Goal: Task Accomplishment & Management: Use online tool/utility

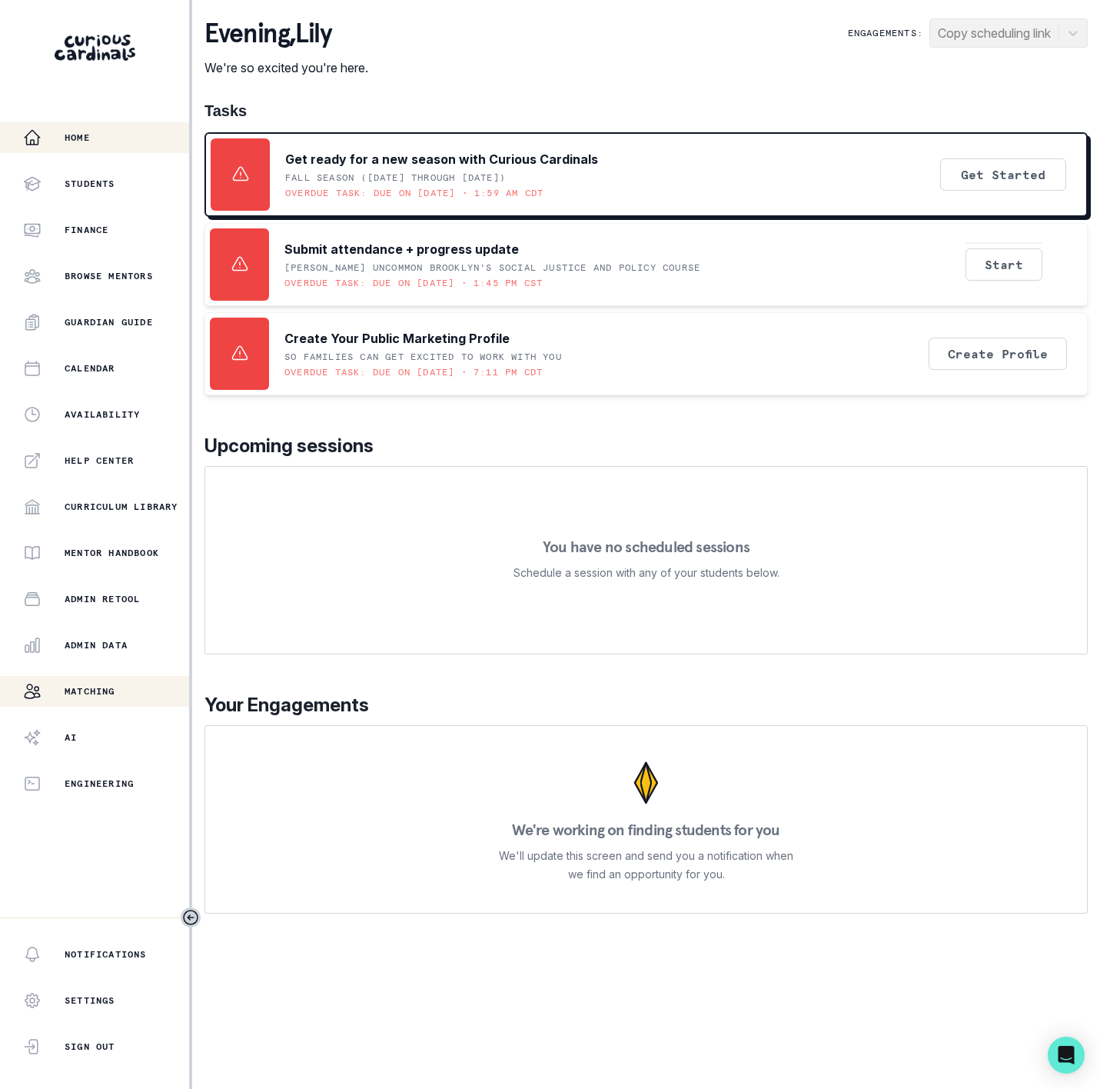
click at [115, 694] on p "Matching" at bounding box center [90, 691] width 51 height 12
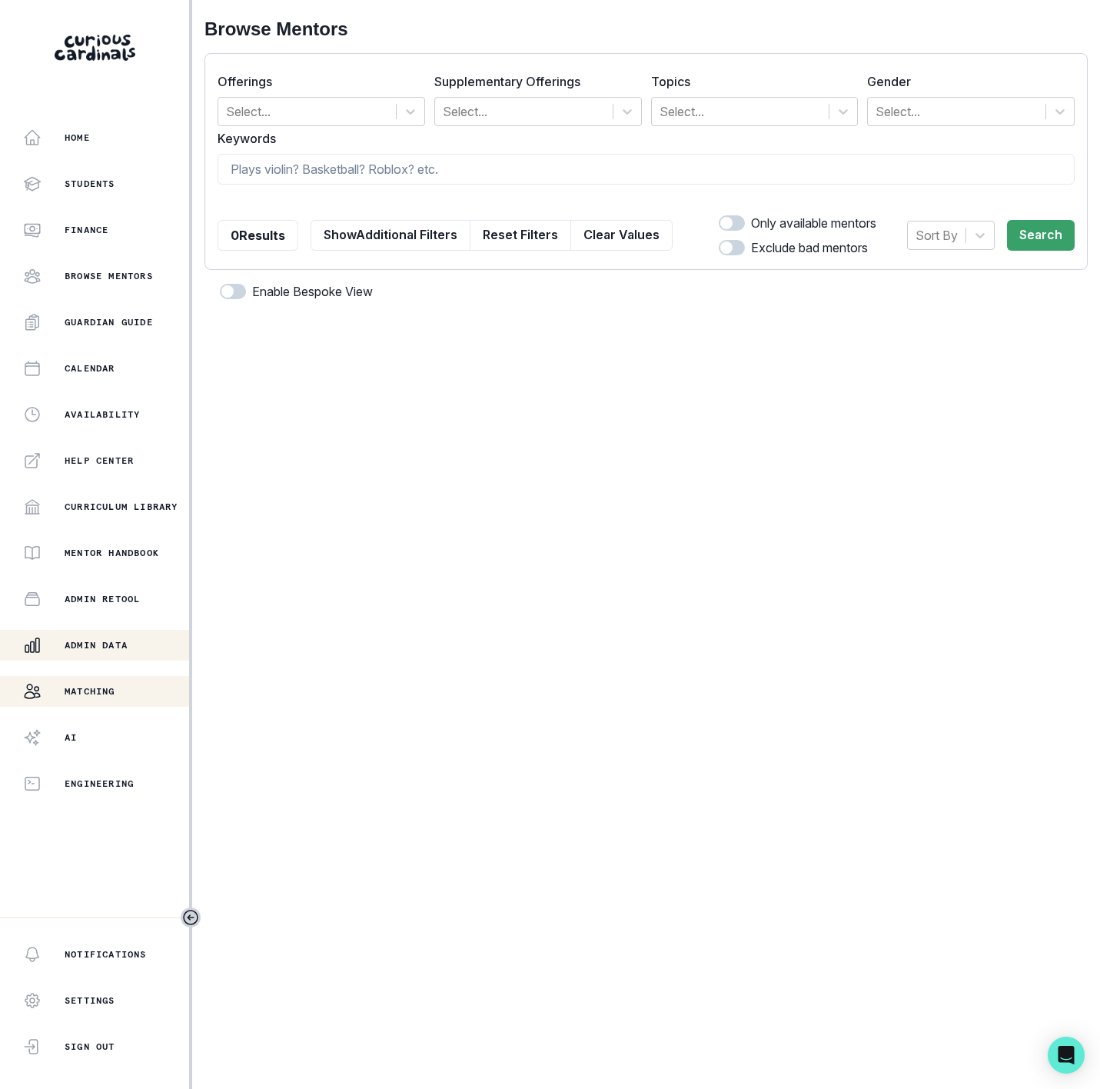
click at [111, 648] on p "Admin Data" at bounding box center [96, 645] width 63 height 12
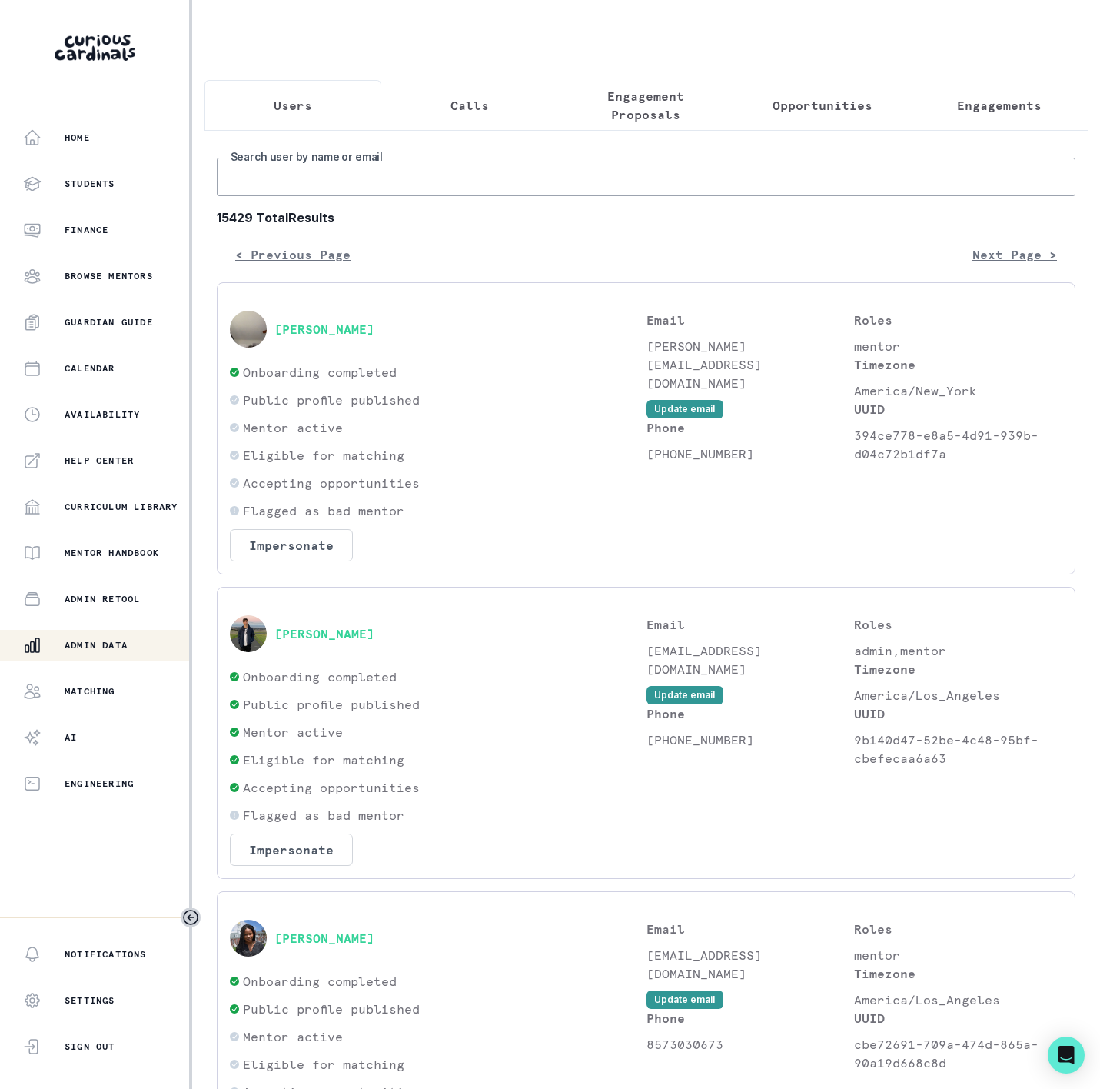
click at [270, 196] on input "Search user by name or email" at bounding box center [646, 177] width 859 height 38
paste input "[PERSON_NAME]"
type input "[PERSON_NAME]"
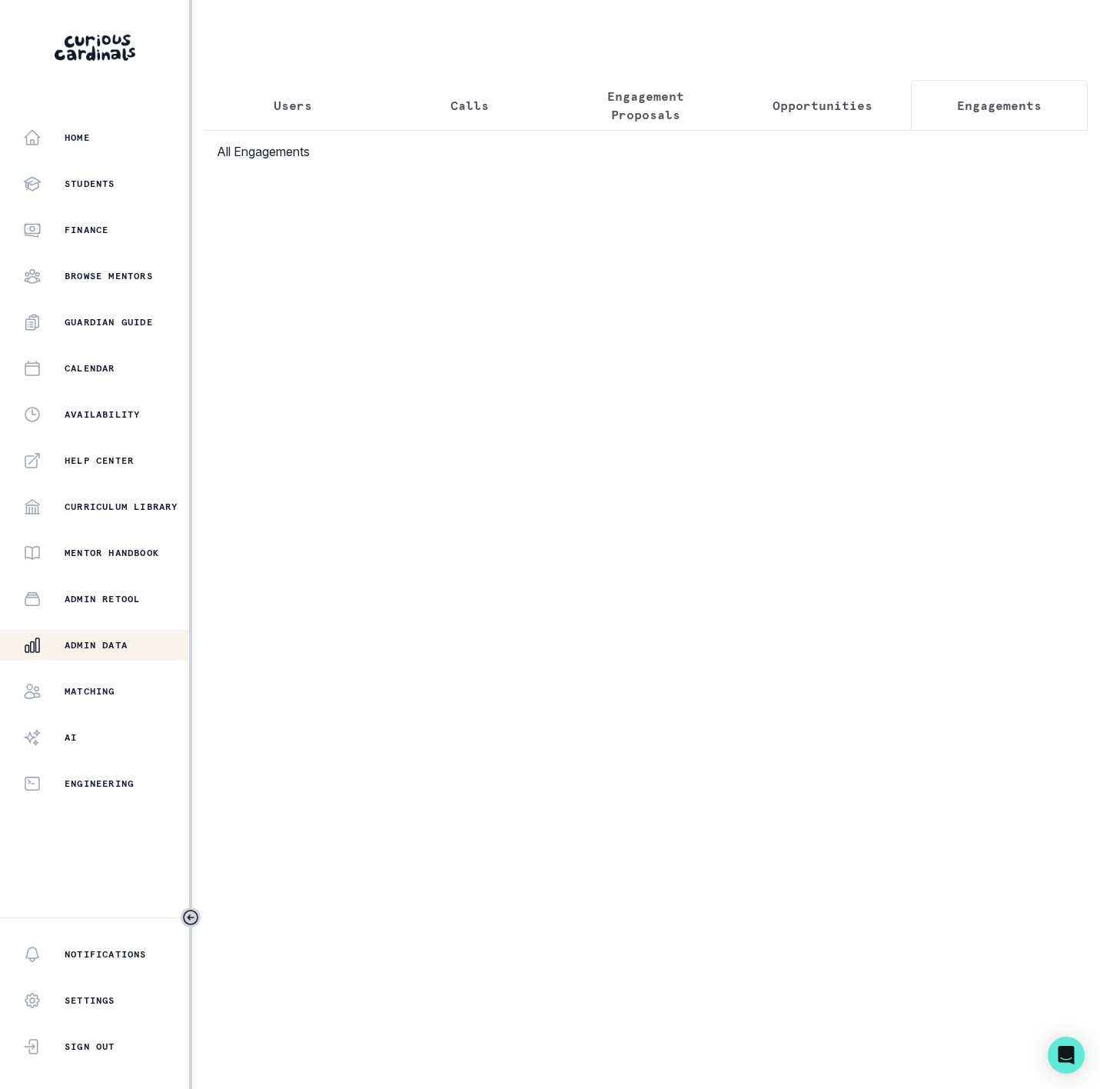
click at [981, 107] on p "Engagements" at bounding box center [999, 105] width 85 height 18
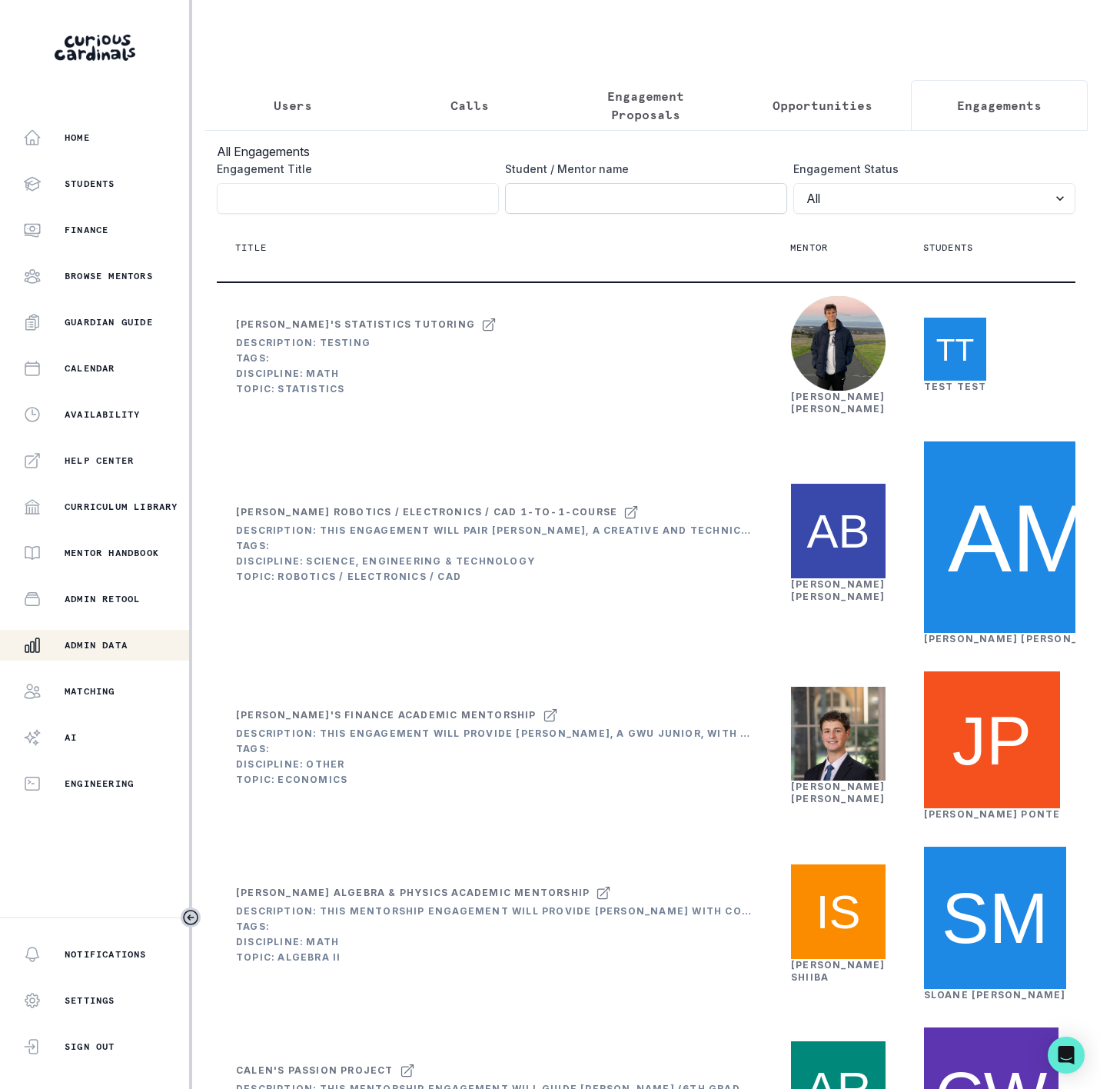
drag, startPoint x: 517, startPoint y: 204, endPoint x: 526, endPoint y: 204, distance: 8.5
click at [517, 204] on input "Engagement Title" at bounding box center [646, 198] width 282 height 31
paste input "[PERSON_NAME]"
click button "submit" at bounding box center [0, 0] width 0 height 0
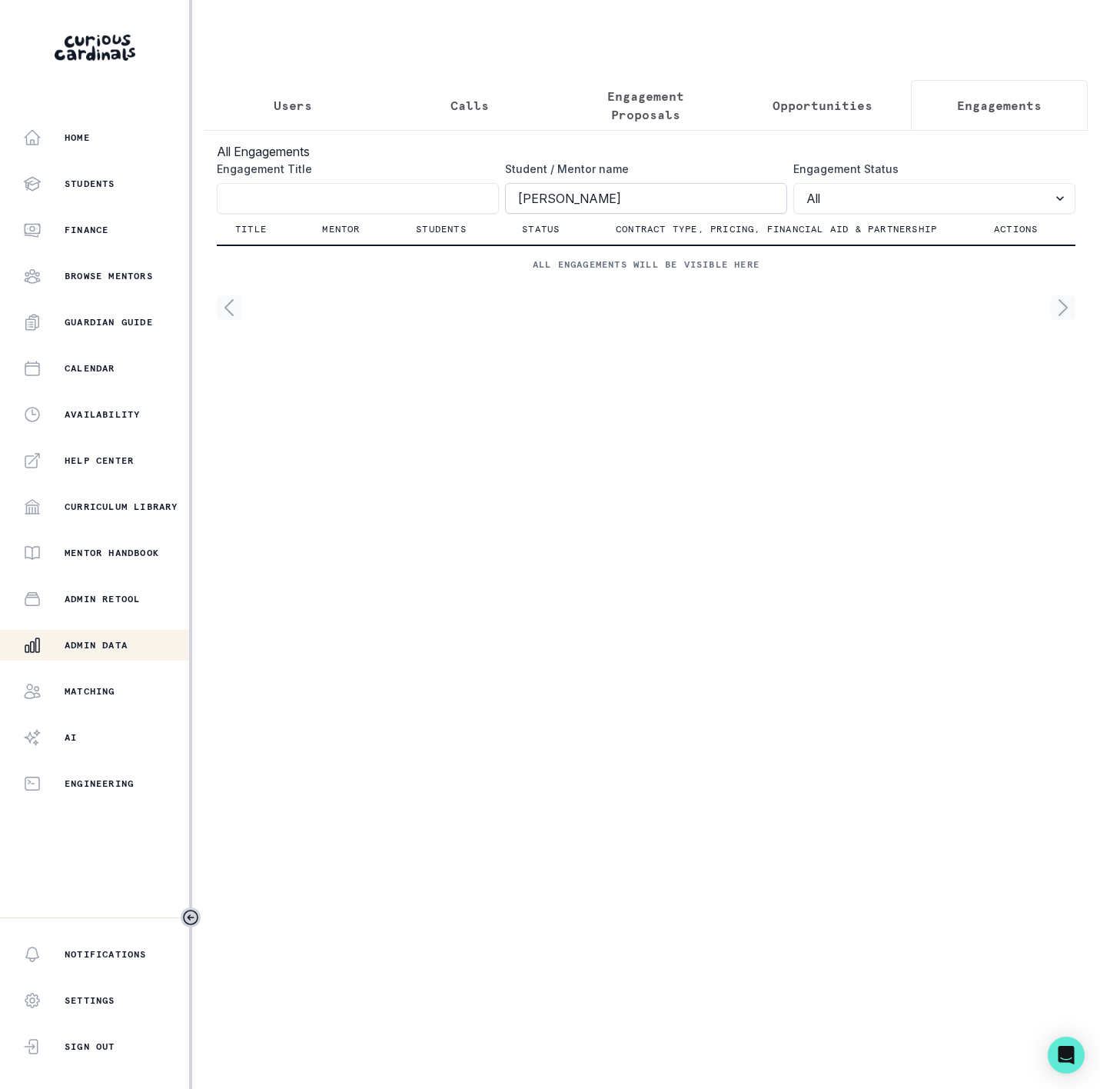
type input "[PERSON_NAME]"
click button "submit" at bounding box center [0, 0] width 0 height 0
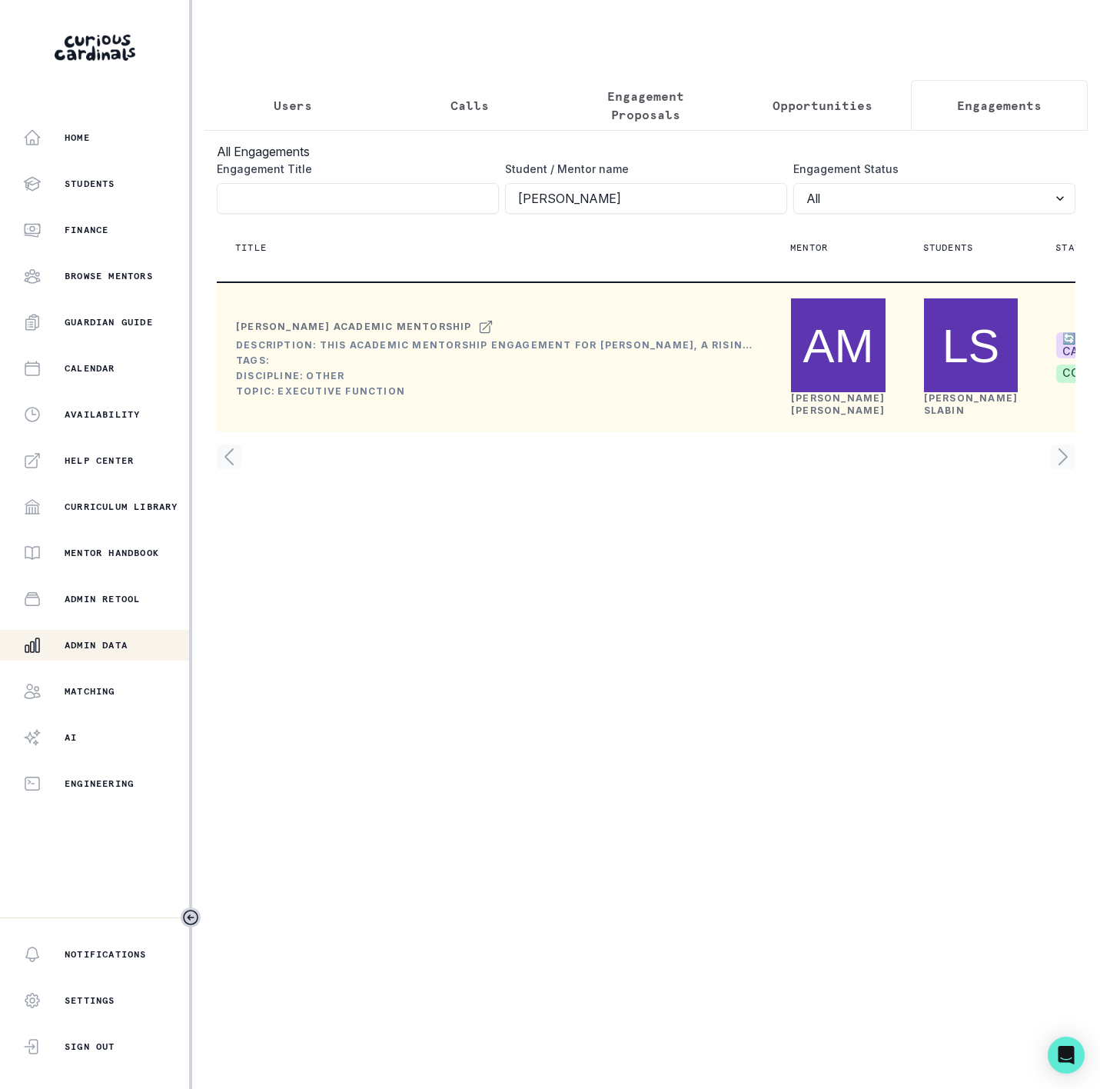
click at [821, 416] on link "[PERSON_NAME]" at bounding box center [838, 404] width 95 height 24
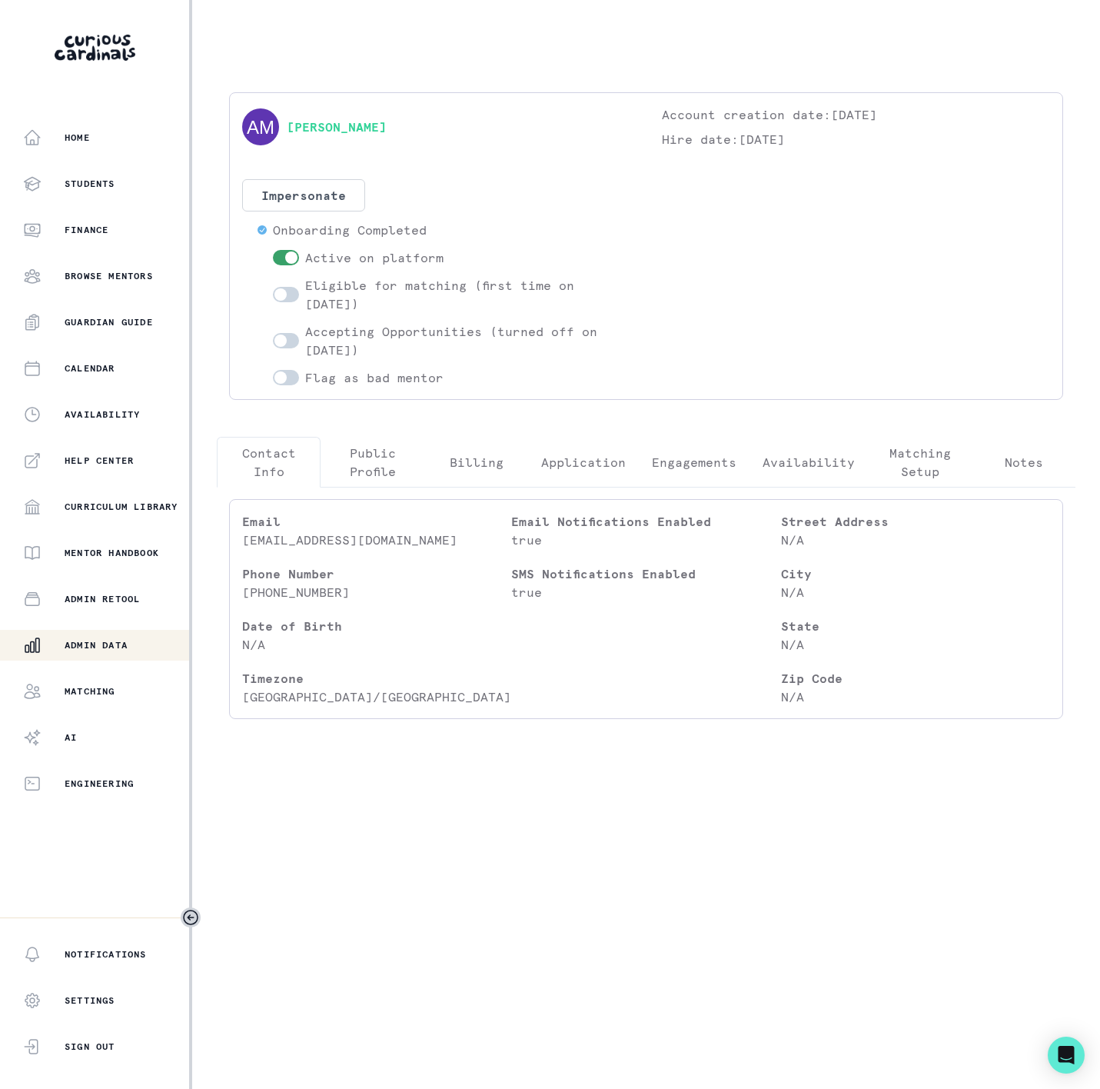
click at [654, 453] on button "Engagements" at bounding box center [694, 462] width 111 height 51
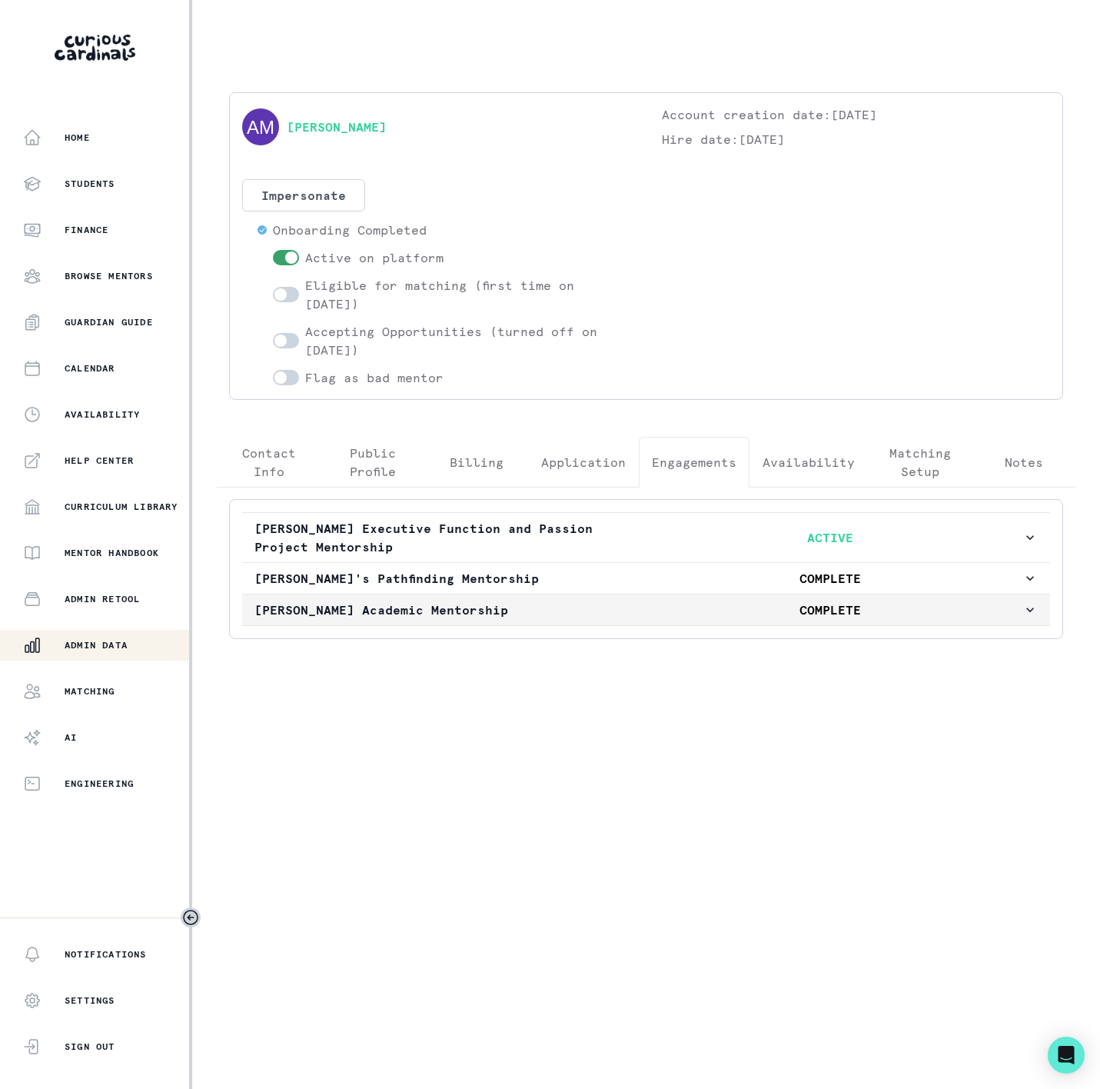
drag, startPoint x: 451, startPoint y: 614, endPoint x: 484, endPoint y: 611, distance: 33.9
click at [453, 614] on p "[PERSON_NAME] Academic Mentorship" at bounding box center [446, 609] width 384 height 18
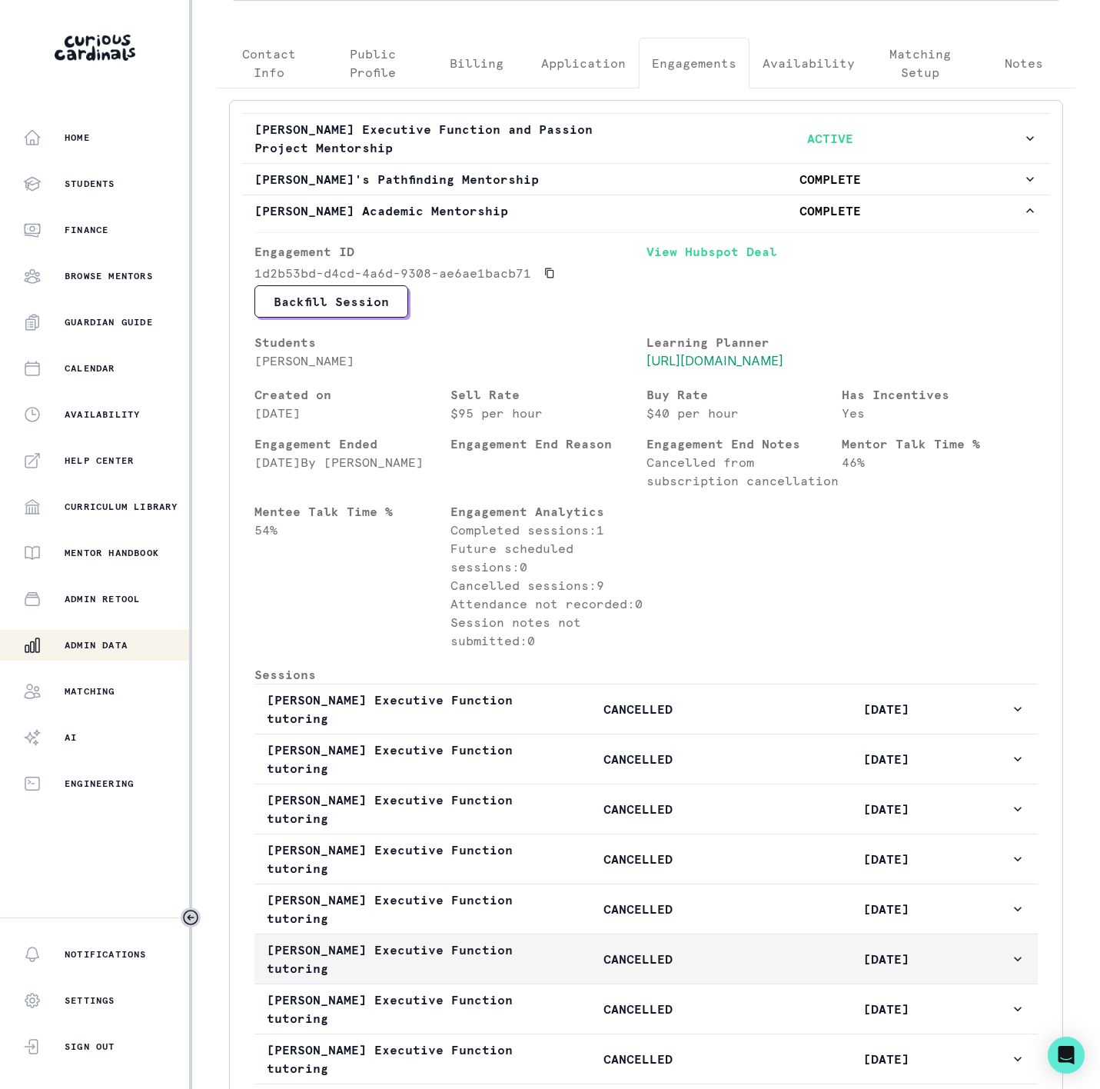
scroll to position [692, 0]
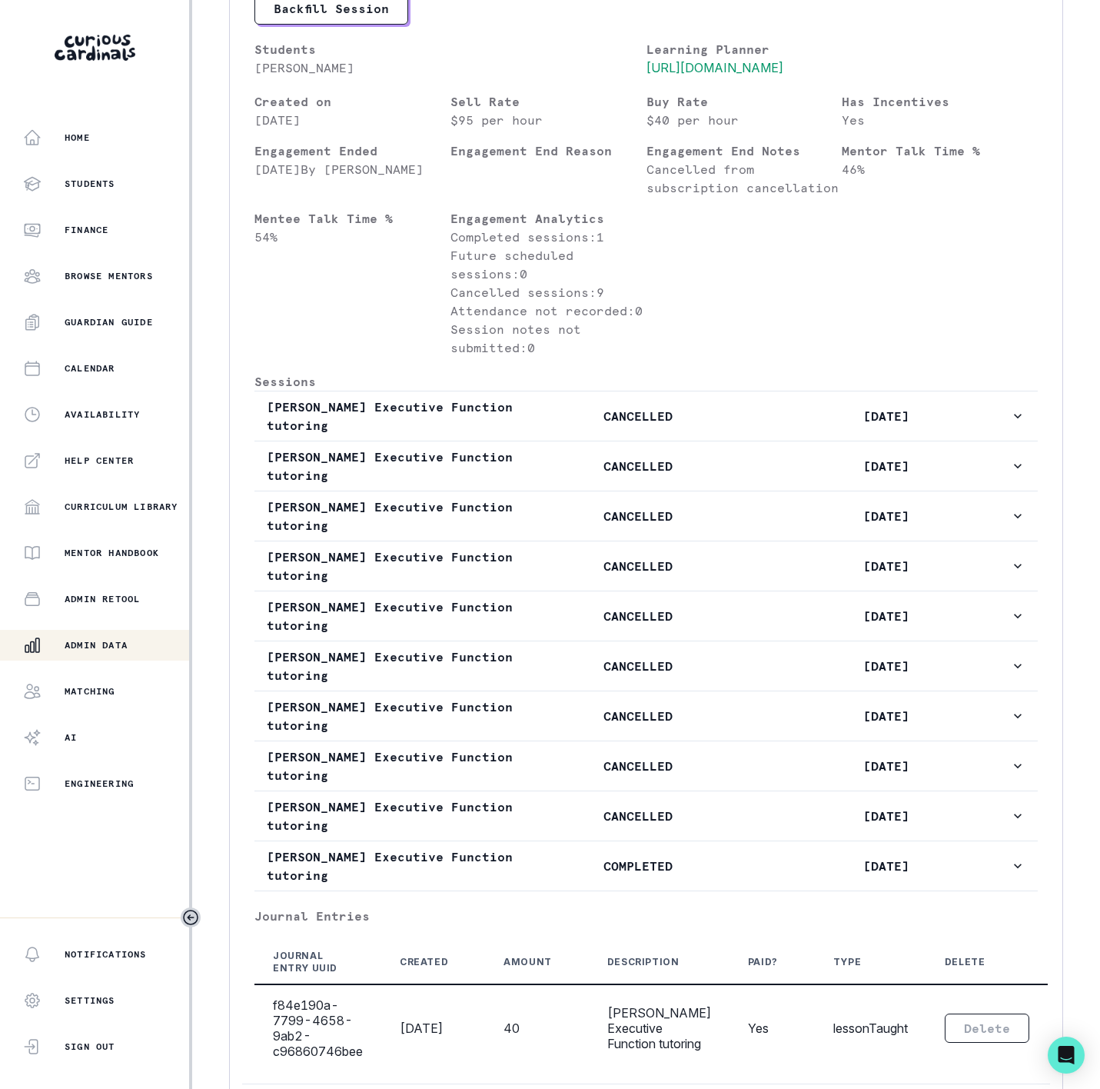
click at [102, 655] on button "Admin Data" at bounding box center [96, 645] width 192 height 31
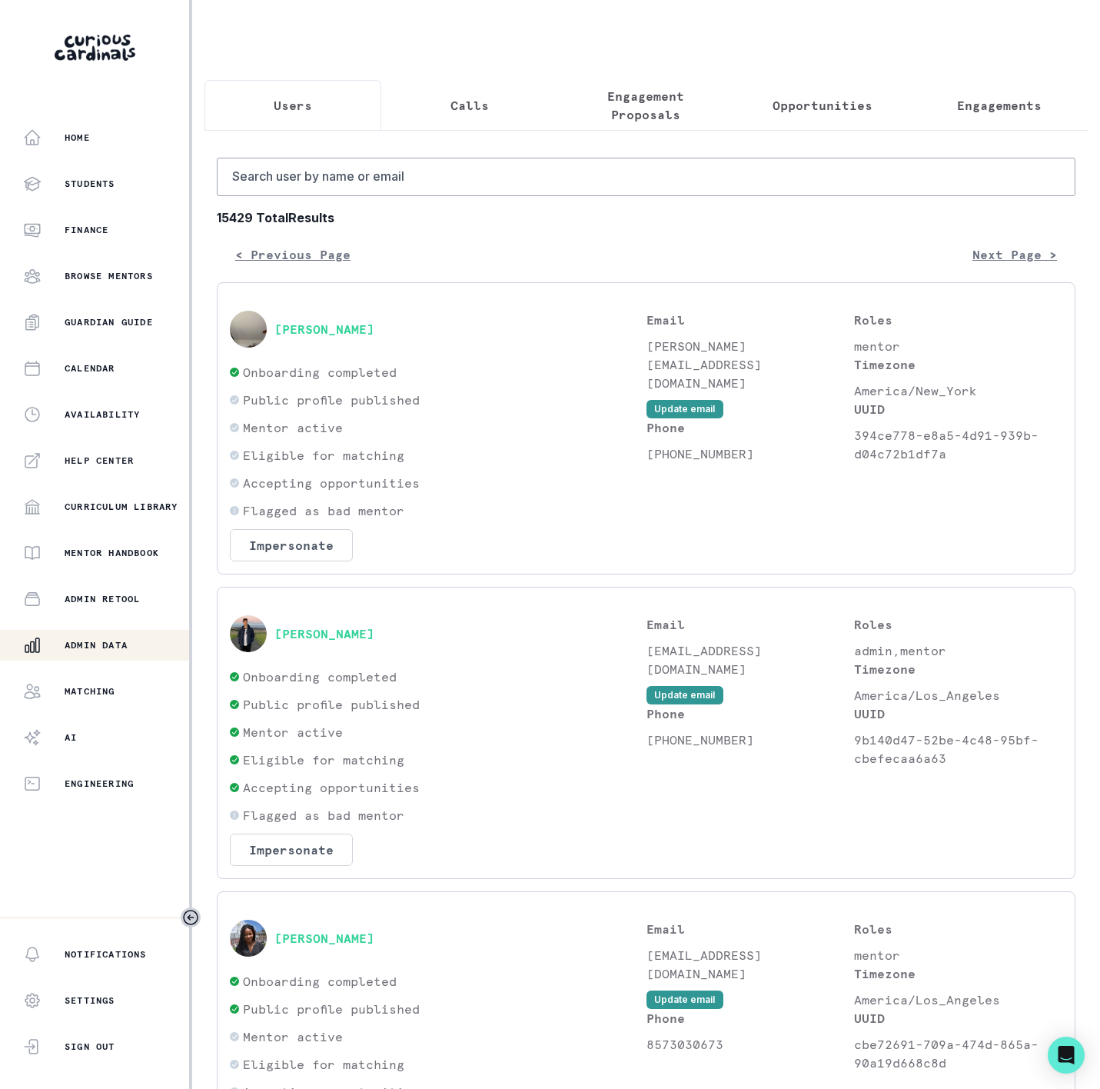
click at [1009, 97] on p "Engagements" at bounding box center [999, 105] width 85 height 18
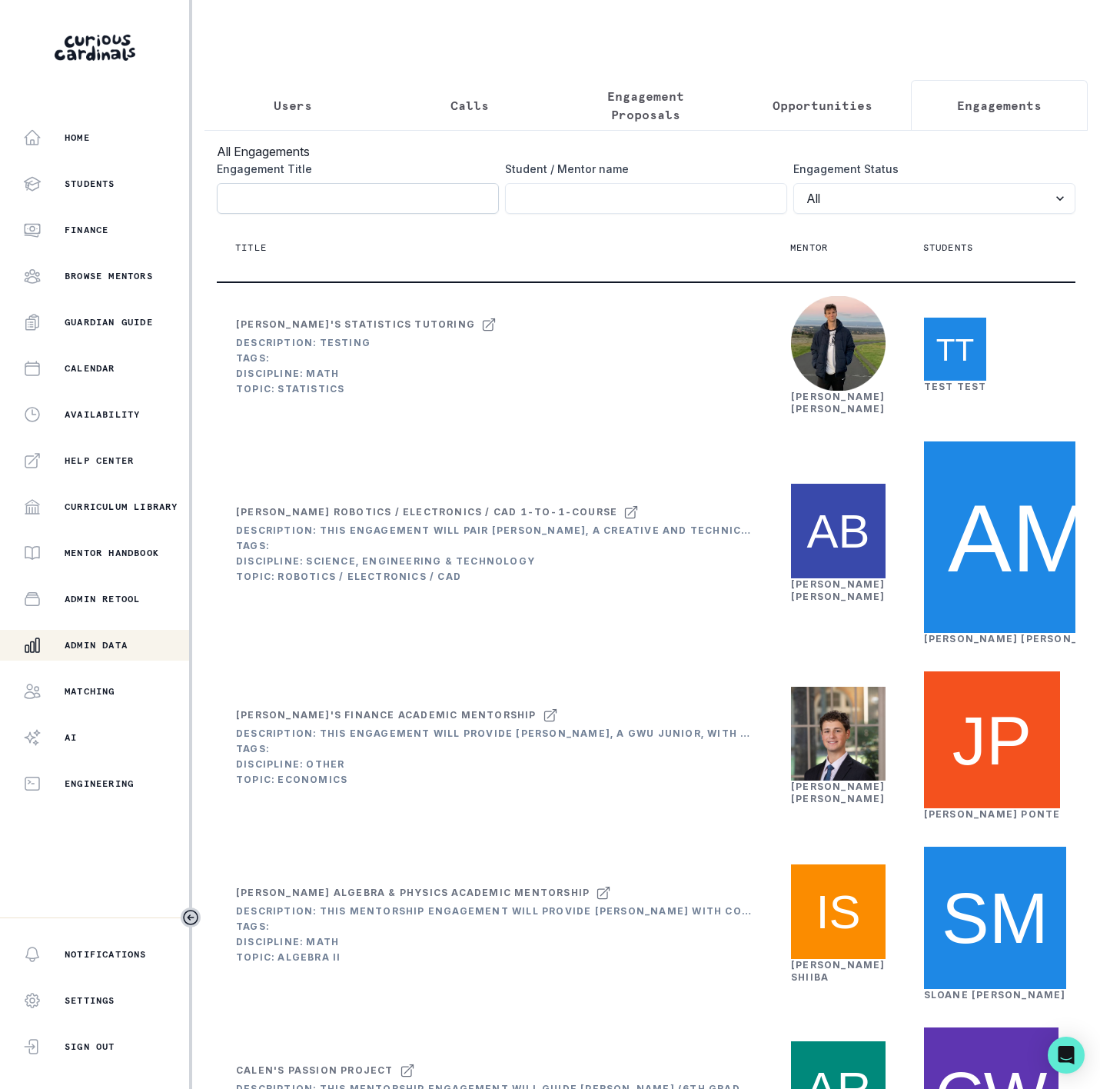
click at [268, 214] on input "Engagement Title" at bounding box center [358, 198] width 282 height 31
paste input "[PERSON_NAME] Engineering Mentorship"
type input "[PERSON_NAME] Engineering Mentorship"
click button "submit" at bounding box center [0, 0] width 0 height 0
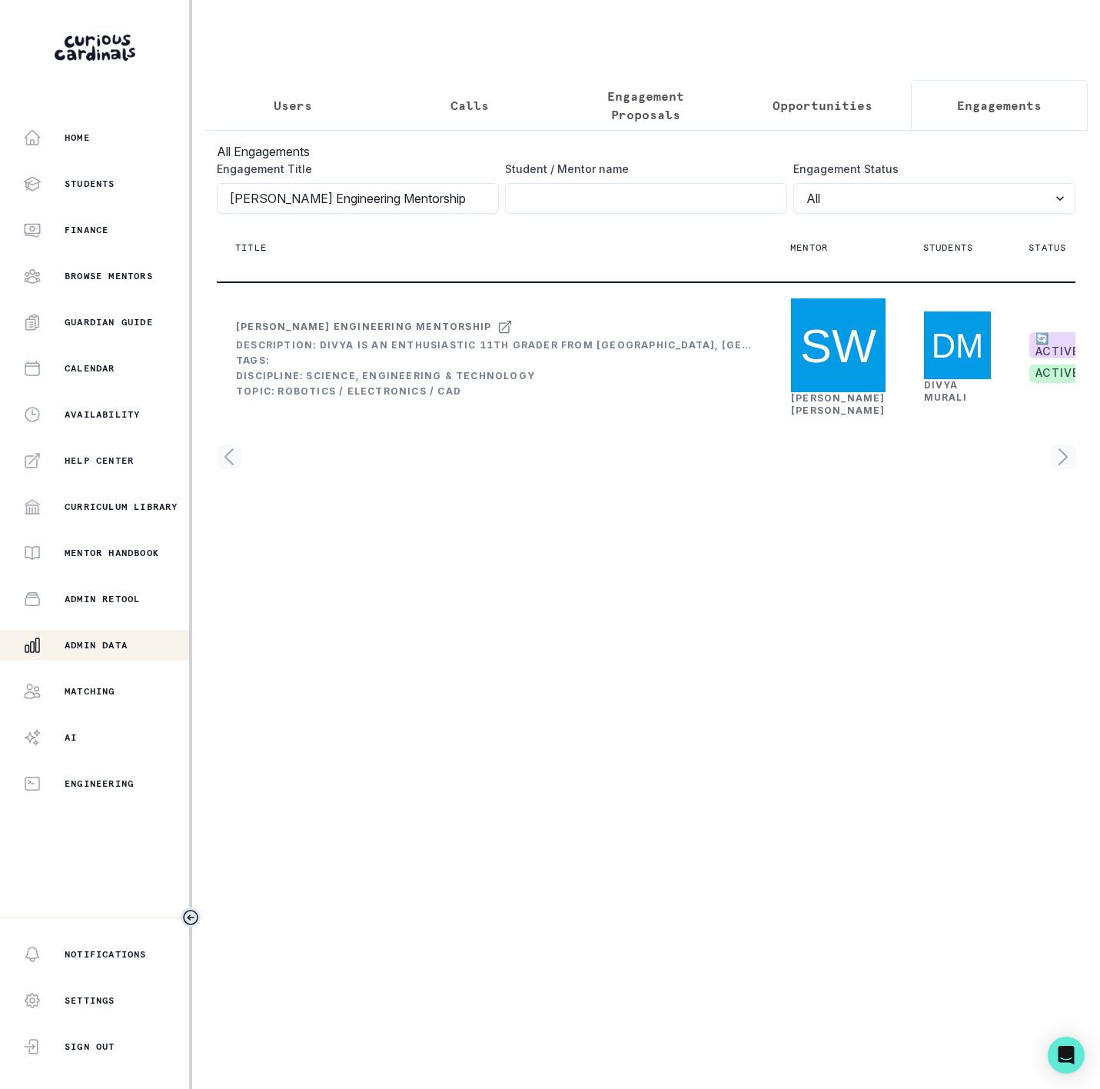
scroll to position [0, 0]
click at [190, 914] on icon "Toggle sidebar" at bounding box center [190, 917] width 18 height 18
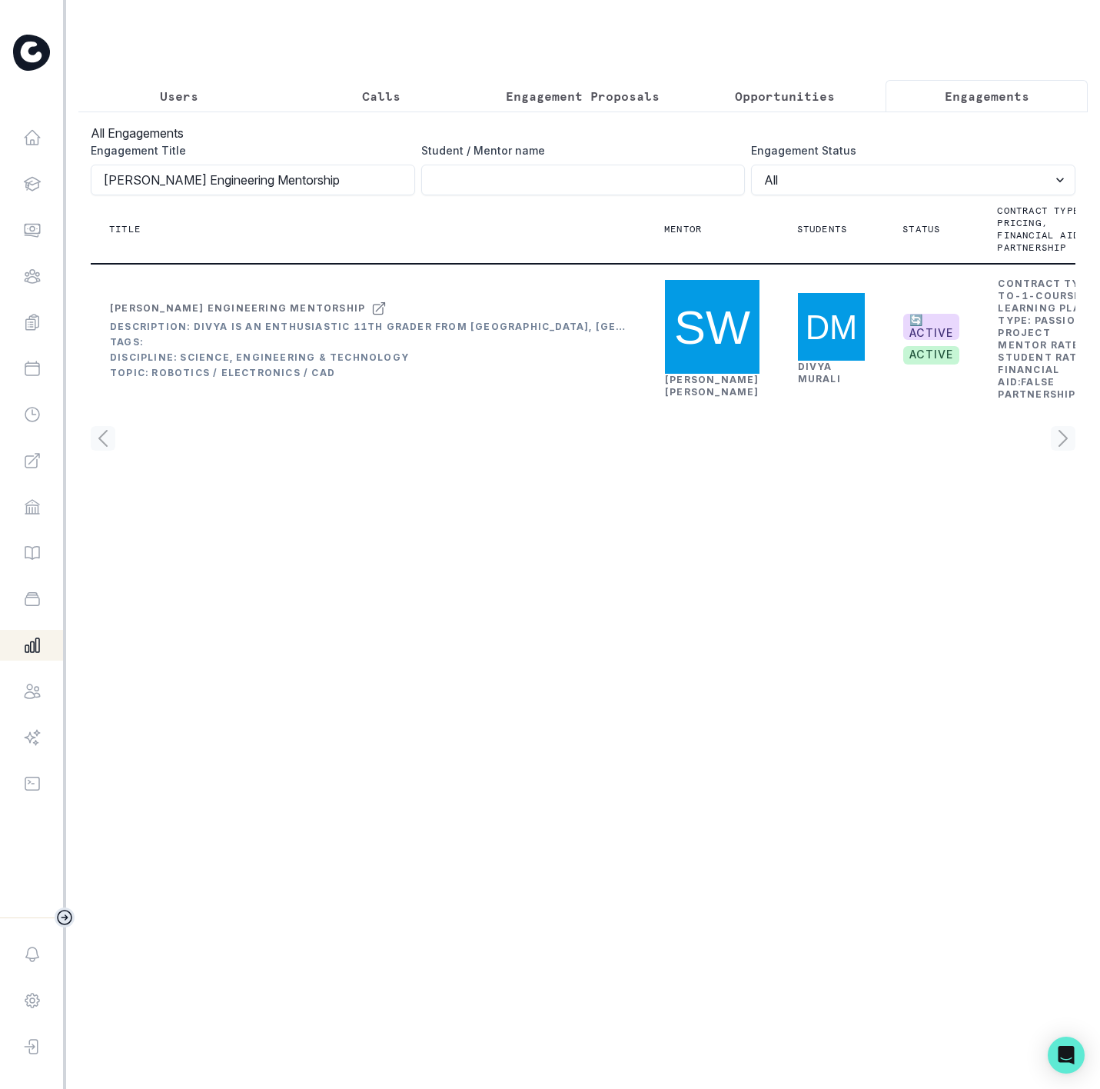
scroll to position [0, 129]
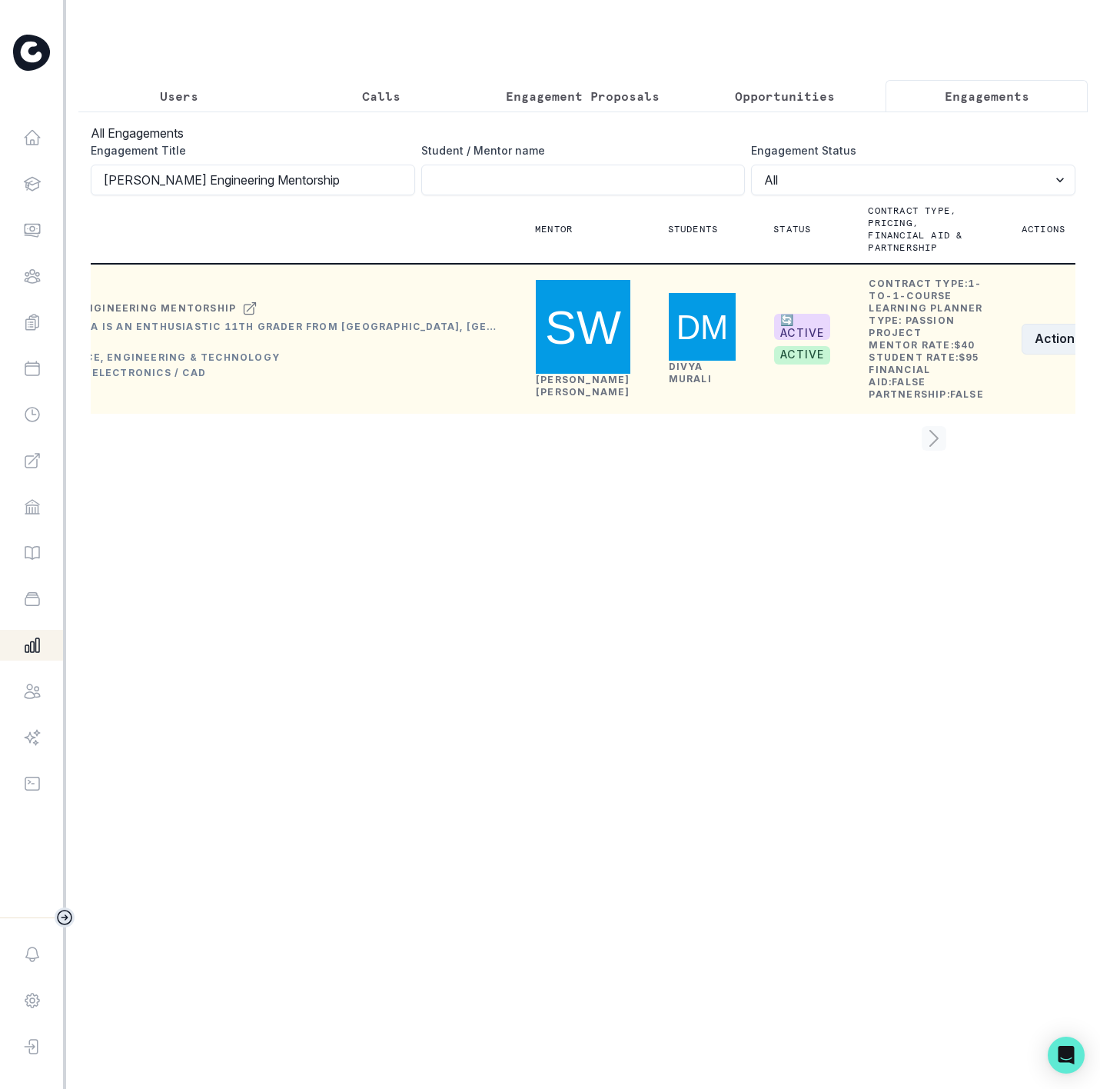
click at [1022, 354] on button "Actions" at bounding box center [1067, 339] width 91 height 31
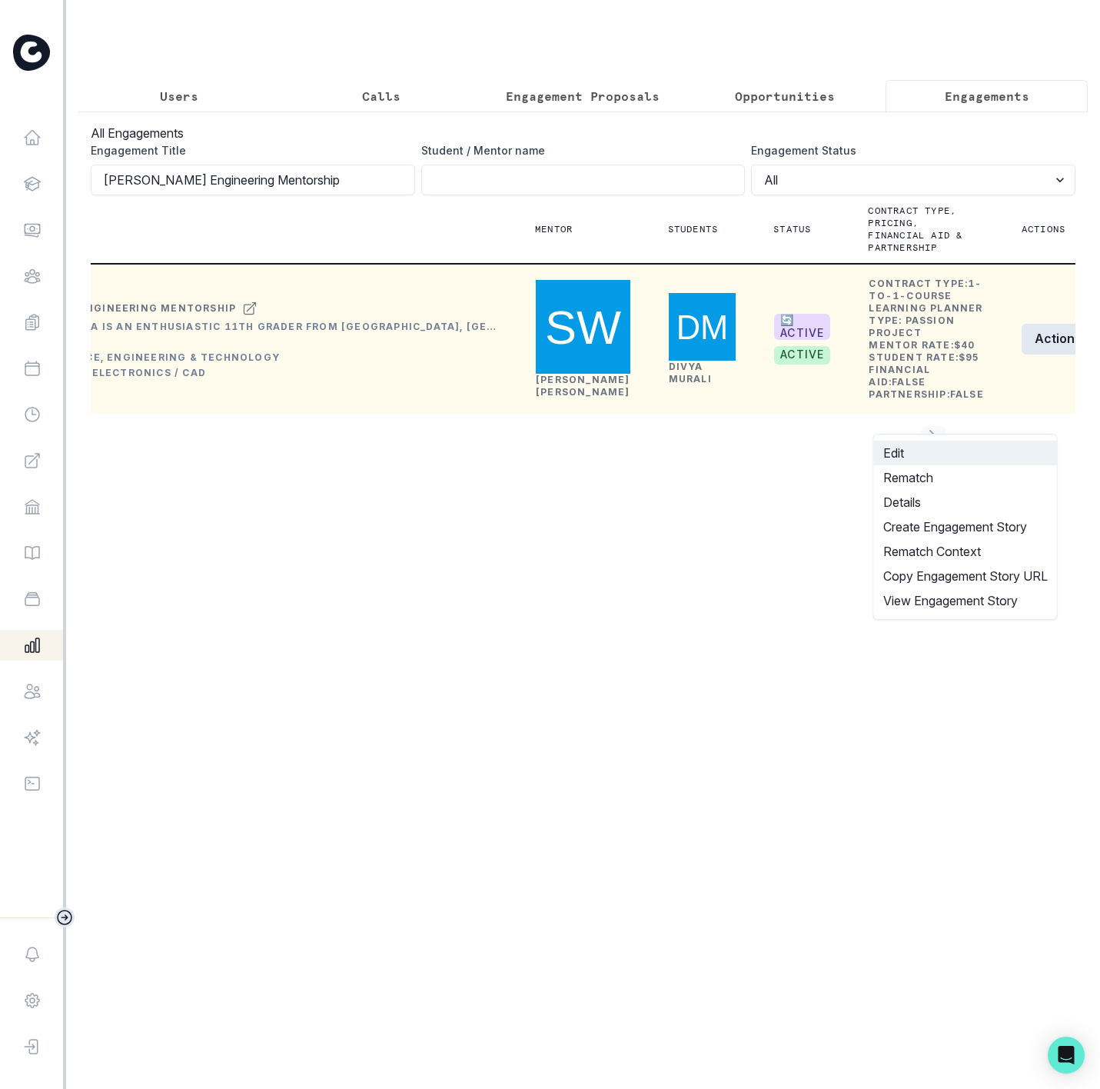
click at [916, 457] on button "Edit" at bounding box center [965, 453] width 183 height 25
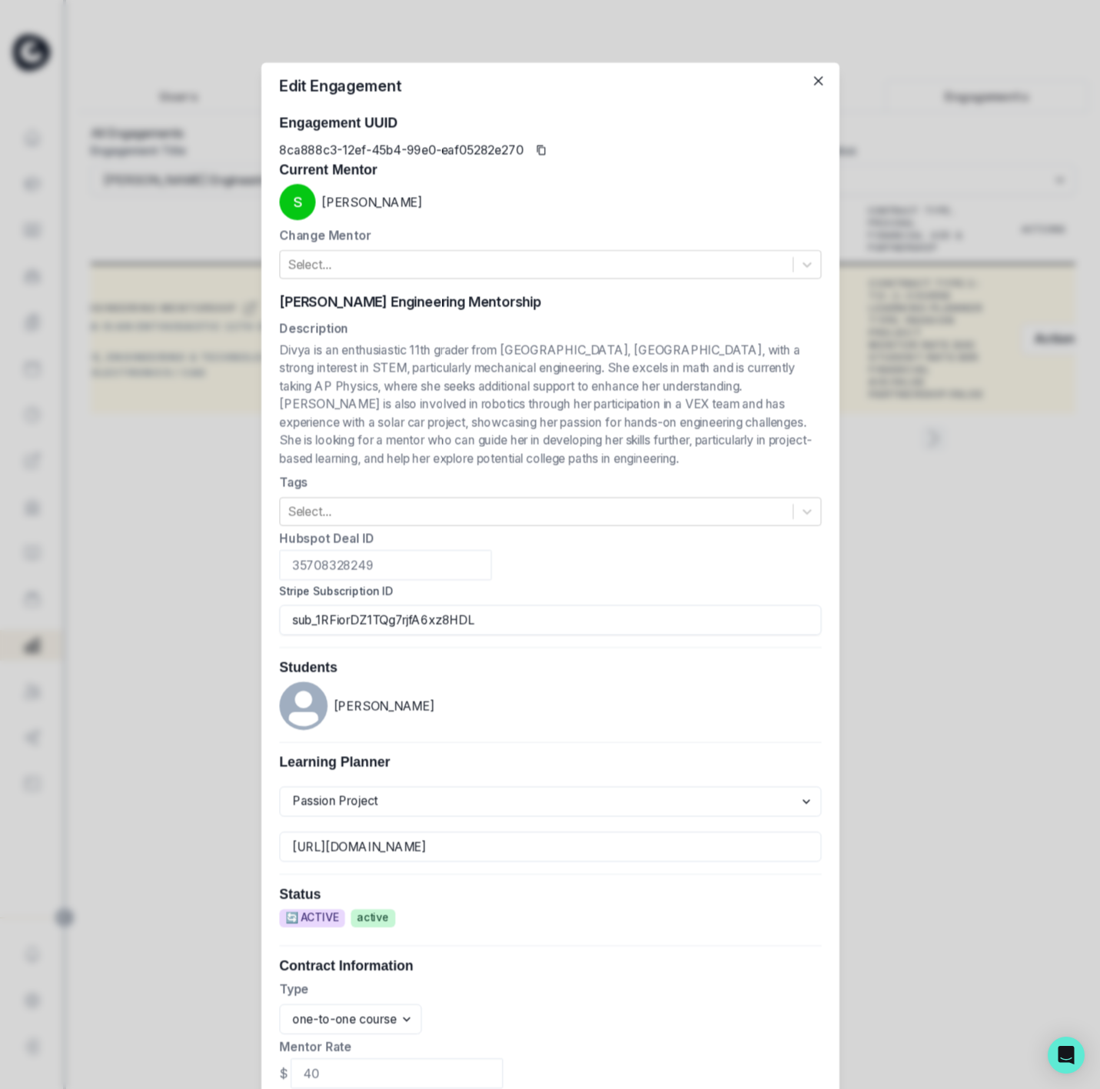
scroll to position [0, 104]
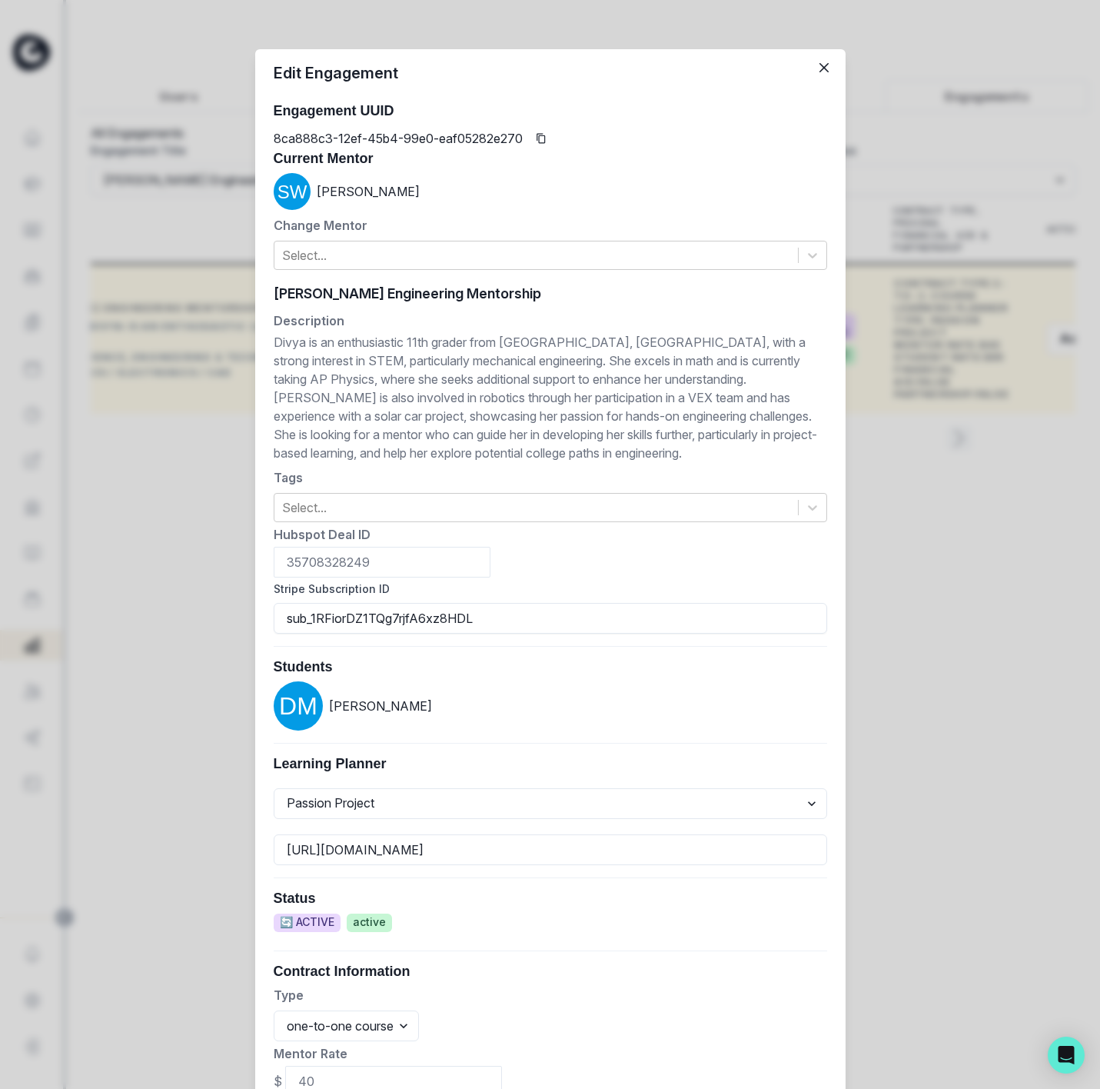
drag, startPoint x: 385, startPoint y: 618, endPoint x: 148, endPoint y: 620, distance: 237.6
click at [148, 620] on div "Edit Engagement Engagement UUID 8ca888c3-12ef-45b4-99e0-eaf05282e270 Current Me…" at bounding box center [550, 544] width 1100 height 1089
click at [165, 108] on div "Edit Engagement Engagement UUID 8ca888c3-12ef-45b4-99e0-eaf05282e270 Current Me…" at bounding box center [550, 544] width 1100 height 1089
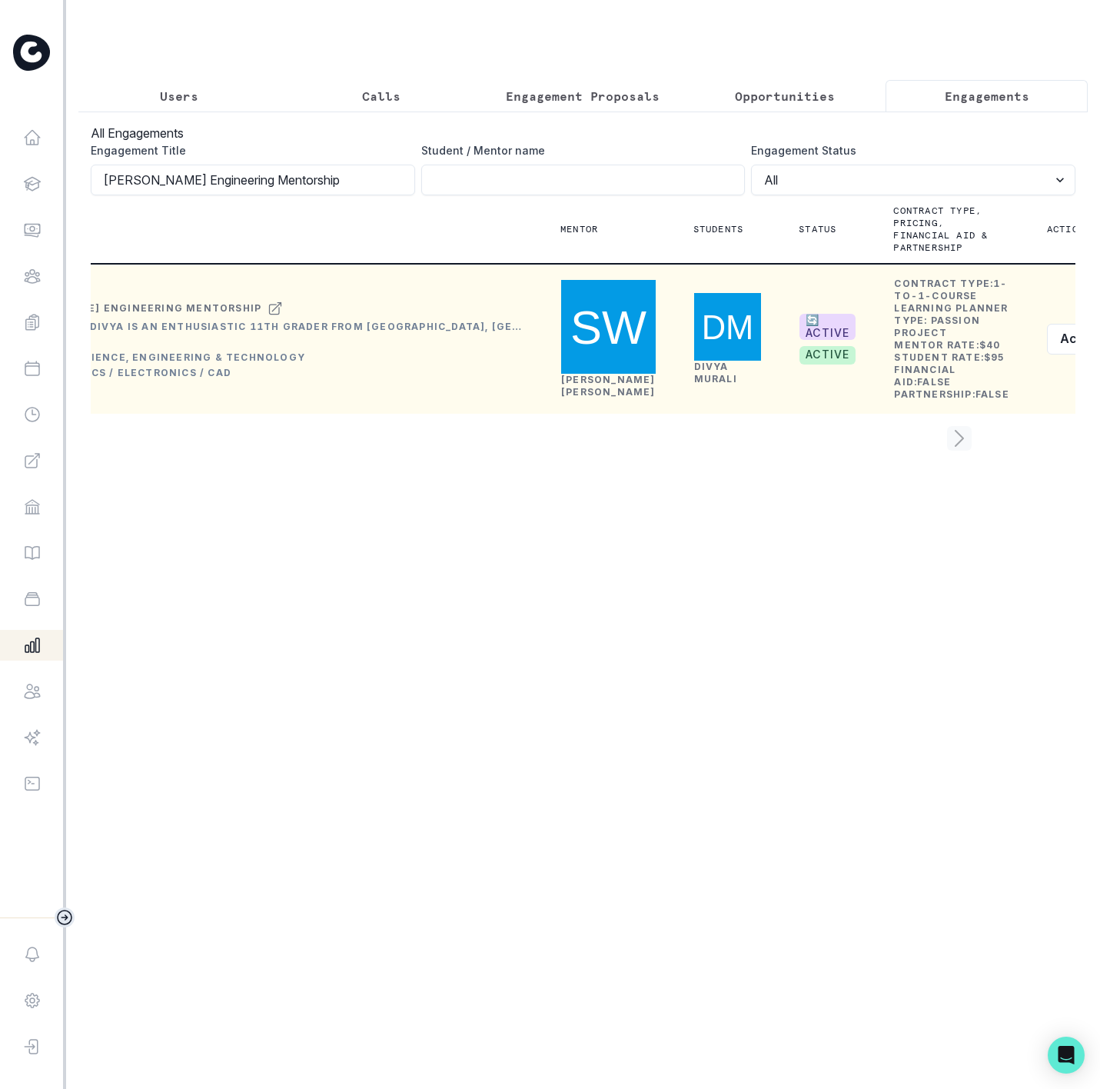
click at [162, 106] on button "Users" at bounding box center [179, 96] width 202 height 32
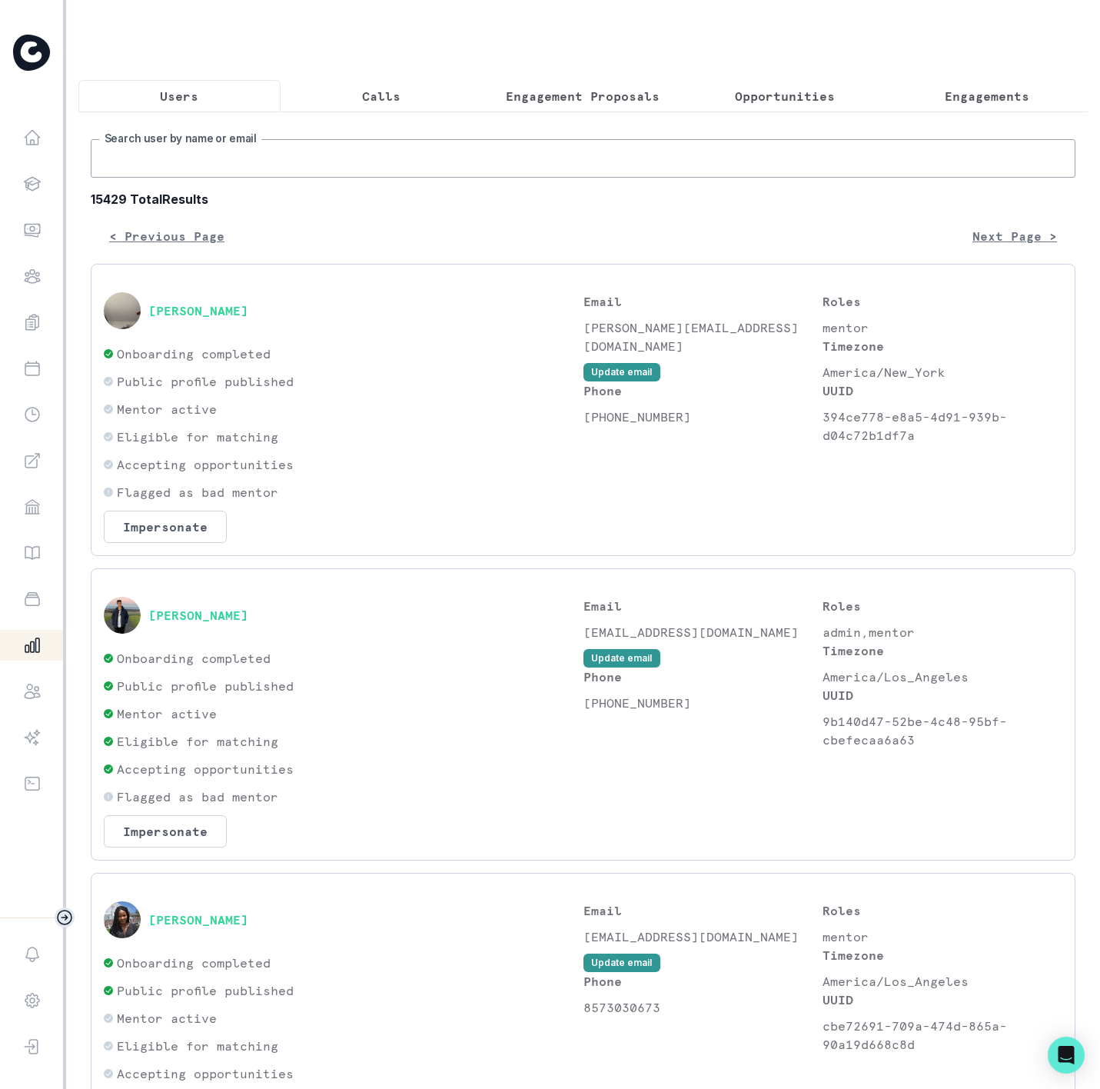
click at [201, 175] on input "Search user by name or email" at bounding box center [583, 158] width 985 height 38
paste input "[EMAIL_ADDRESS][DOMAIN_NAME]"
type input "[EMAIL_ADDRESS][DOMAIN_NAME]"
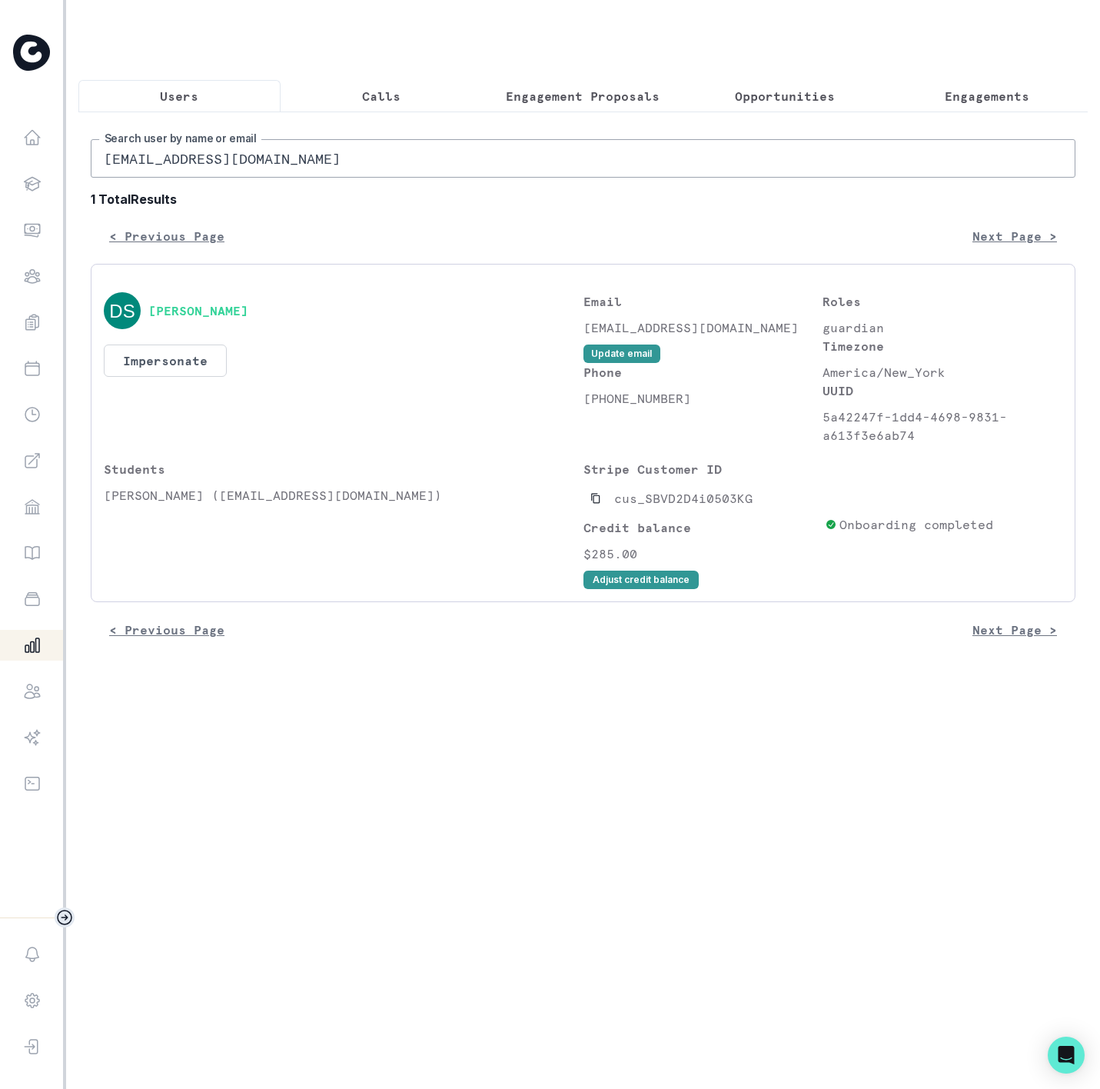
click at [987, 101] on p "Engagements" at bounding box center [987, 96] width 85 height 18
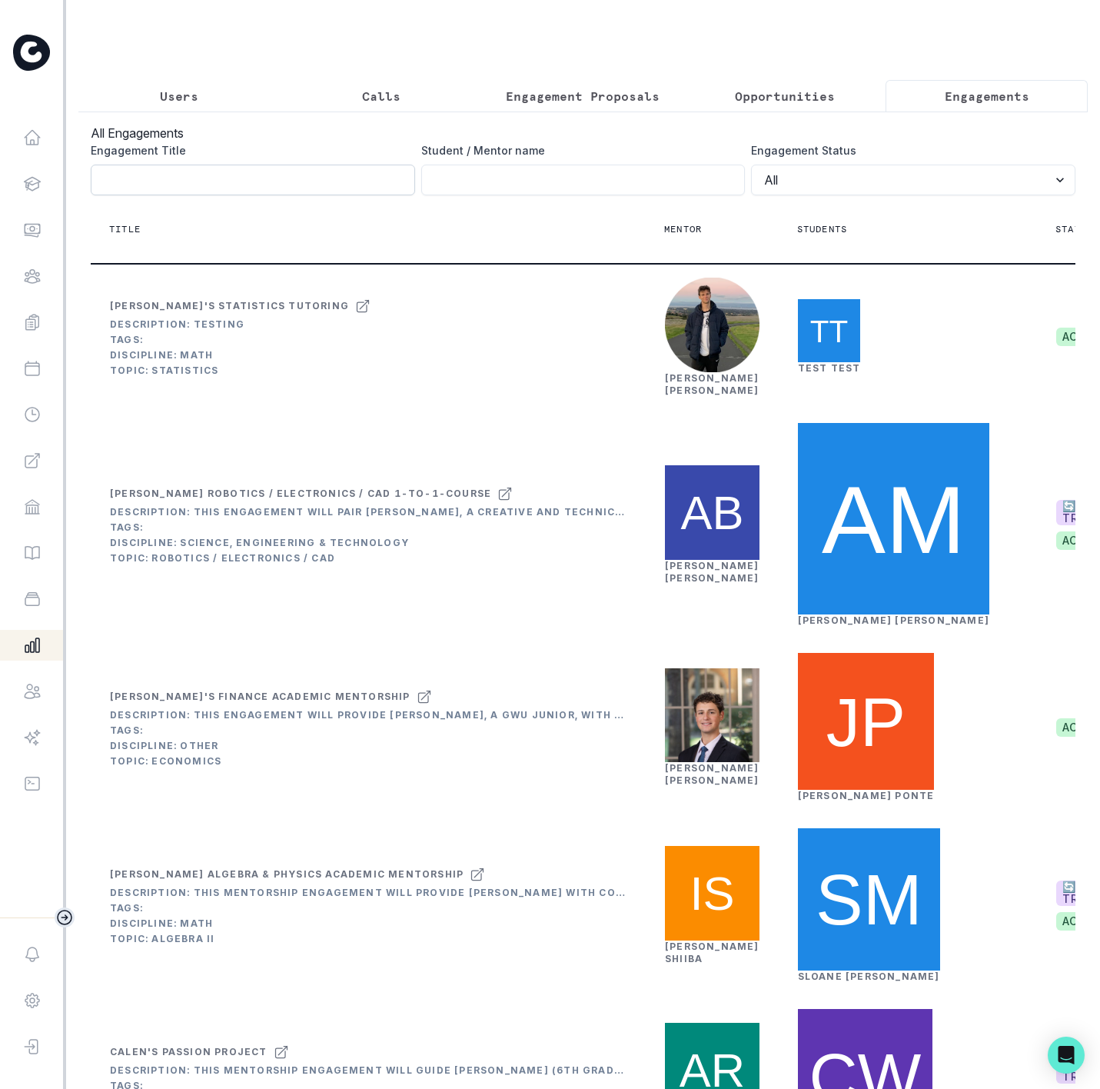
click at [208, 187] on input "Engagement Title" at bounding box center [253, 180] width 324 height 31
type input "[PERSON_NAME]"
click button "submit" at bounding box center [0, 0] width 0 height 0
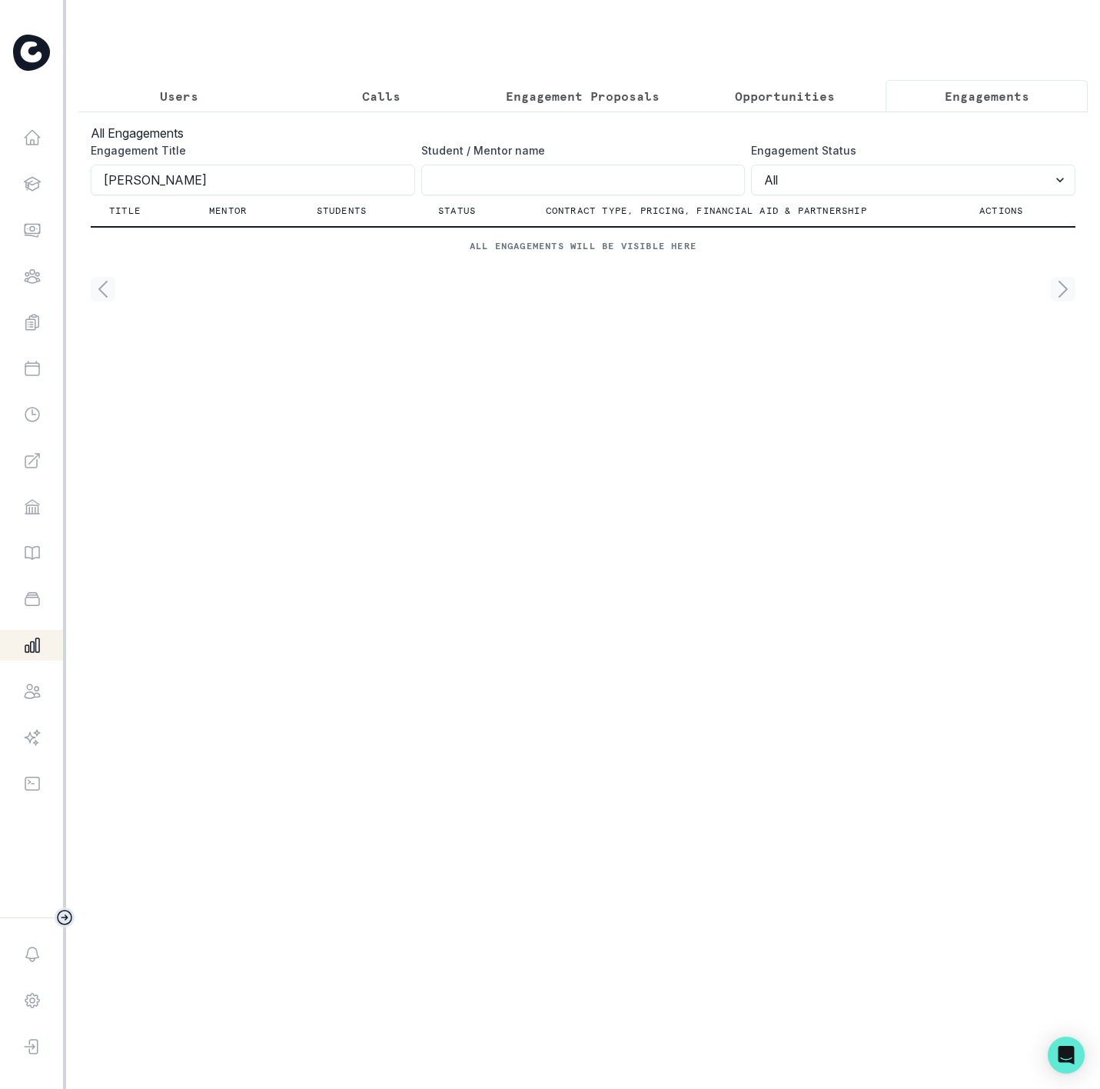
drag, startPoint x: 187, startPoint y: 95, endPoint x: 188, endPoint y: 136, distance: 40.8
click at [187, 97] on p "Users" at bounding box center [179, 96] width 38 height 18
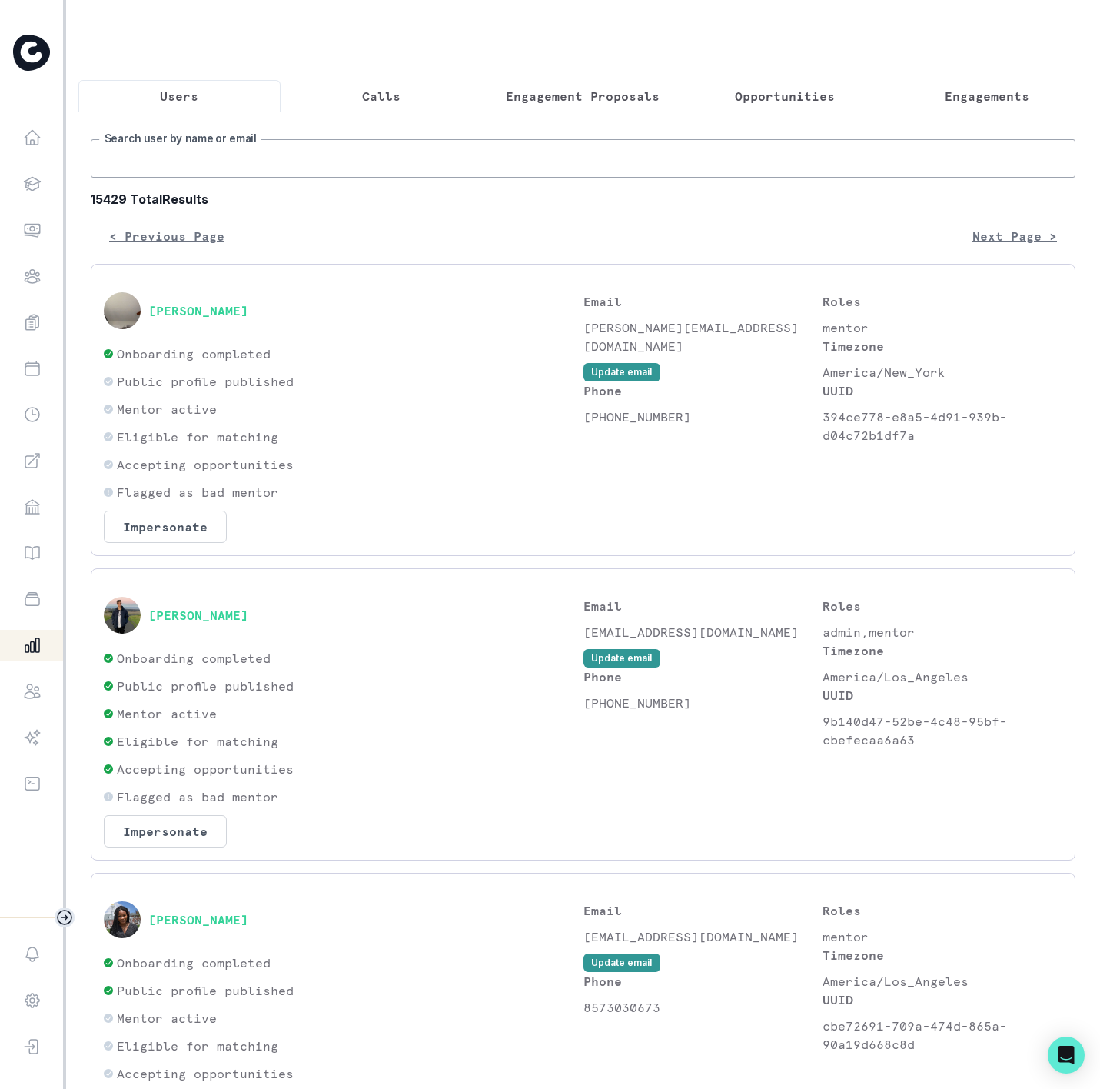
click at [148, 178] on input "Search user by name or email" at bounding box center [583, 158] width 985 height 38
type input "[PERSON_NAME]"
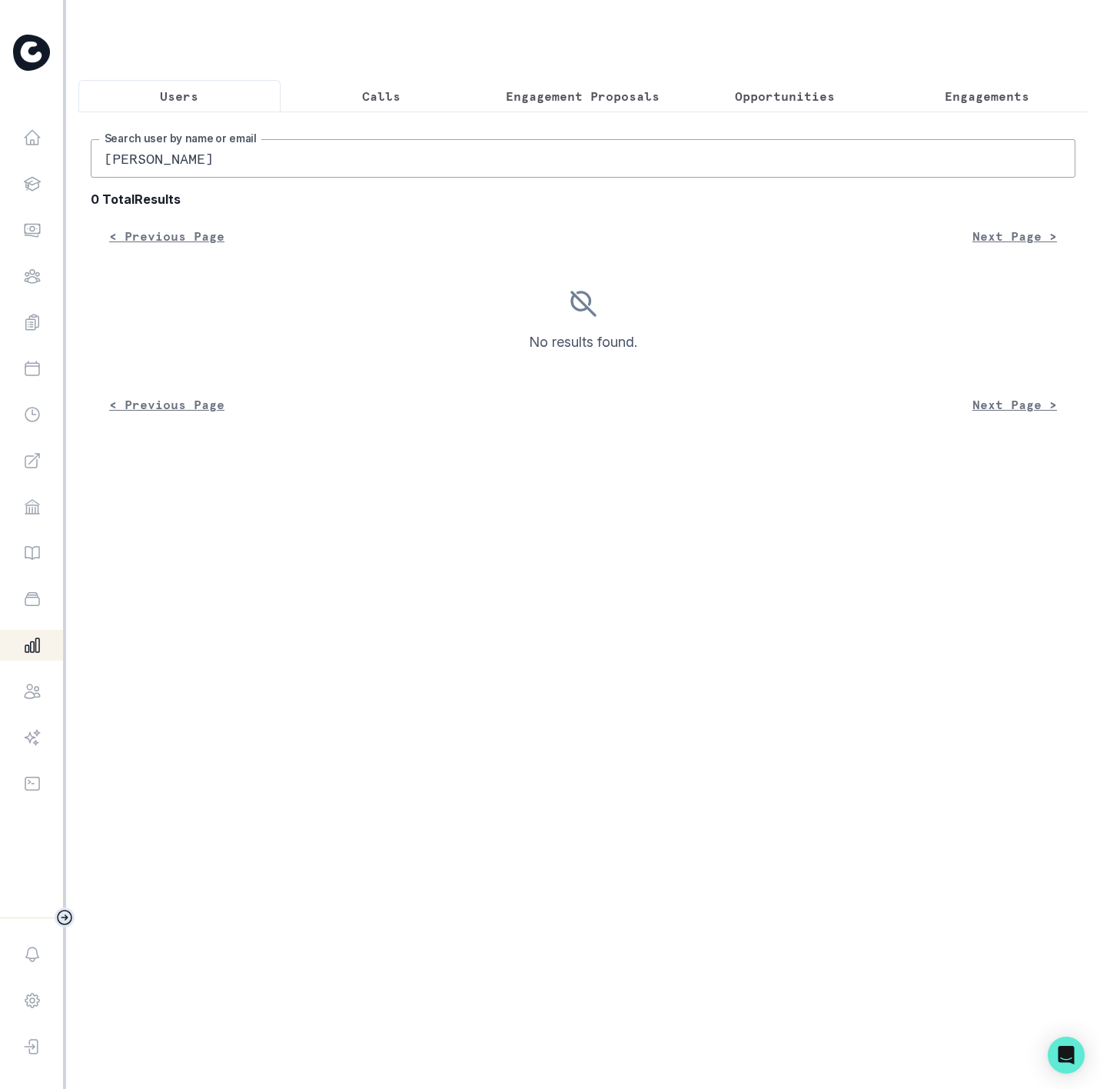
click at [106, 178] on input "[PERSON_NAME]" at bounding box center [583, 158] width 985 height 38
click at [167, 175] on input "[PERSON_NAME]" at bounding box center [583, 158] width 985 height 38
type input "[PERSON_NAME]"
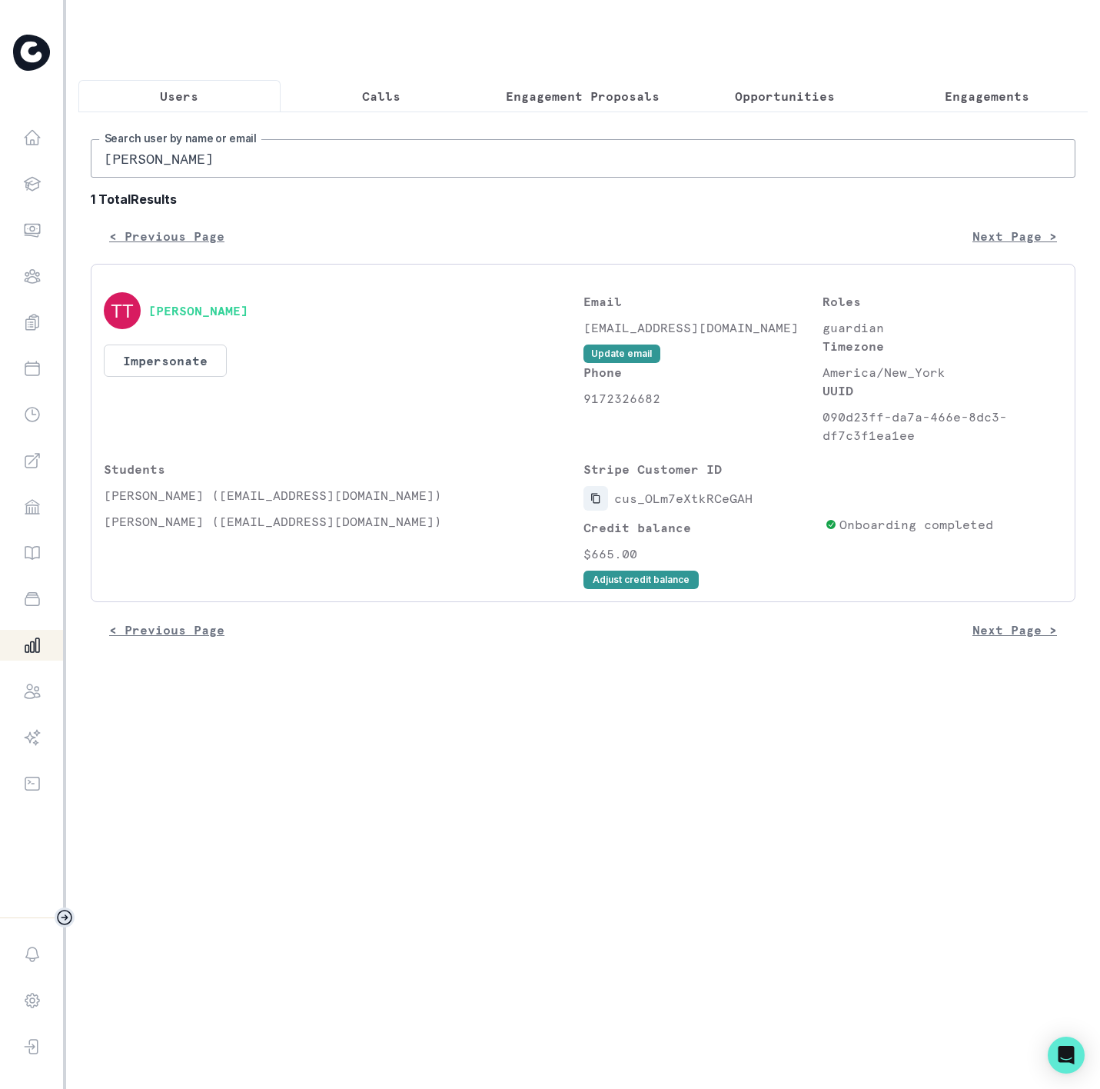
click at [598, 504] on icon "Copied to clipboard" at bounding box center [595, 498] width 11 height 11
drag, startPoint x: 155, startPoint y: 514, endPoint x: 201, endPoint y: 510, distance: 45.6
click at [201, 504] on p "[PERSON_NAME] ([EMAIL_ADDRESS][DOMAIN_NAME])" at bounding box center [344, 495] width 480 height 18
copy p "Bizoza"
click at [1004, 99] on button "Engagements" at bounding box center [987, 96] width 202 height 32
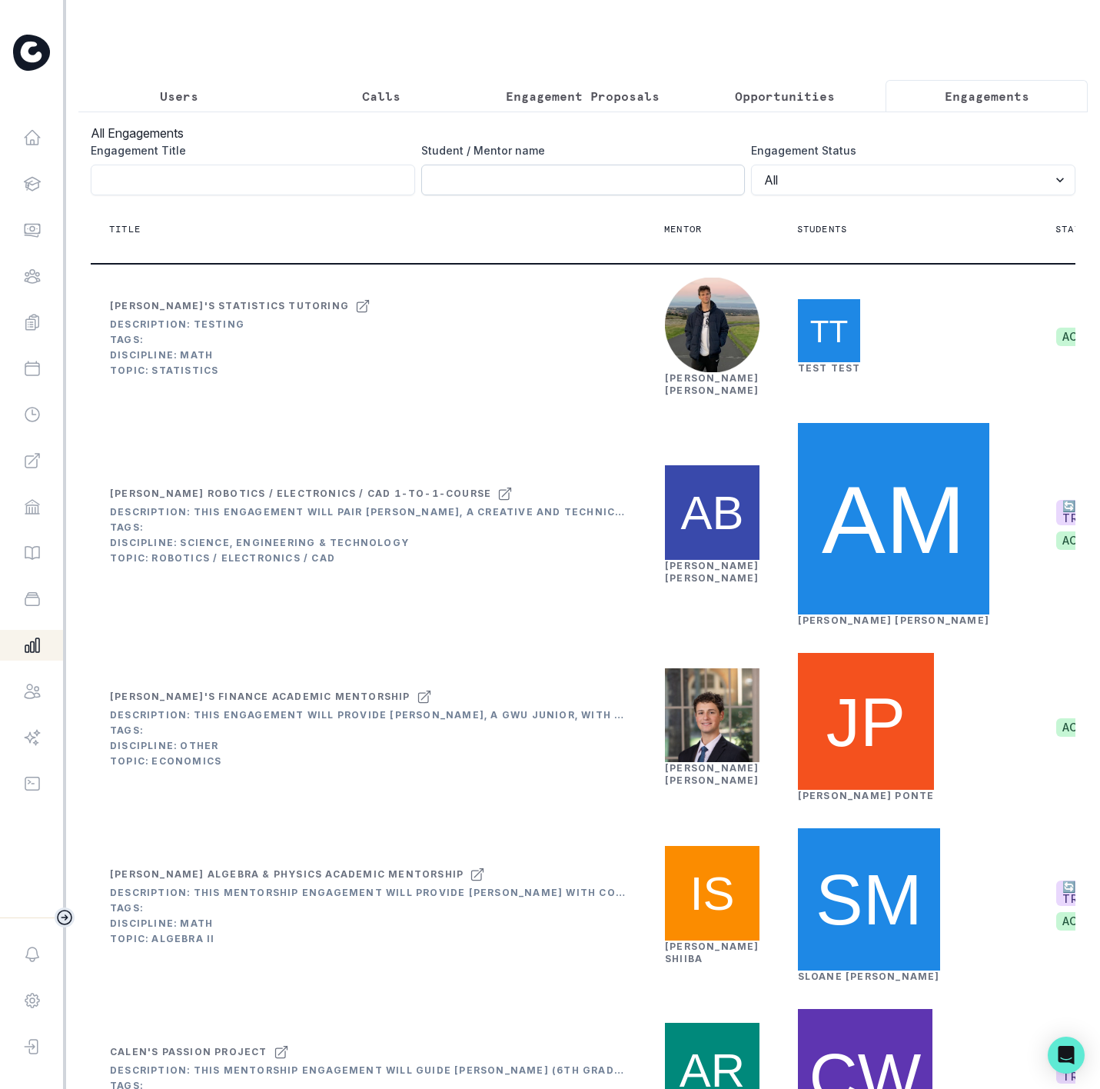
click at [445, 185] on input "Engagement Title" at bounding box center [583, 180] width 324 height 31
paste input "Bizoza"
type input "Bizoza"
click button "submit" at bounding box center [0, 0] width 0 height 0
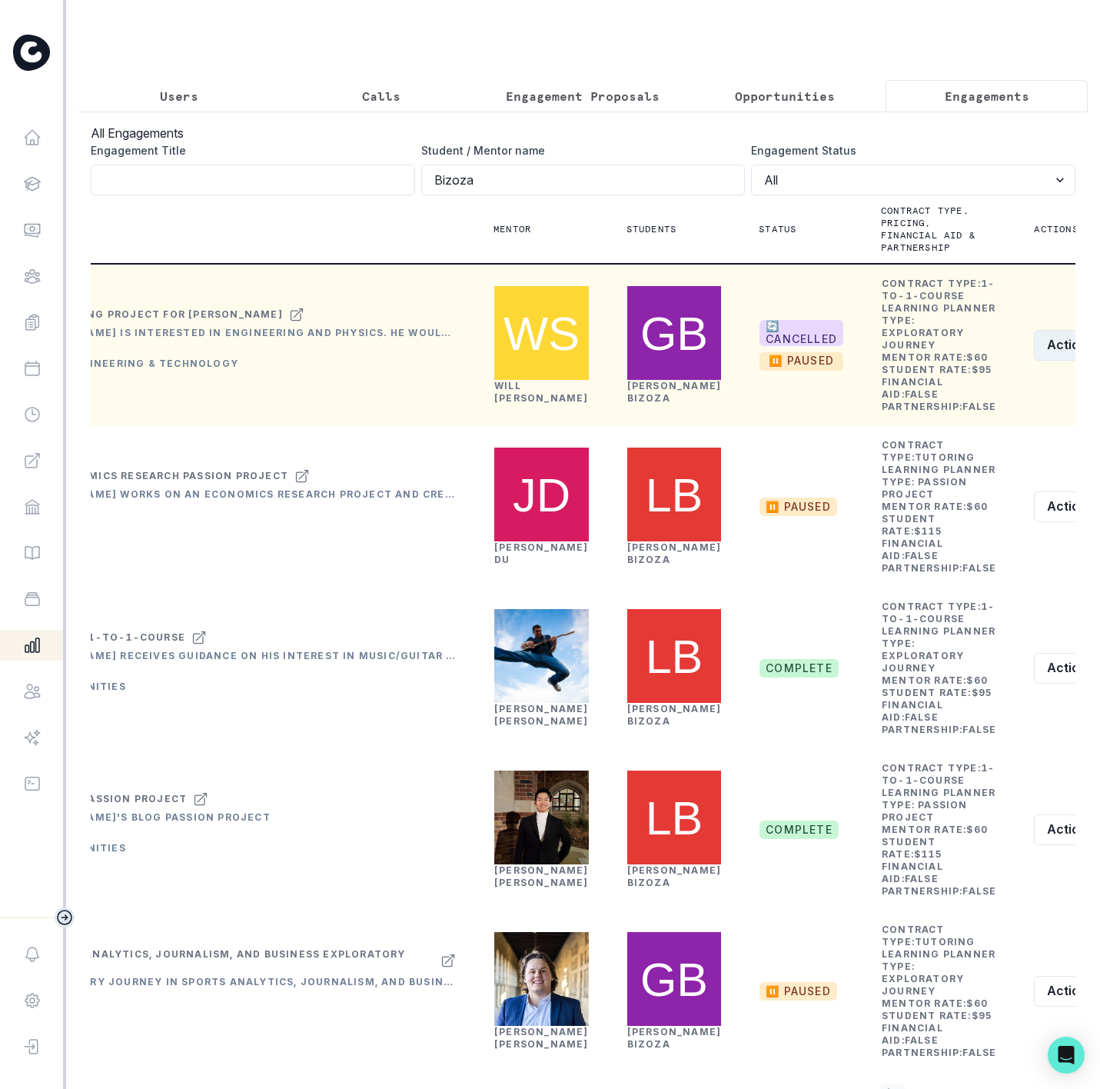
click at [1034, 361] on button "Actions" at bounding box center [1079, 345] width 91 height 31
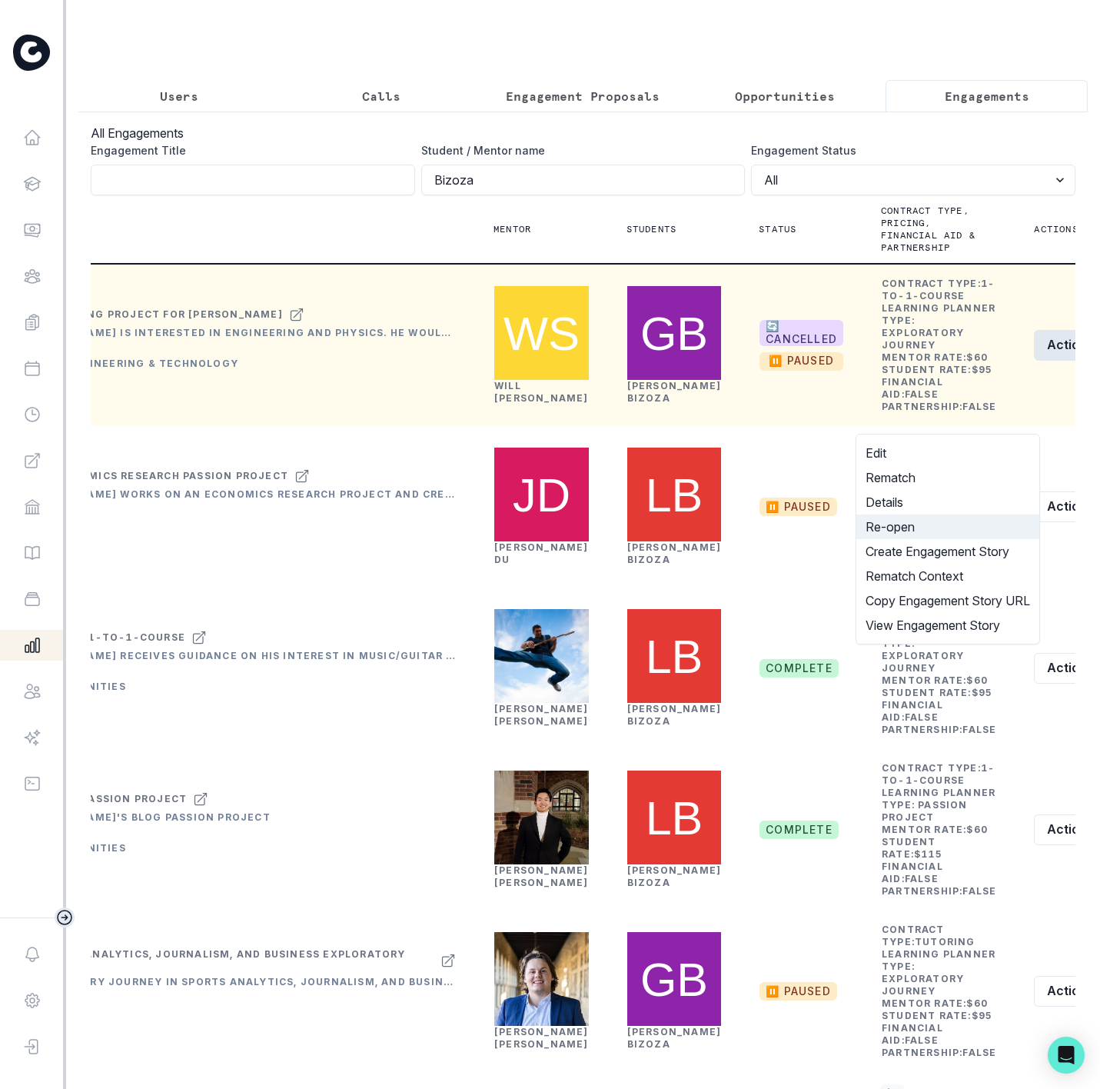
click at [958, 531] on button "Re-open" at bounding box center [948, 526] width 183 height 25
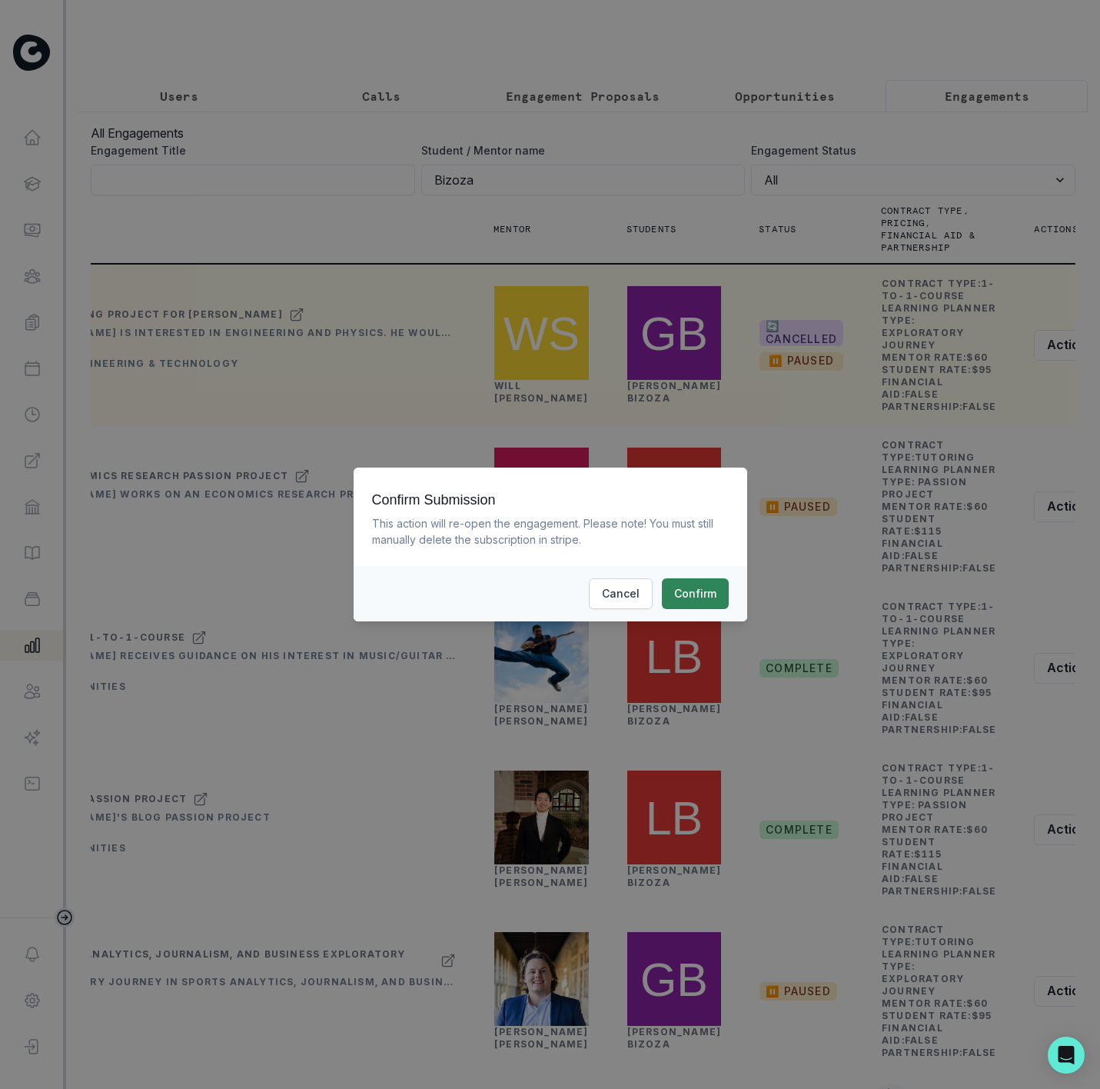
click at [713, 602] on button "Confirm" at bounding box center [695, 593] width 67 height 31
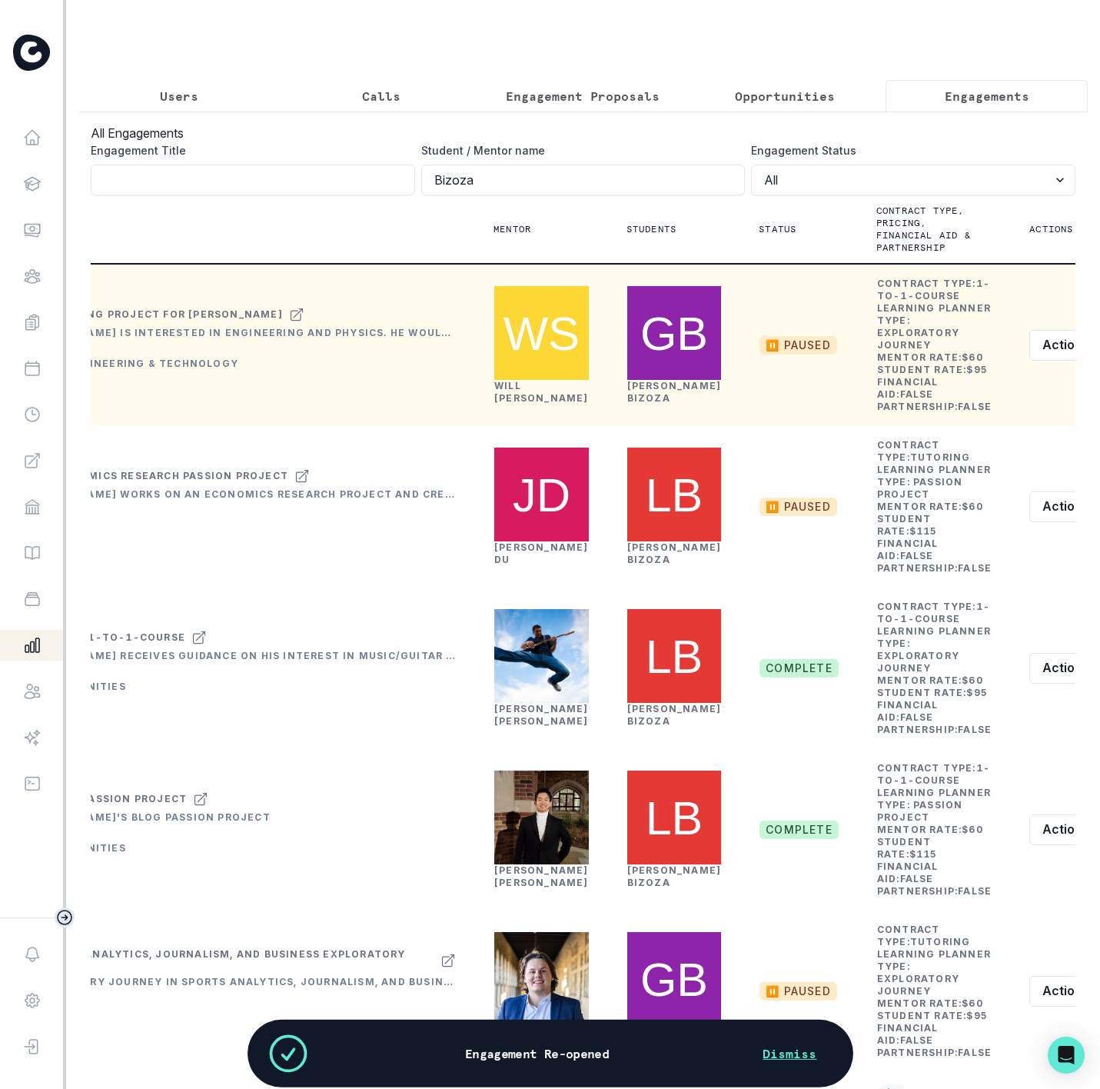
scroll to position [0, 165]
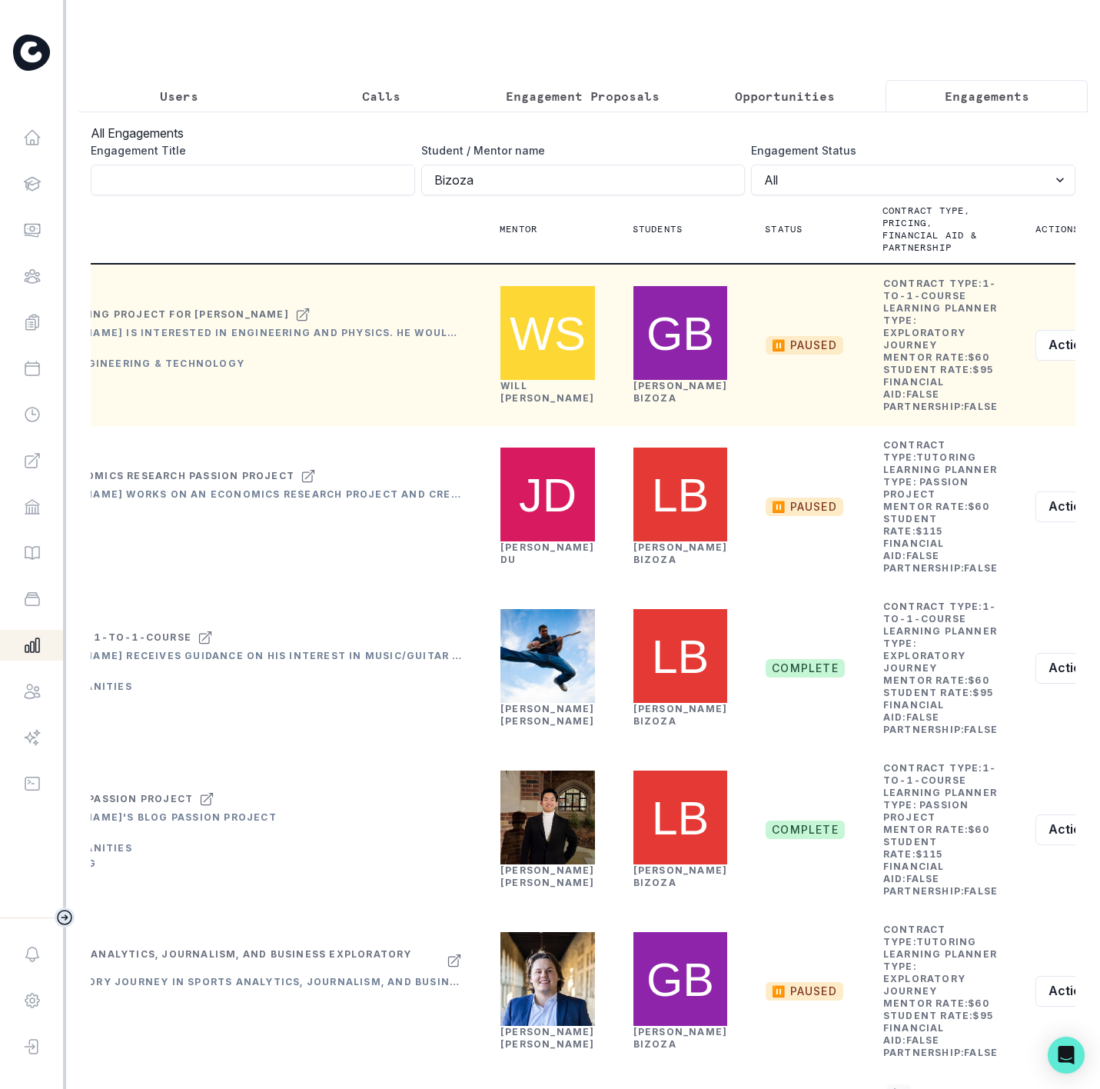
click at [194, 102] on p "Users" at bounding box center [179, 96] width 38 height 18
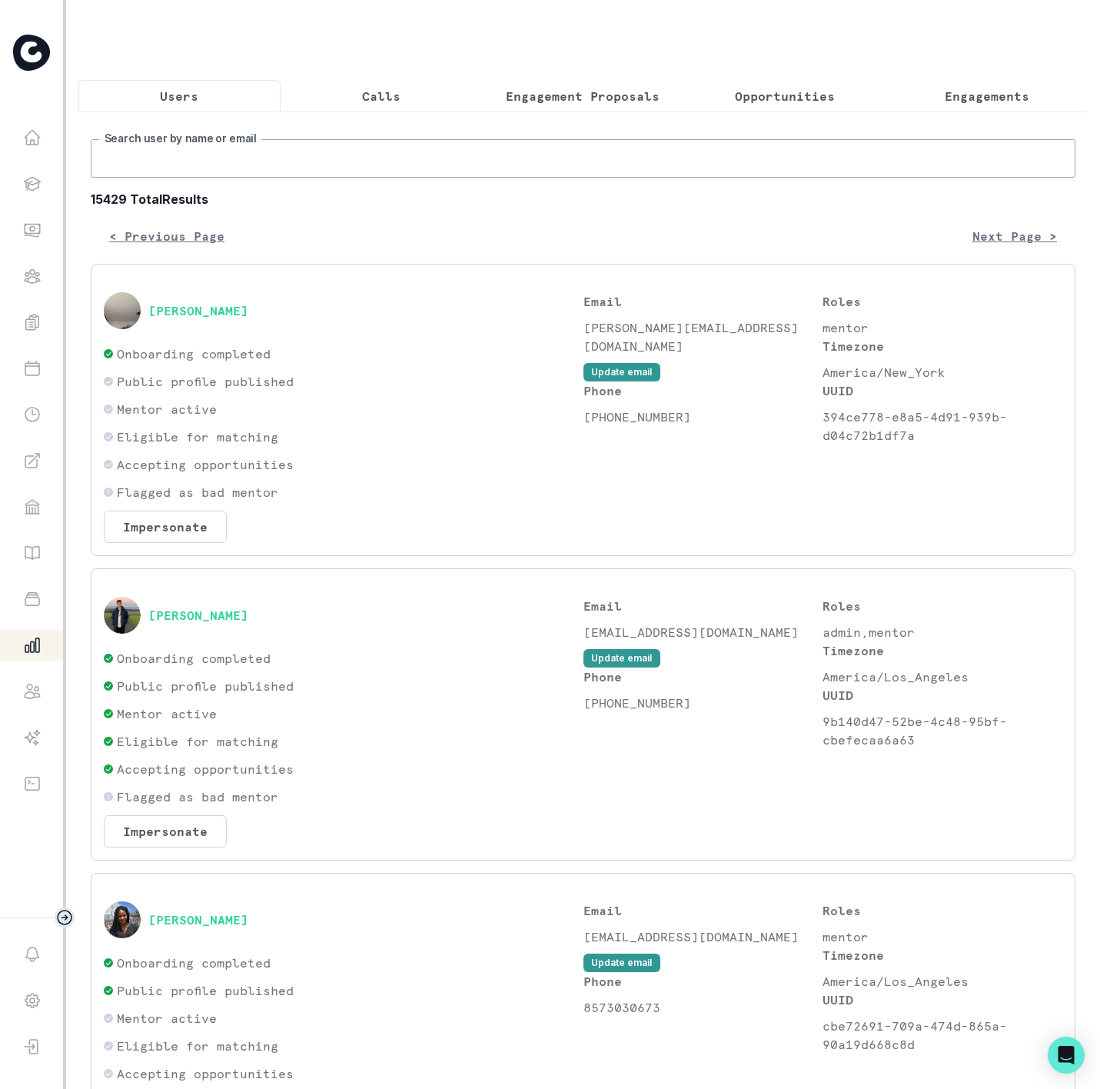
click at [195, 176] on input "Search user by name or email" at bounding box center [583, 158] width 985 height 38
paste input "[PERSON_NAME]"
type input "[PERSON_NAME]"
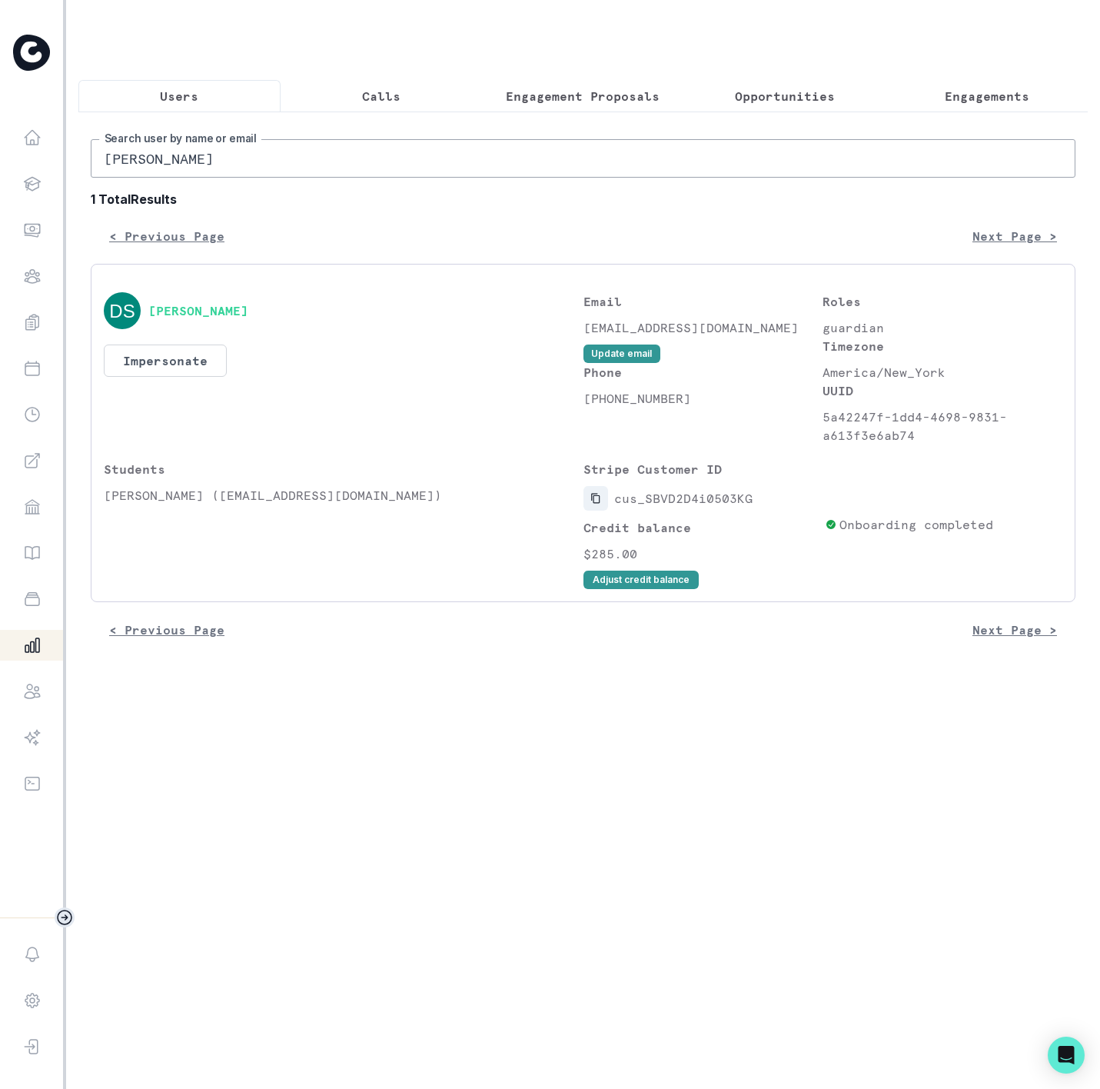
click at [597, 504] on icon "Copied to clipboard" at bounding box center [595, 498] width 11 height 11
drag, startPoint x: 319, startPoint y: 174, endPoint x: -82, endPoint y: 195, distance: 401.9
click at [0, 195] on html "Home Students Finance Browse Mentors Guardian Guide Calendar Availability Help …" at bounding box center [550, 544] width 1100 height 1089
paste input "[PERSON_NAME]"
type input "[PERSON_NAME]"
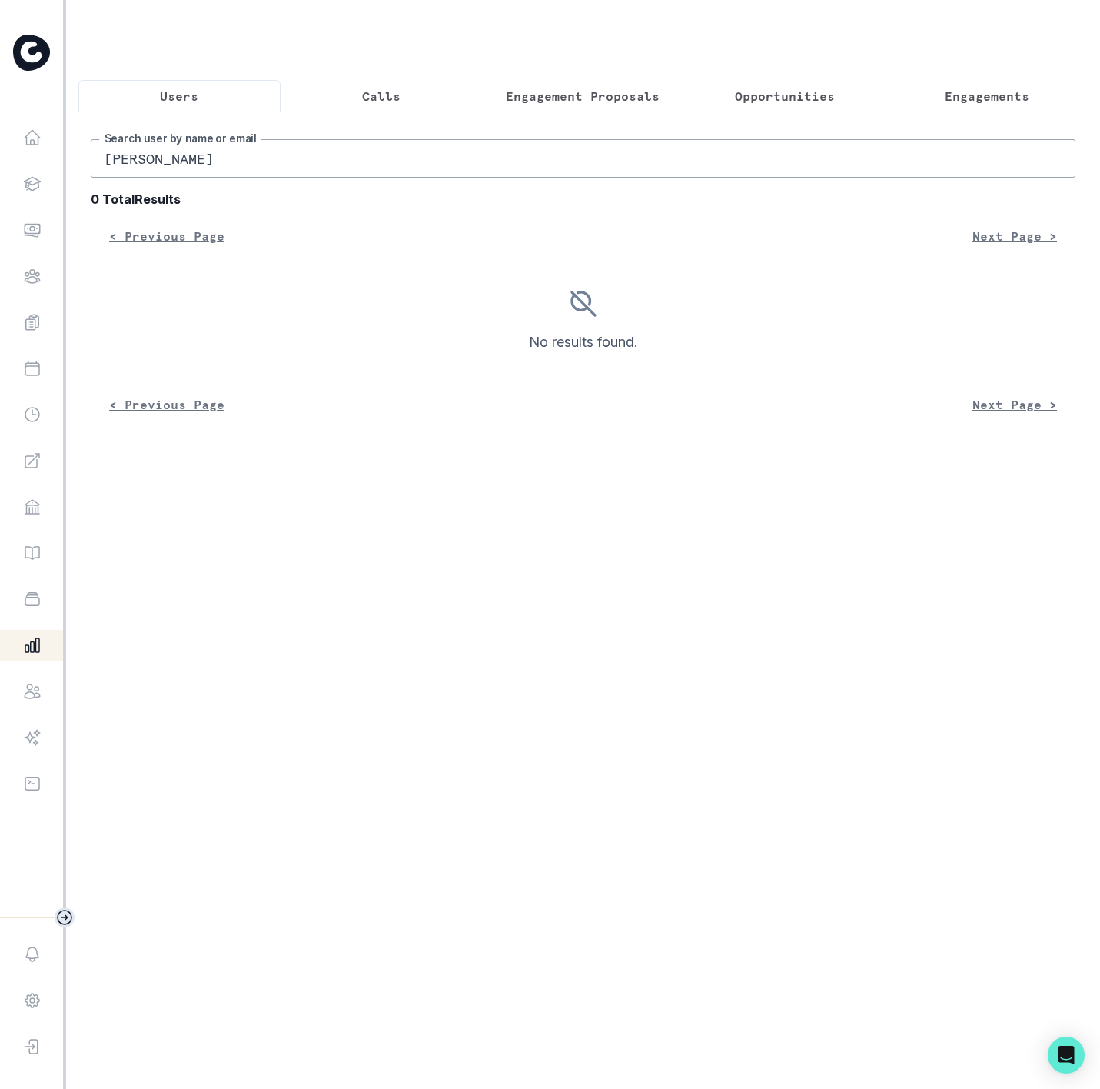
click at [162, 78] on div "Users Calls Engagement Proposals Opportunities Engagements [PERSON_NAME] Search…" at bounding box center [583, 225] width 1010 height 451
click at [189, 104] on p "Users" at bounding box center [179, 96] width 38 height 18
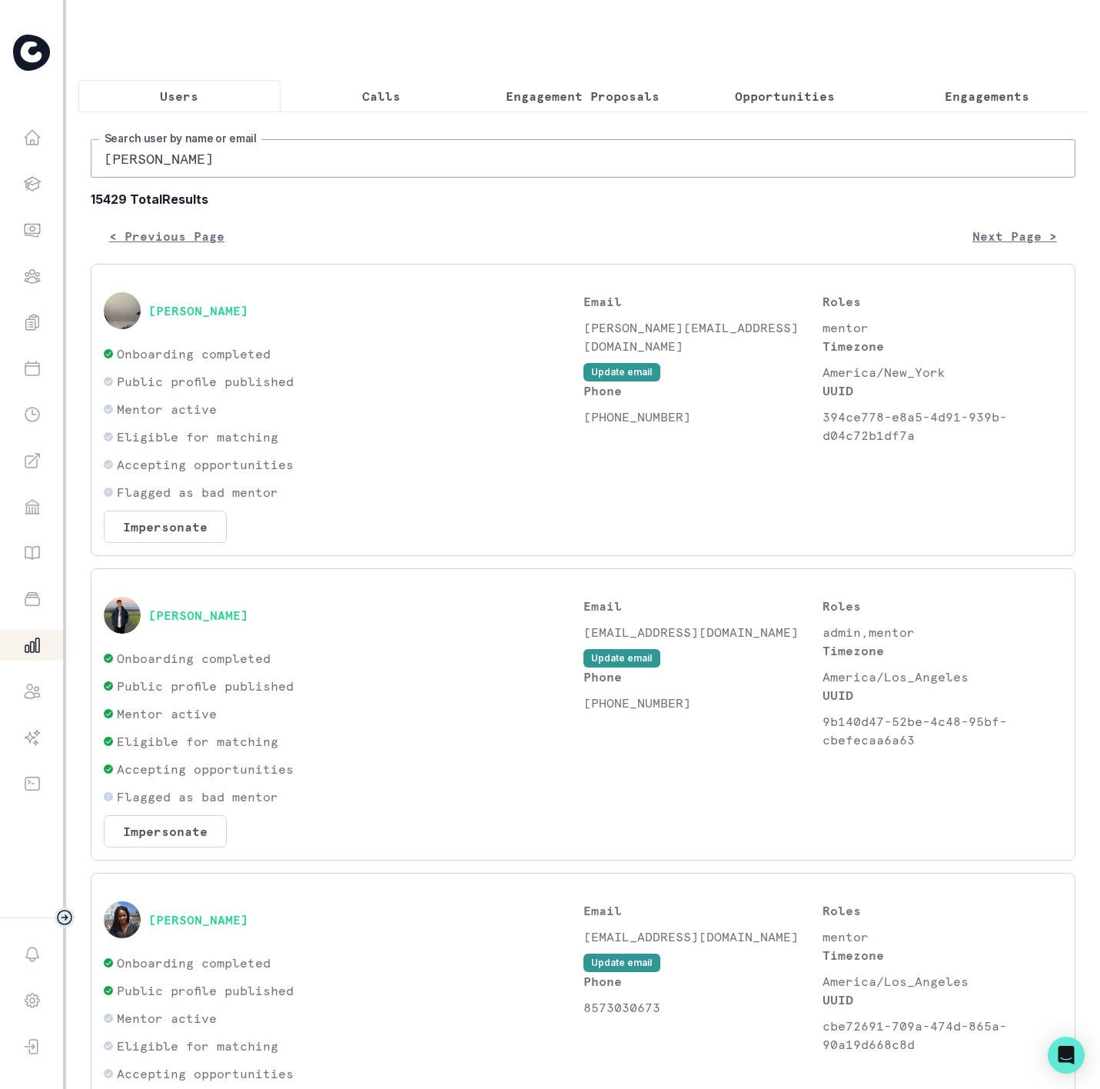
drag, startPoint x: 231, startPoint y: 189, endPoint x: -101, endPoint y: 201, distance: 331.6
click at [0, 201] on html "Home Students Finance Browse Mentors Guardian Guide Calendar Availability Help …" at bounding box center [550, 544] width 1100 height 1089
paste input "[PERSON_NAME]"
type input "[PERSON_NAME]"
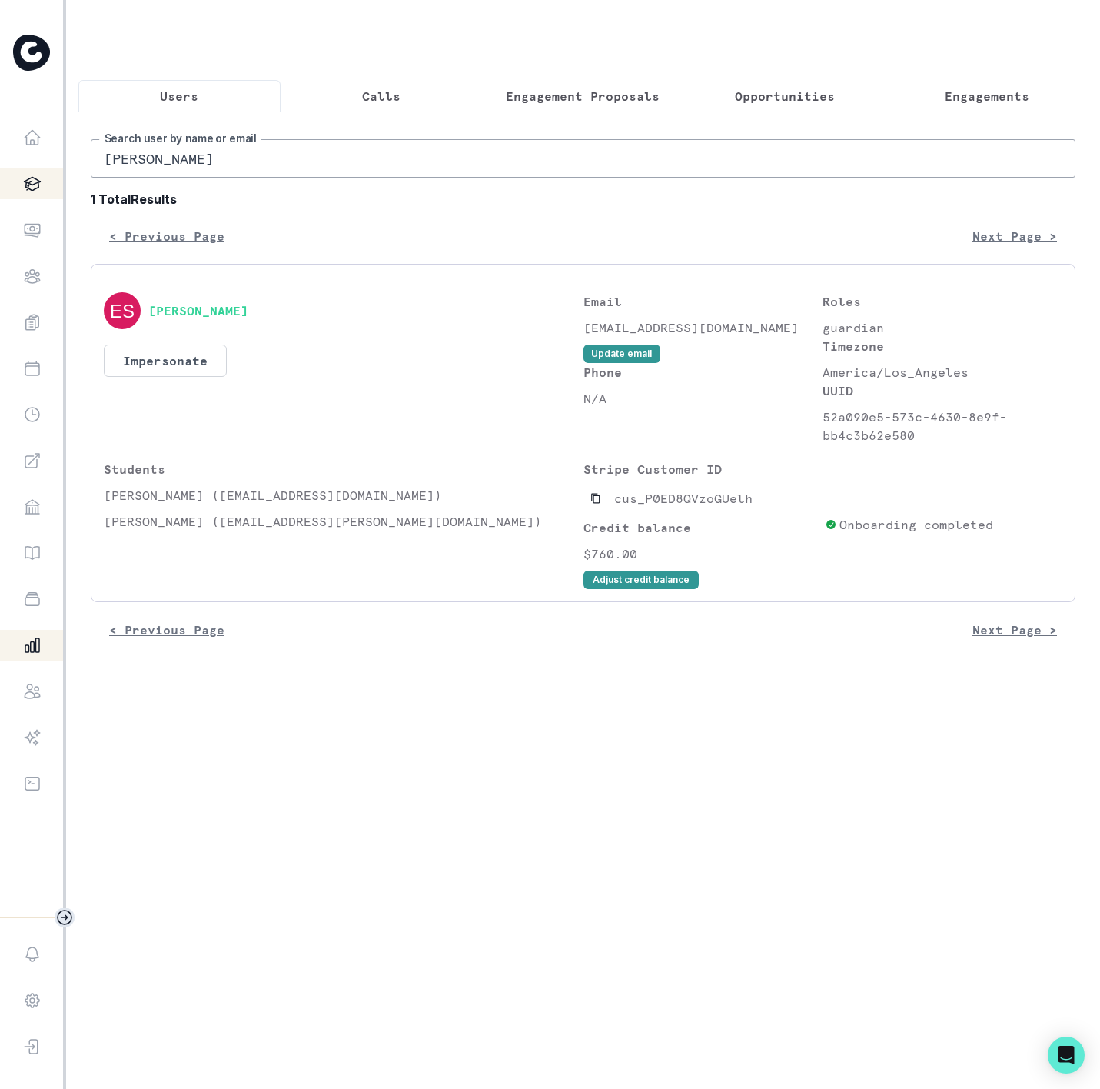
drag, startPoint x: 238, startPoint y: 195, endPoint x: 60, endPoint y: 189, distance: 177.7
click at [60, 189] on div "Home Students Finance Browse Mentors Guardian Guide Calendar Availability Help …" at bounding box center [550, 544] width 1100 height 1089
type input "[PERSON_NAME]"
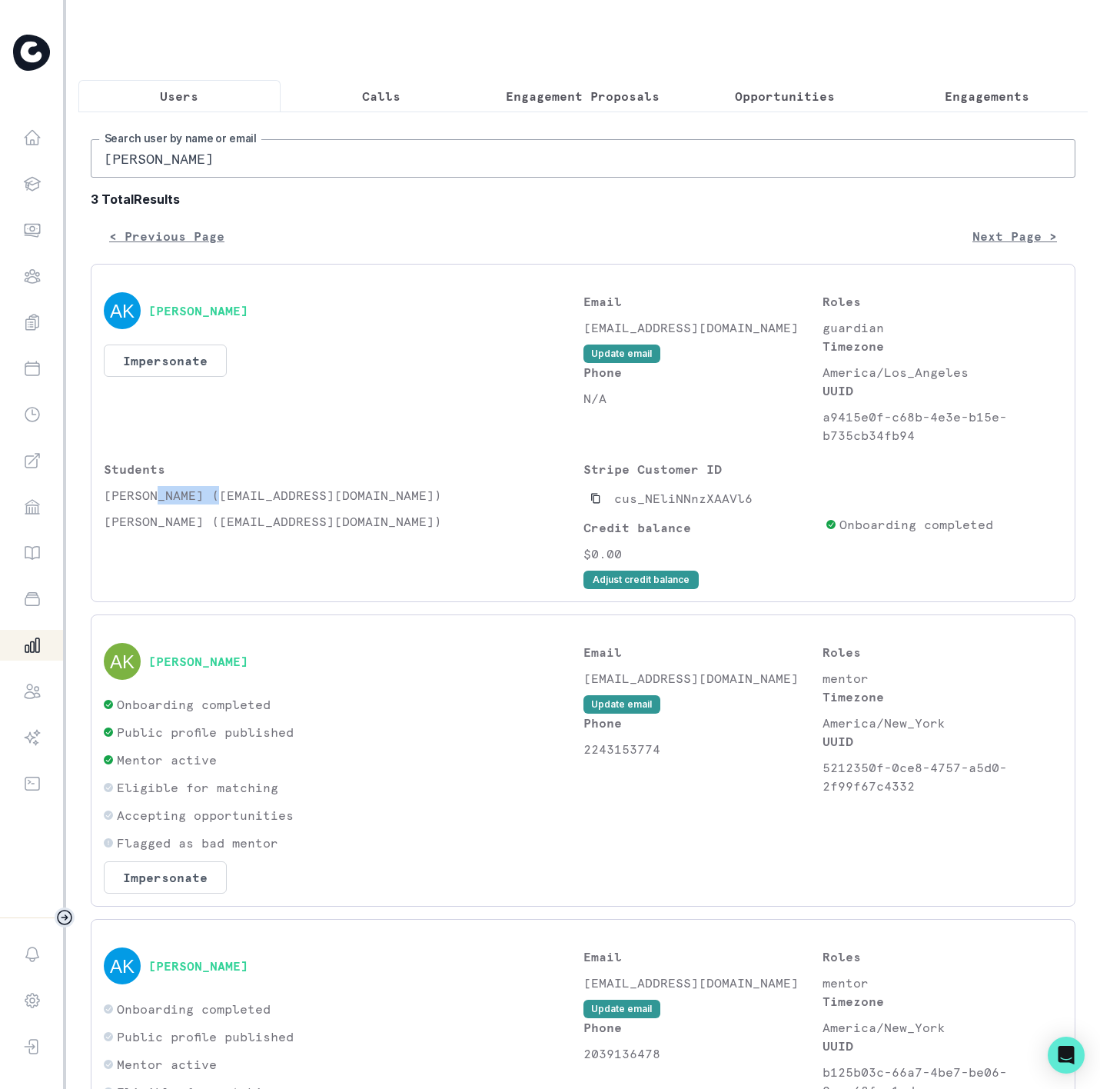
drag, startPoint x: 160, startPoint y: 507, endPoint x: 221, endPoint y: 508, distance: 61.5
click at [221, 504] on p "[PERSON_NAME] ([EMAIL_ADDRESS][DOMAIN_NAME])" at bounding box center [344, 495] width 480 height 18
copy p "Keighery"
click at [990, 81] on button "Engagements" at bounding box center [987, 96] width 202 height 32
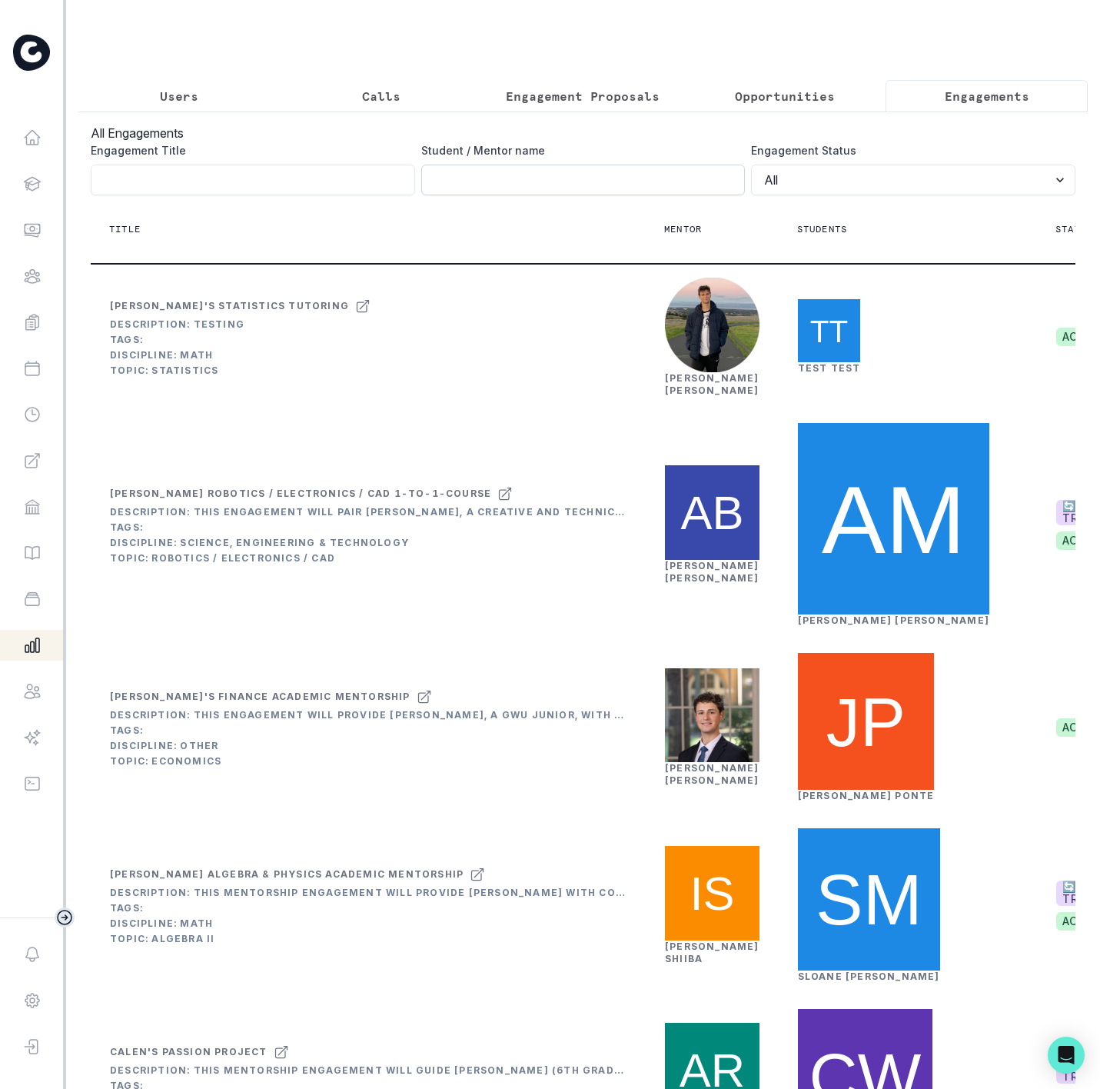
click at [441, 192] on input "Engagement Title" at bounding box center [583, 180] width 324 height 31
paste input "Keighery"
type input "Keighery"
click button "submit" at bounding box center [0, 0] width 0 height 0
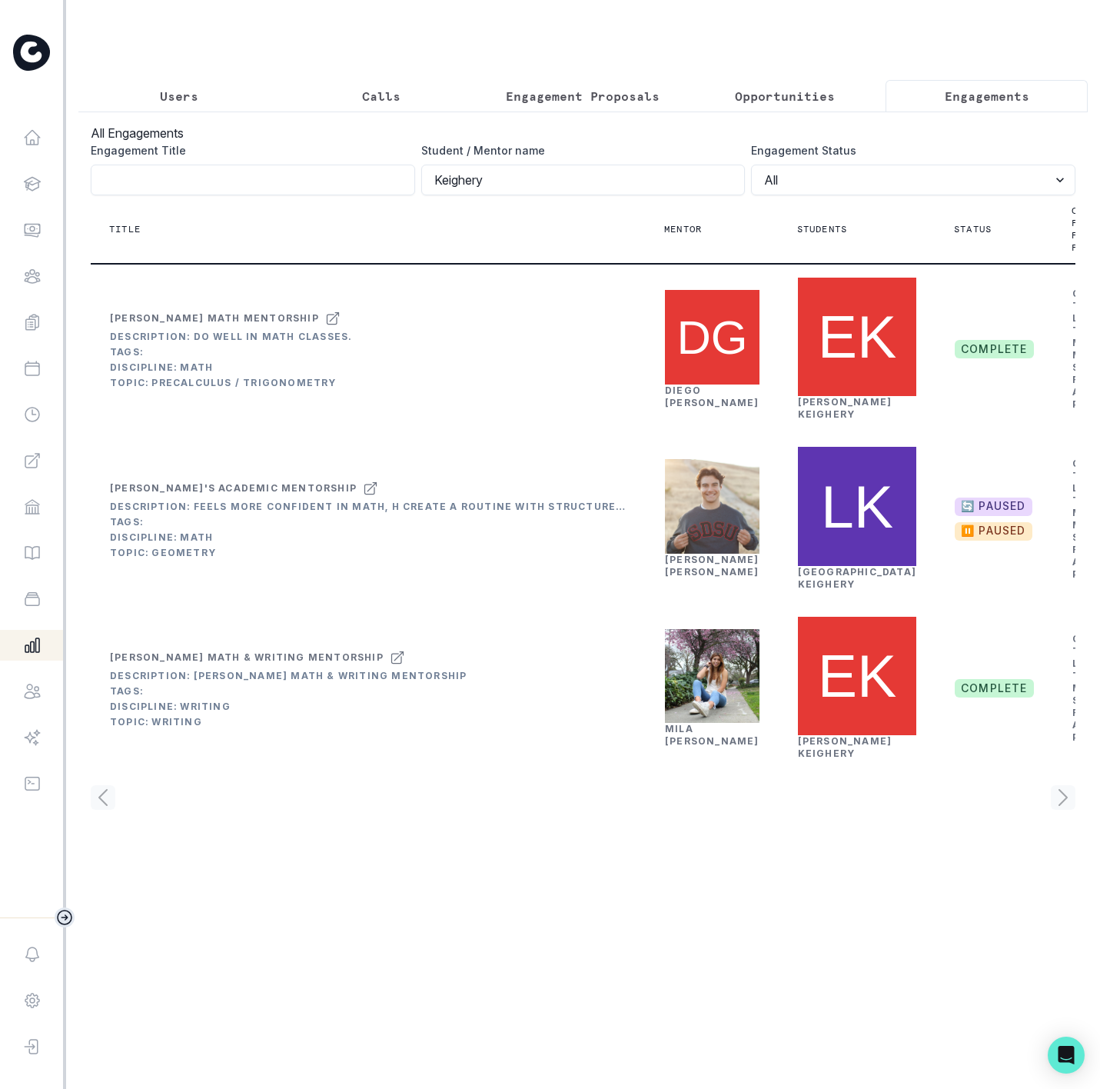
scroll to position [0, 146]
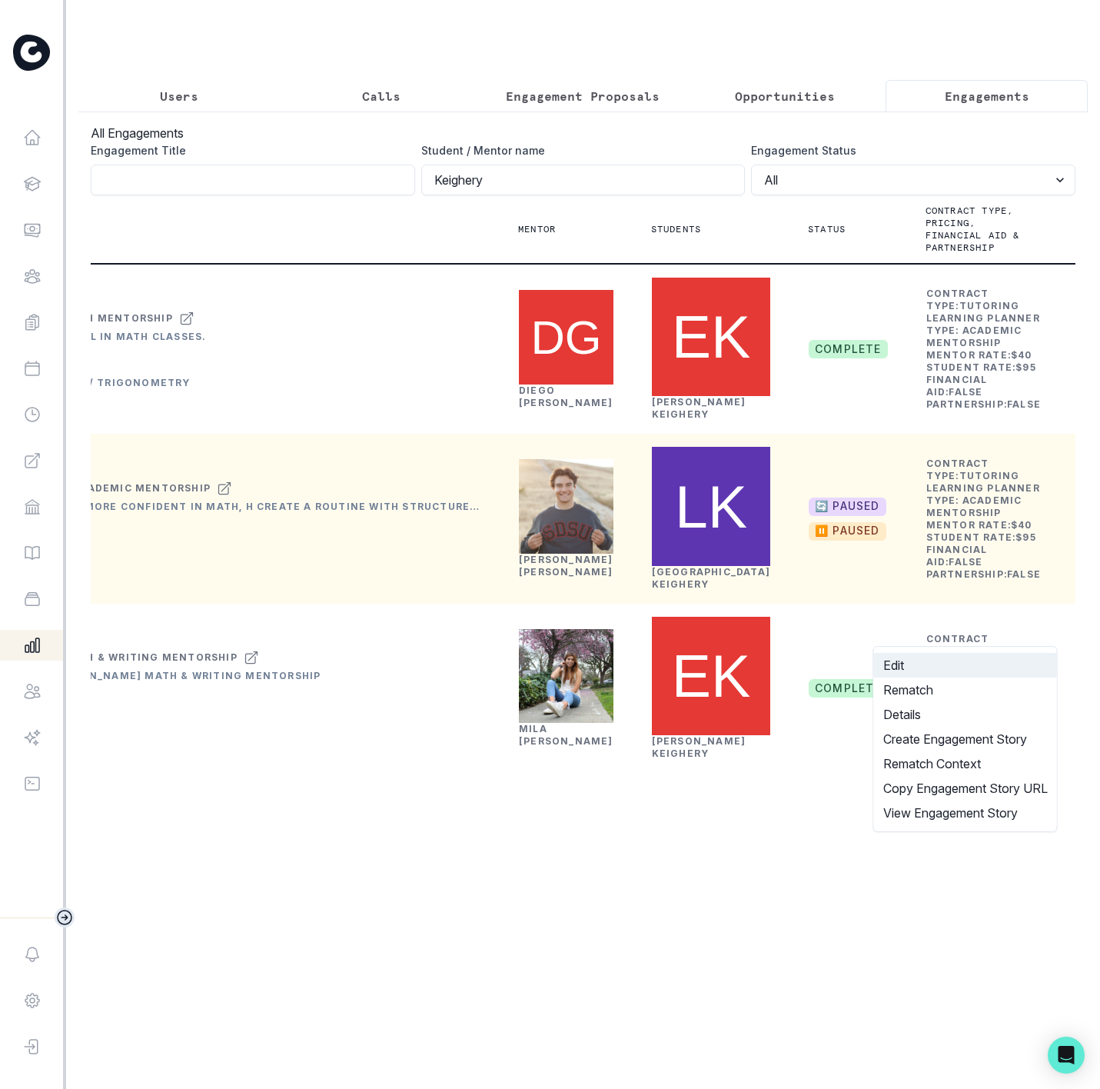
click at [971, 670] on button "Edit" at bounding box center [965, 665] width 183 height 25
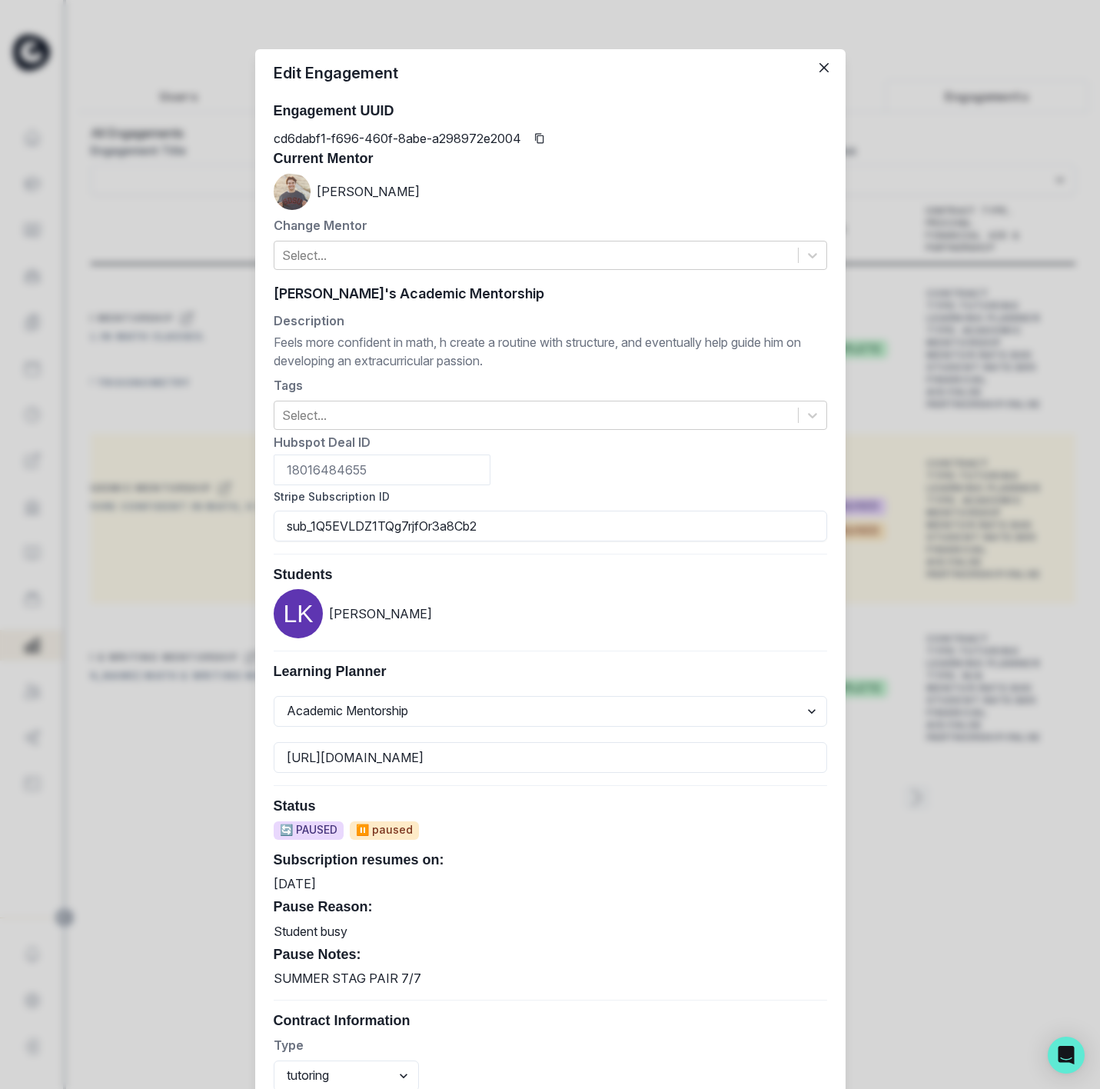
click at [95, 526] on div "Edit Engagement Engagement UUID cd6dabf1-f696-460f-8abe-a298972e2004 Current Me…" at bounding box center [550, 544] width 1100 height 1089
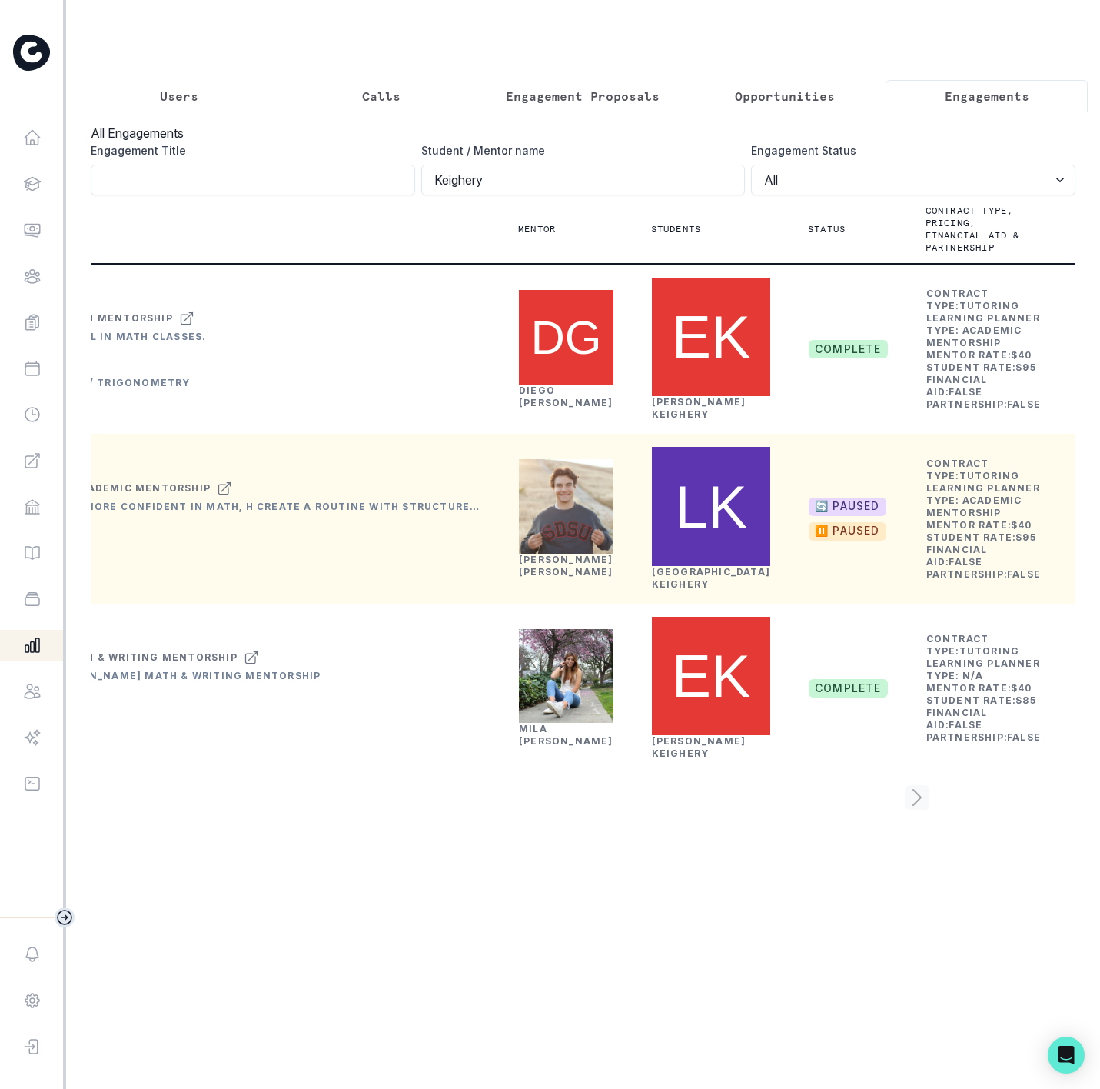
click at [542, 577] on link "[PERSON_NAME]" at bounding box center [566, 566] width 95 height 24
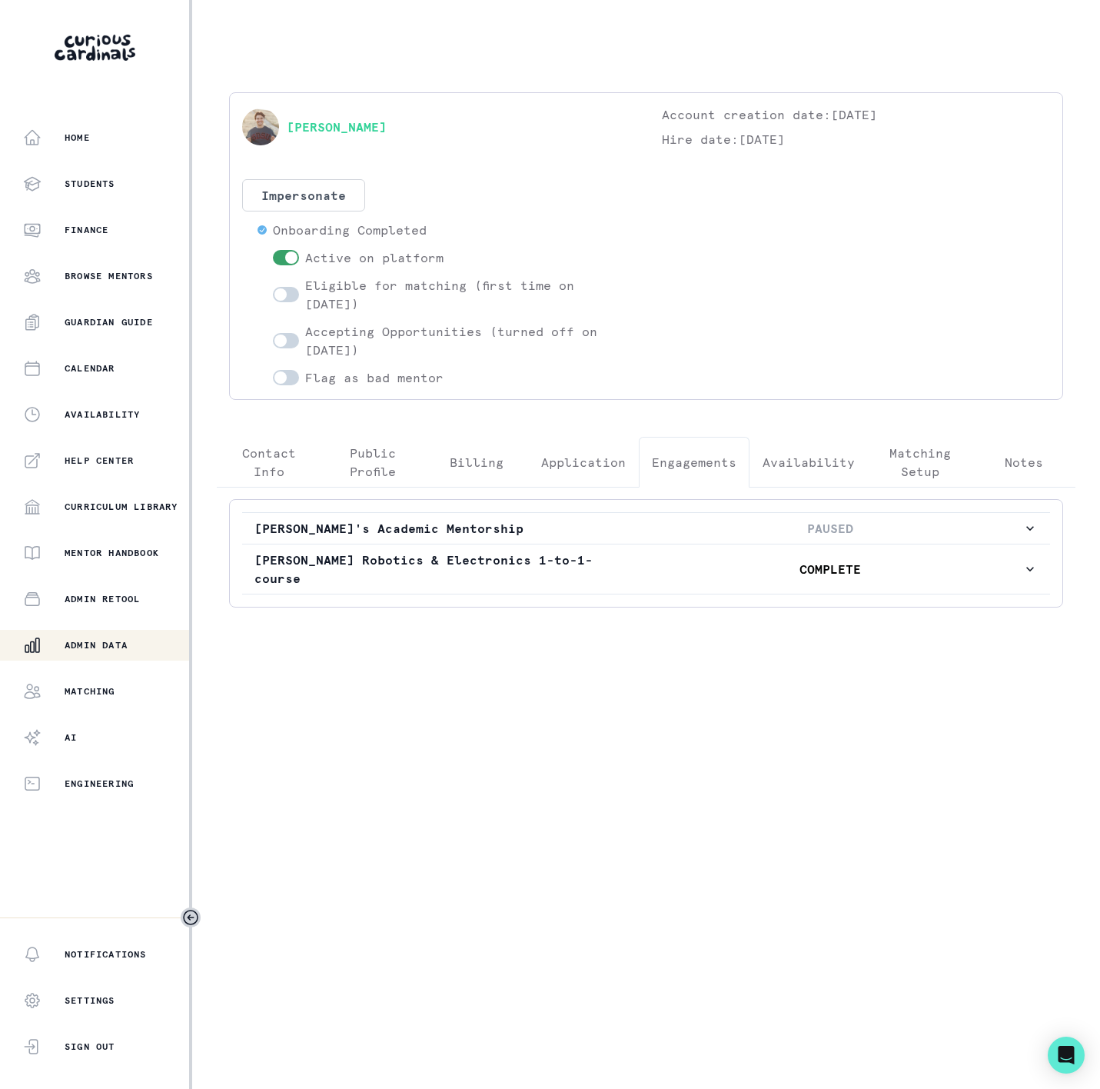
click at [674, 454] on p "Engagements" at bounding box center [694, 462] width 85 height 18
click at [686, 526] on p "PAUSED" at bounding box center [831, 528] width 384 height 18
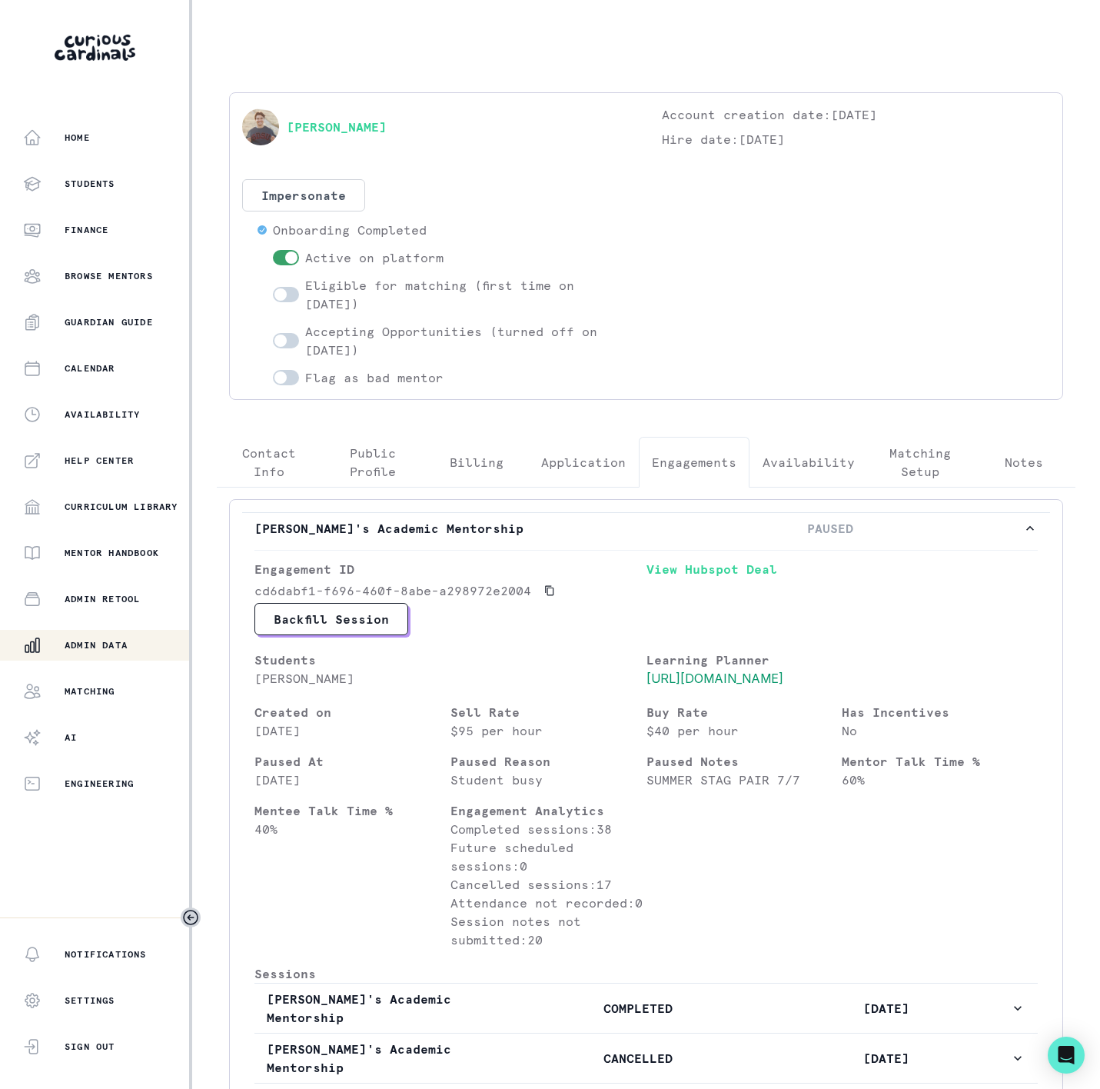
click at [76, 647] on p "Admin Data" at bounding box center [96, 645] width 63 height 12
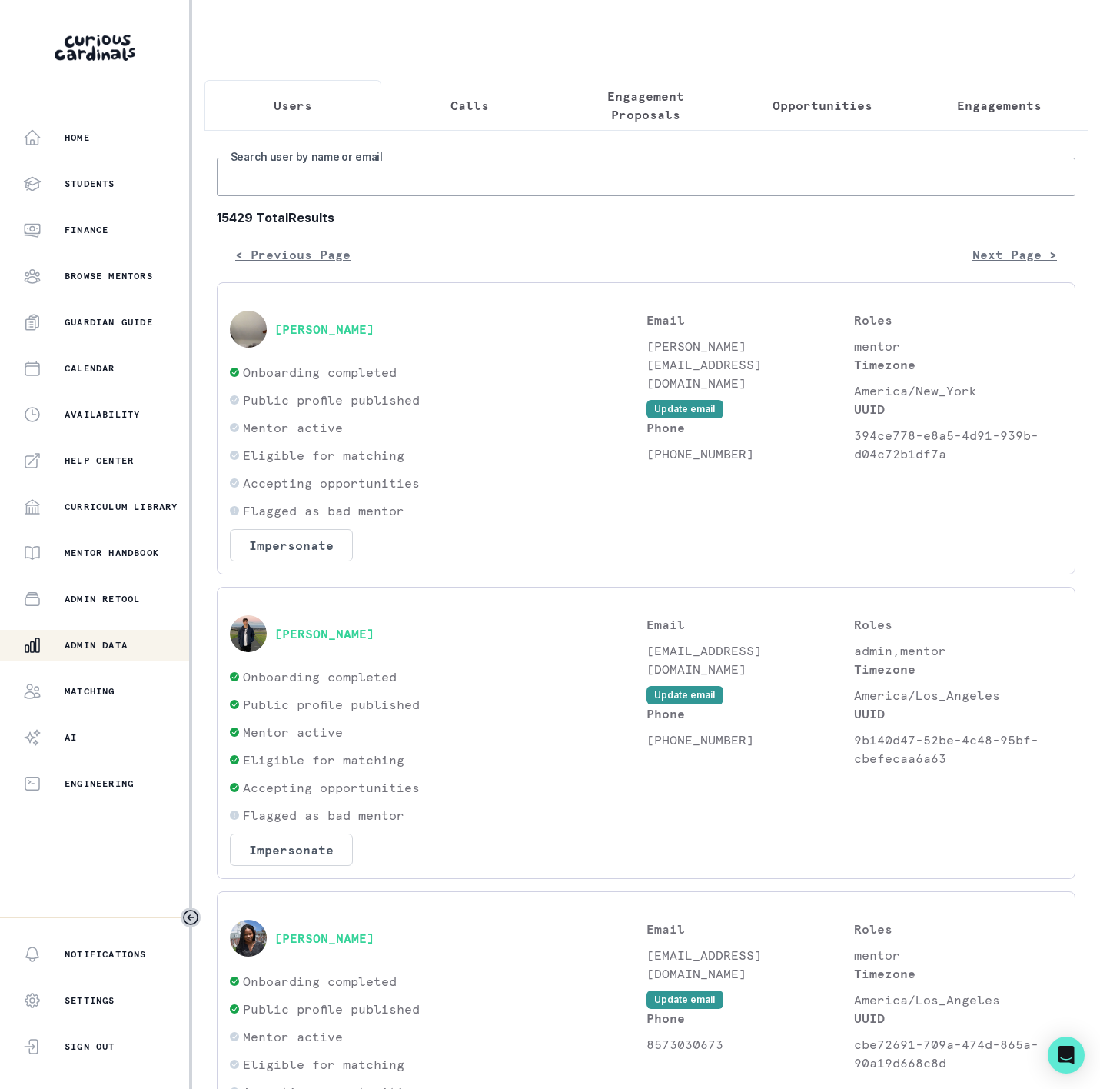
click at [318, 178] on input "Search user by name or email" at bounding box center [646, 177] width 859 height 38
type input "[PERSON_NAME]"
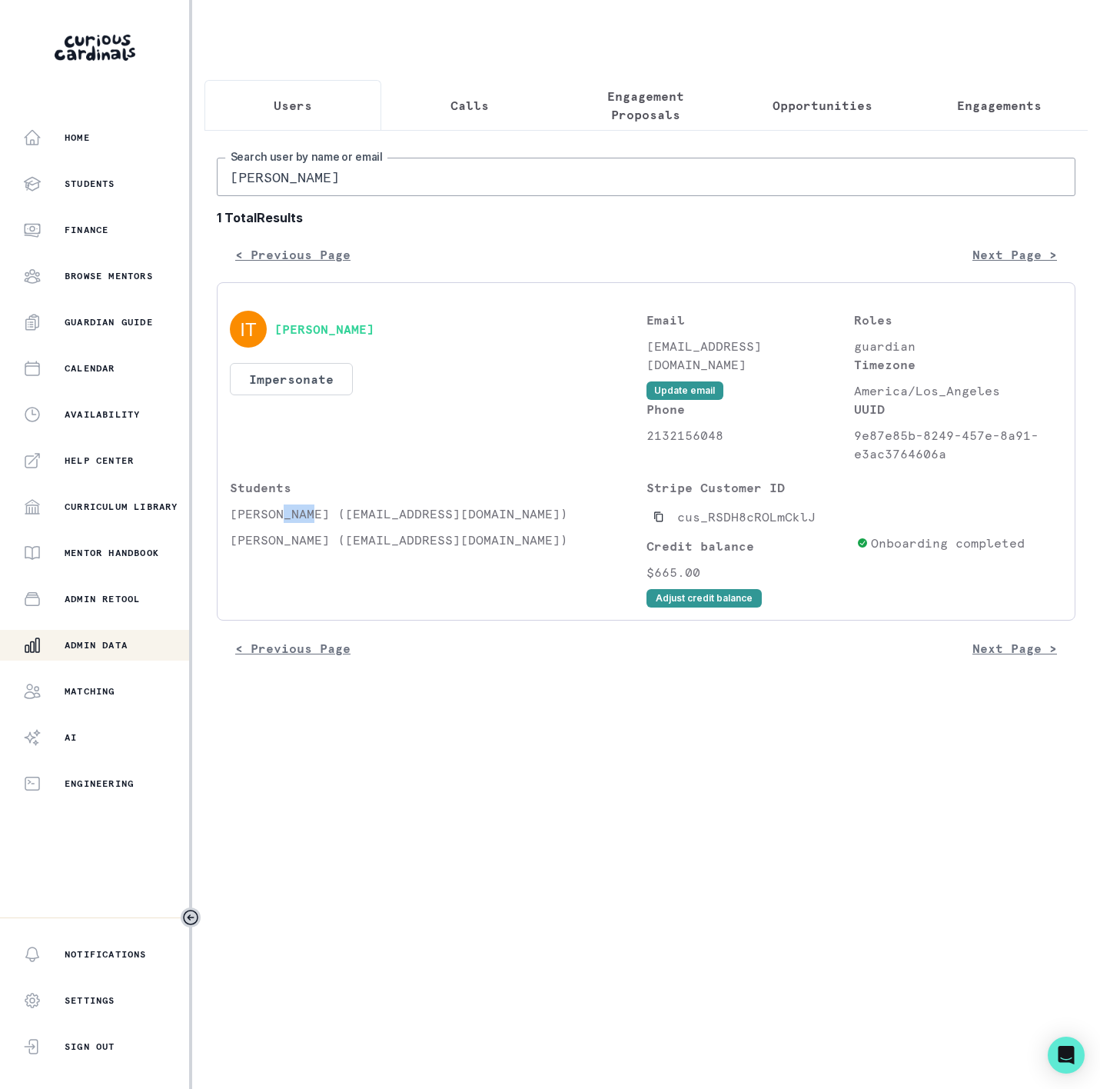
drag, startPoint x: 281, startPoint y: 531, endPoint x: 312, endPoint y: 524, distance: 31.4
click at [312, 523] on p "[PERSON_NAME] ([EMAIL_ADDRESS][DOMAIN_NAME])" at bounding box center [438, 513] width 417 height 18
click at [242, 523] on p "[PERSON_NAME] ([EMAIL_ADDRESS][DOMAIN_NAME])" at bounding box center [438, 513] width 417 height 18
drag, startPoint x: 231, startPoint y: 529, endPoint x: 303, endPoint y: 529, distance: 72.3
click at [303, 523] on p "[PERSON_NAME] ([EMAIL_ADDRESS][DOMAIN_NAME])" at bounding box center [438, 513] width 417 height 18
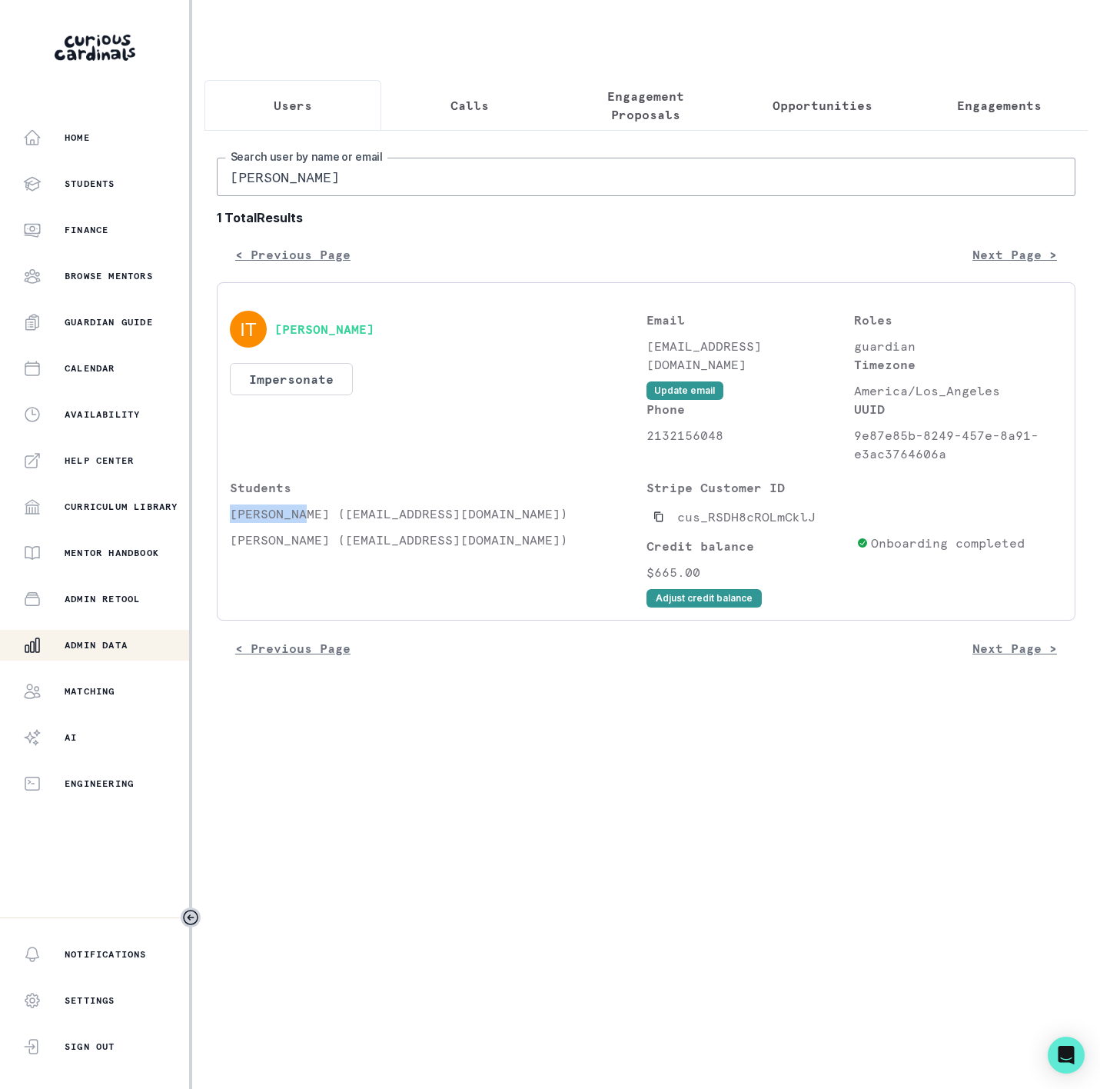
copy p "[PERSON_NAME]"
click at [966, 111] on p "Engagements" at bounding box center [999, 105] width 85 height 18
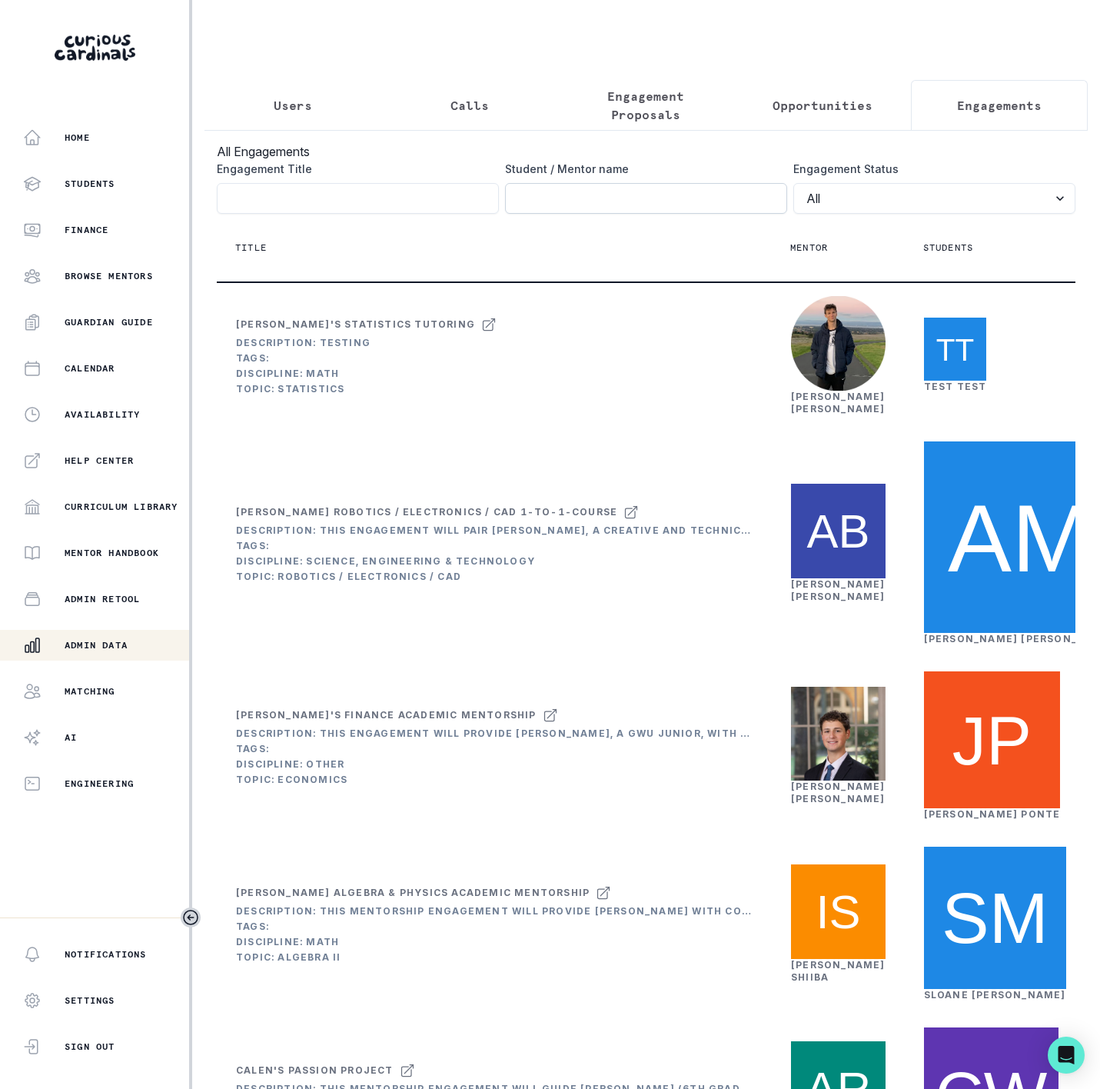
click at [517, 205] on input "Engagement Title" at bounding box center [646, 198] width 282 height 31
paste input "[PERSON_NAME]"
type input "[PERSON_NAME]"
click button "submit" at bounding box center [0, 0] width 0 height 0
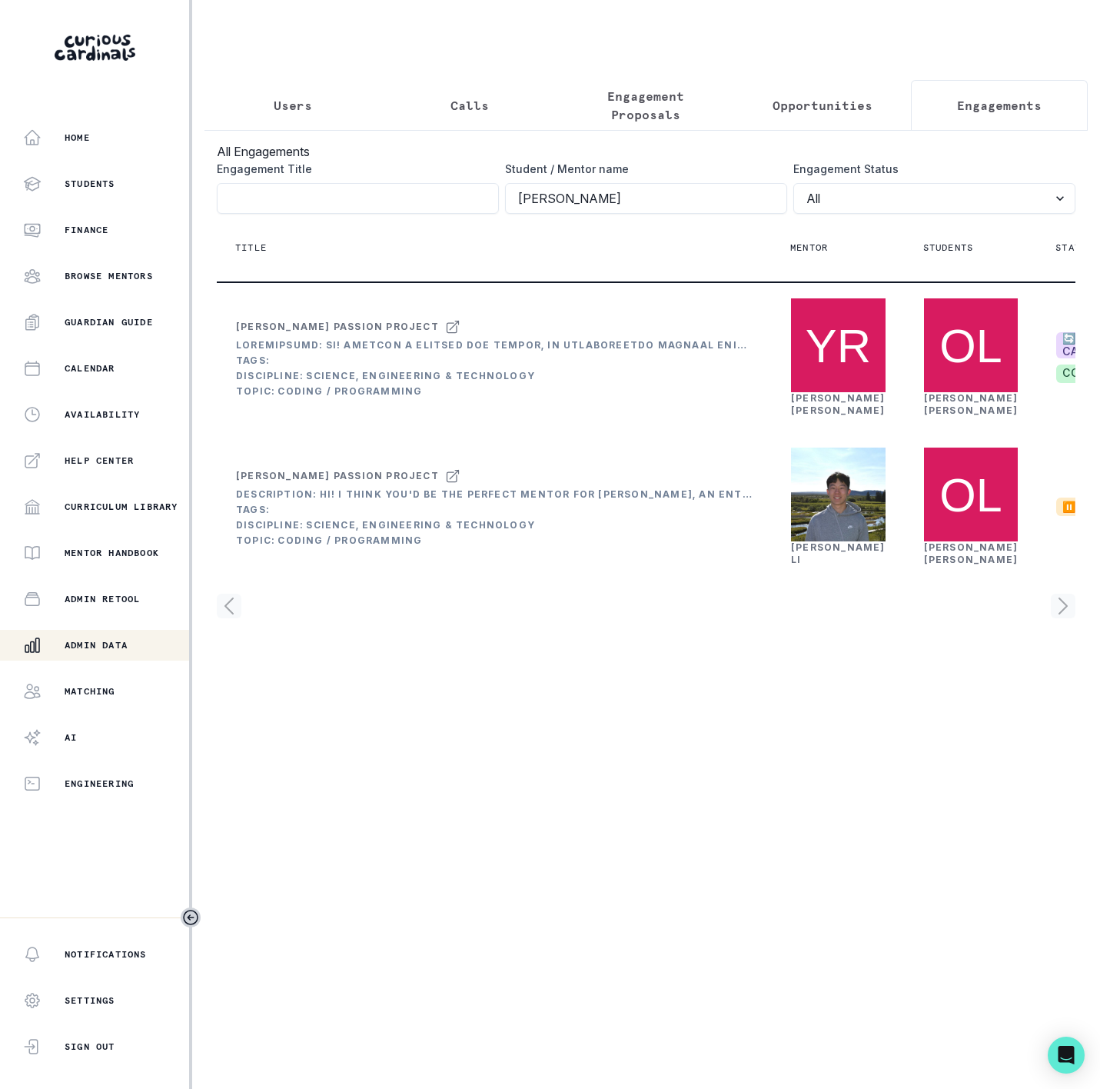
scroll to position [0, 300]
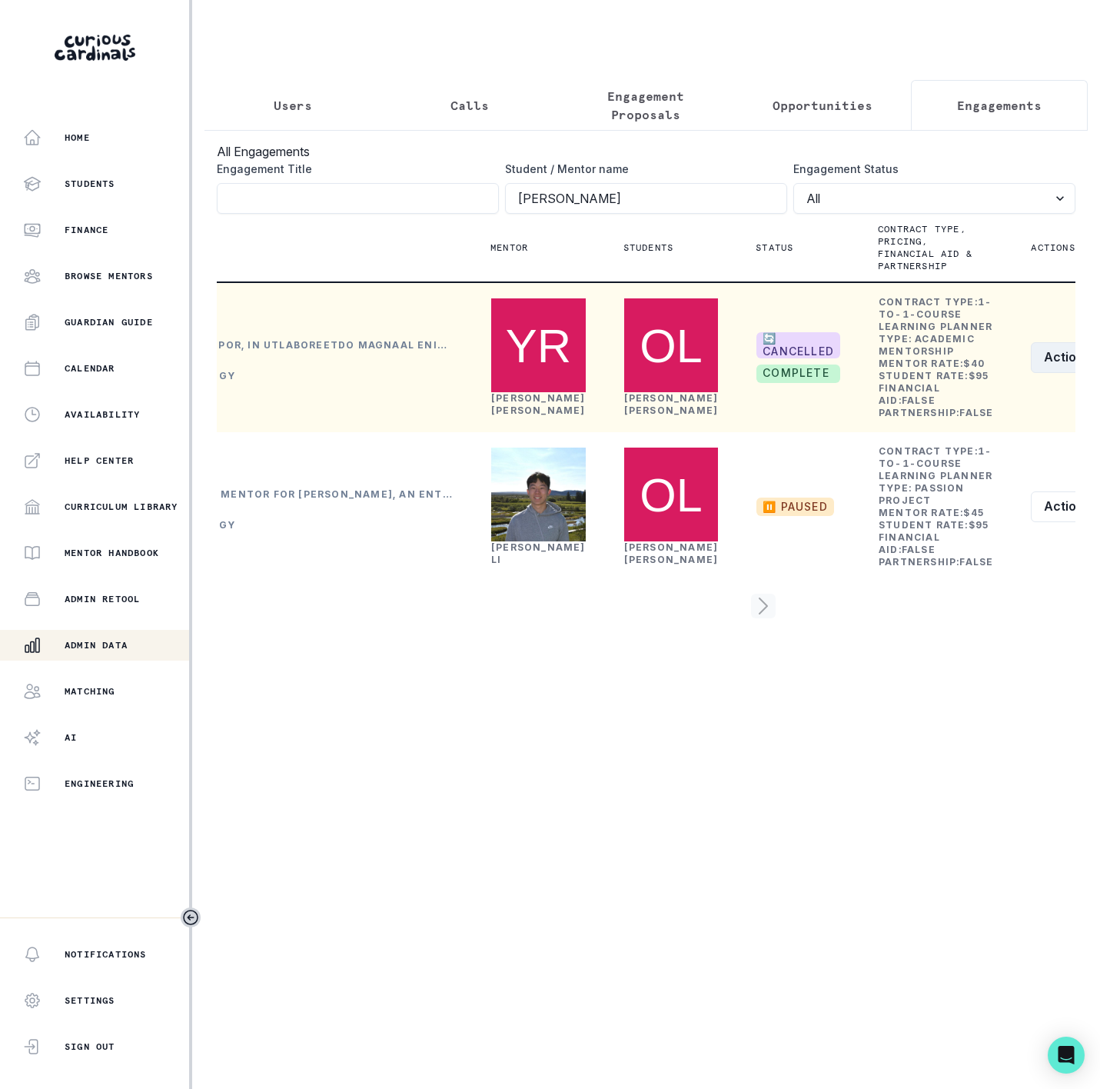
click at [1032, 373] on button "Actions" at bounding box center [1076, 357] width 91 height 31
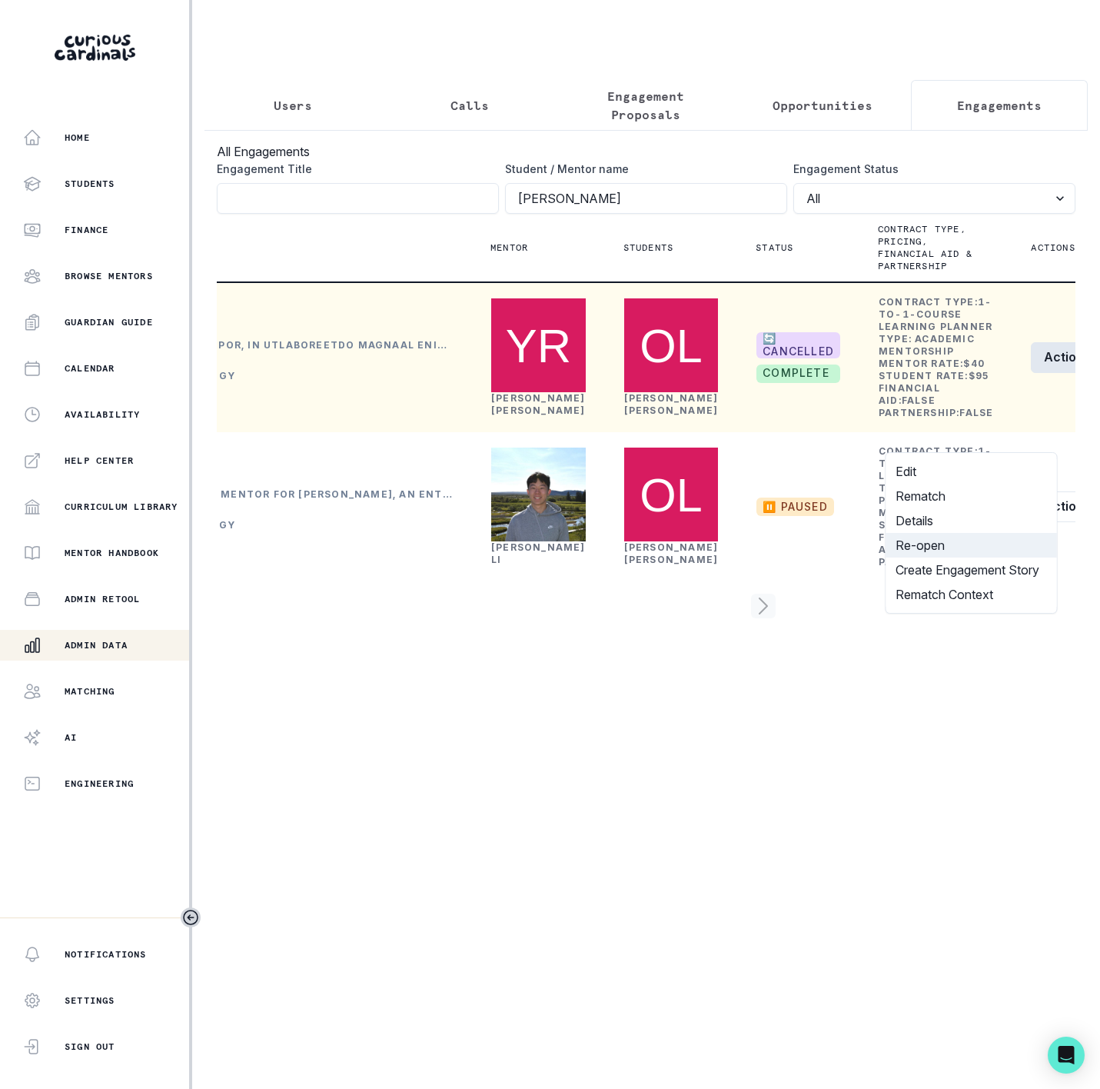
click at [976, 533] on button "Re-open" at bounding box center [971, 545] width 171 height 25
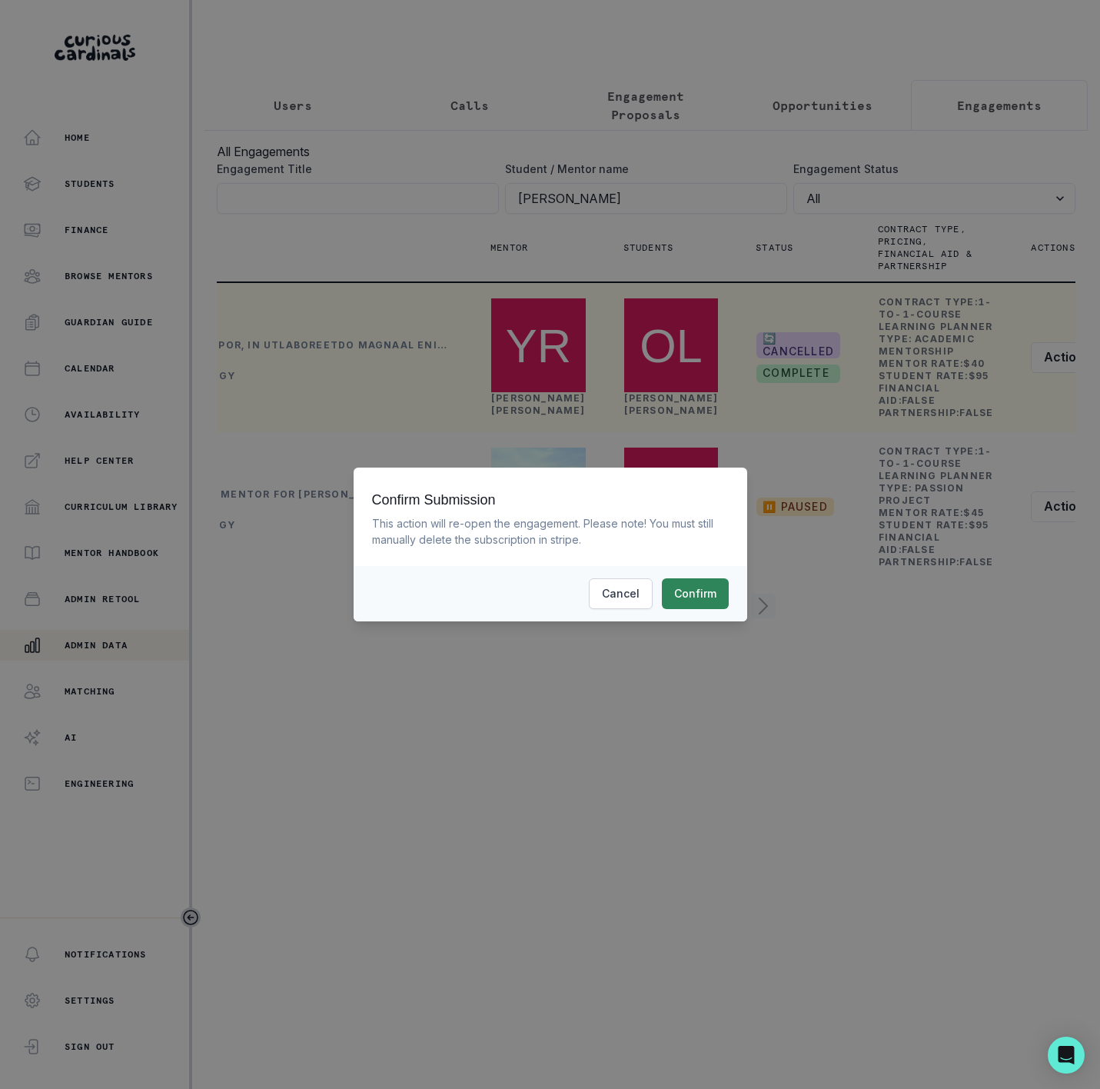
click at [697, 594] on button "Confirm" at bounding box center [695, 593] width 67 height 31
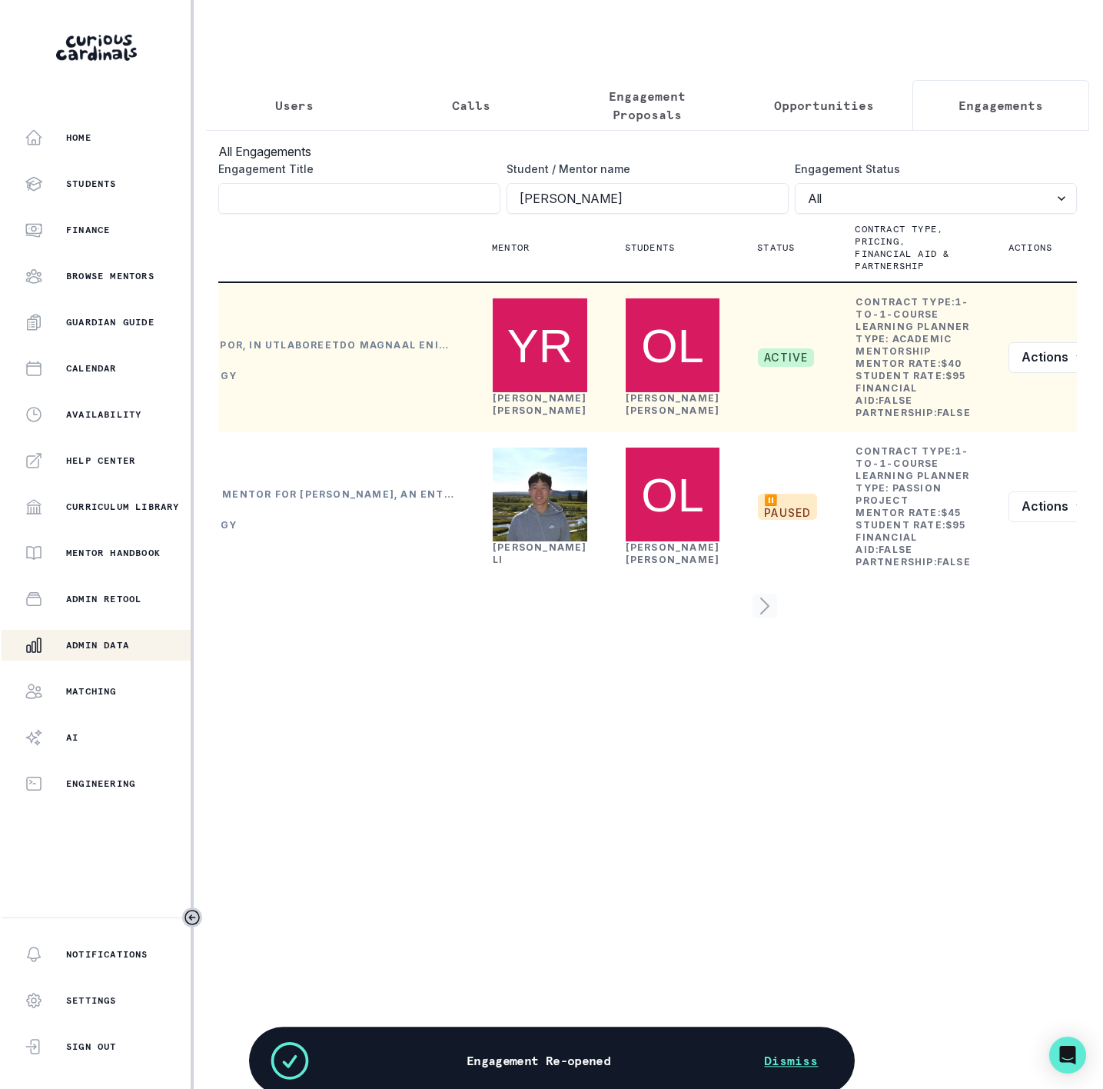
scroll to position [0, 275]
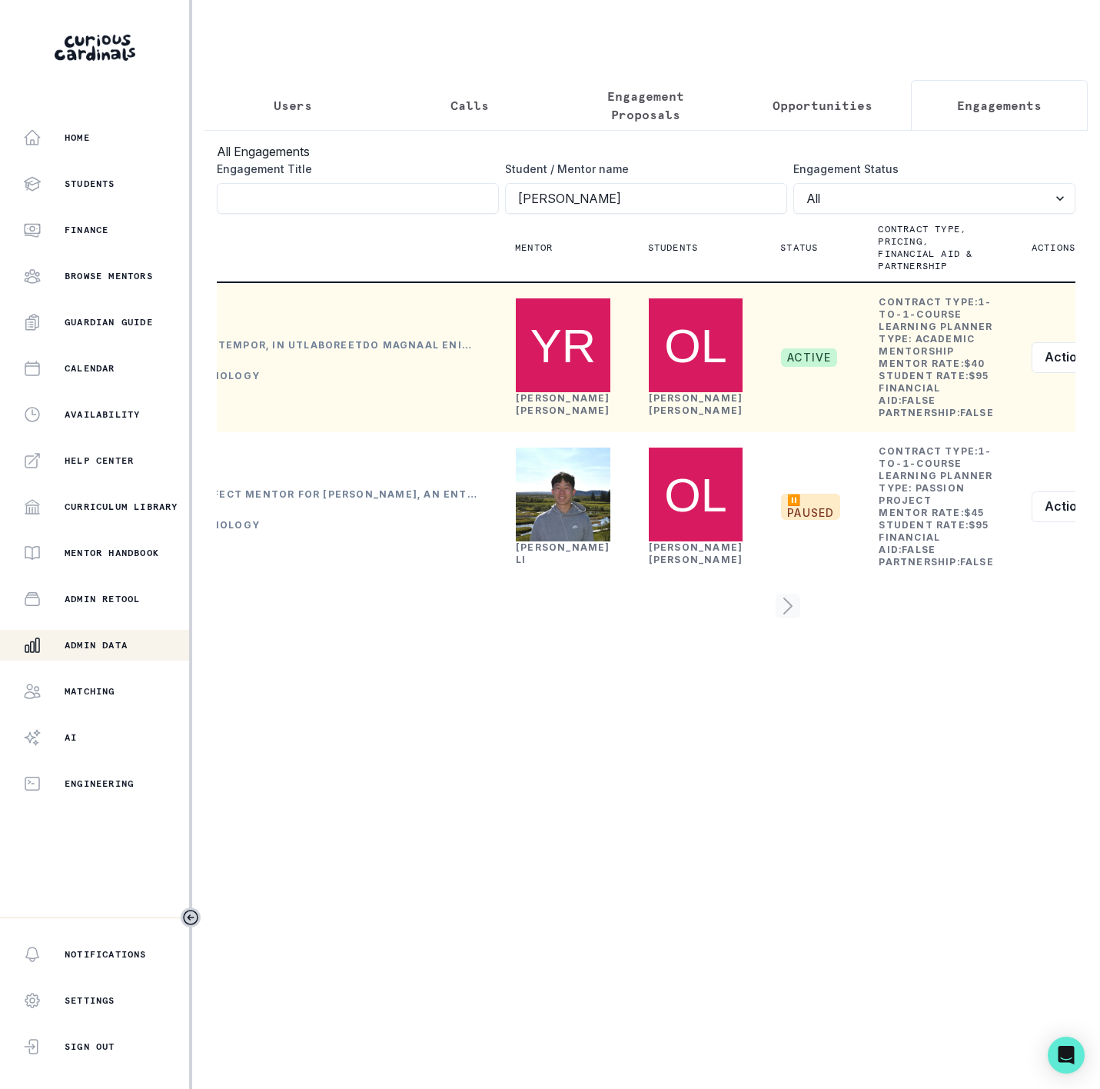
click at [301, 116] on button "Users" at bounding box center [293, 105] width 177 height 51
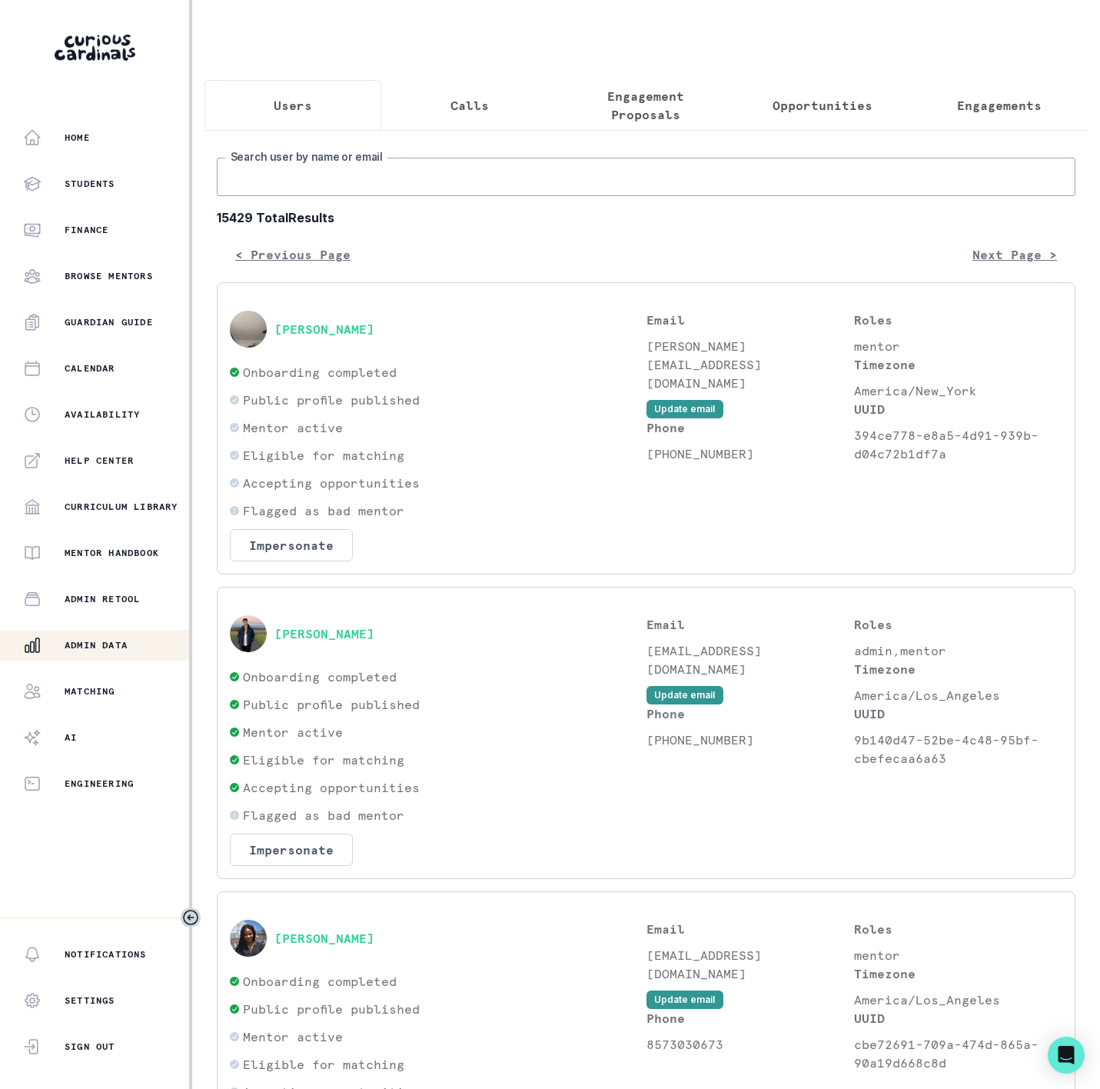
click at [301, 192] on input "Search user by name or email" at bounding box center [646, 177] width 859 height 38
paste input "[PERSON_NAME]"
type input "[PERSON_NAME]"
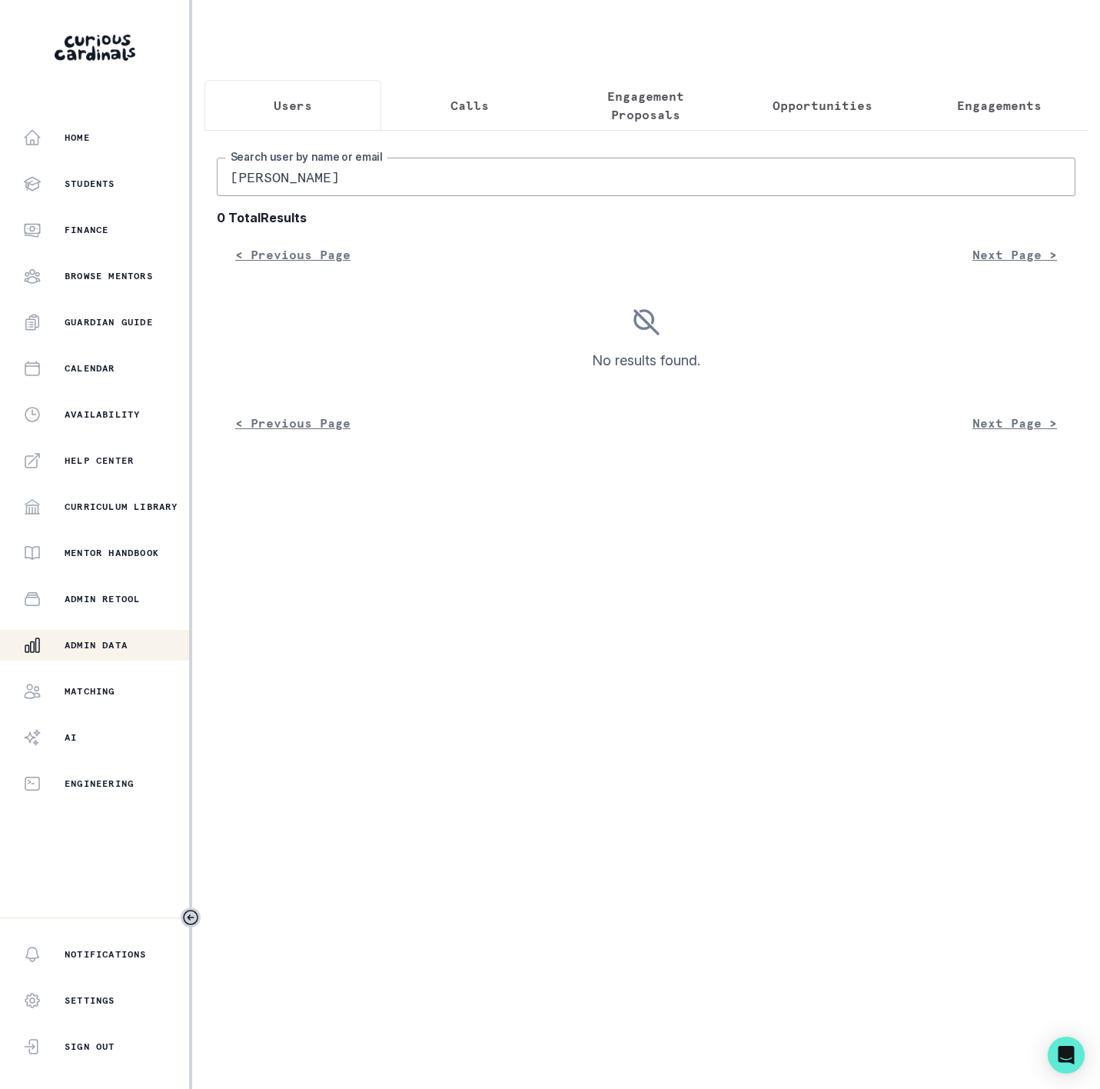
click at [487, 196] on input "[PERSON_NAME]" at bounding box center [646, 177] width 859 height 38
type input "[PERSON_NAME]"
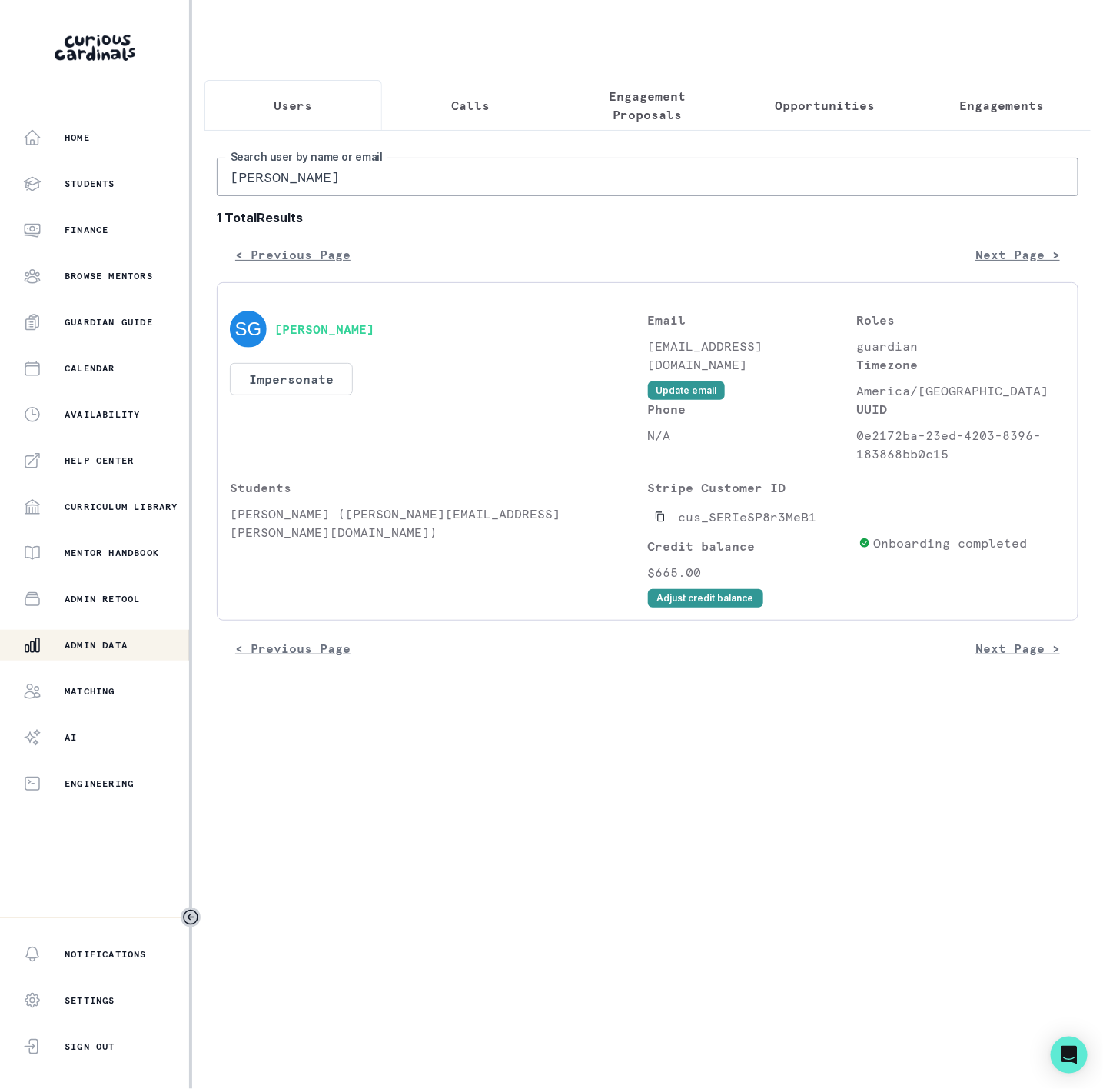
click at [388, 182] on input "[PERSON_NAME]" at bounding box center [648, 177] width 862 height 38
drag, startPoint x: 392, startPoint y: 201, endPoint x: 93, endPoint y: 199, distance: 299.1
click at [95, 201] on div "Home Students Finance Browse Mentors Guardian Guide Calendar Availability Help …" at bounding box center [551, 544] width 1103 height 1089
paste input "Vaijayant"
type input "Vaijayant"
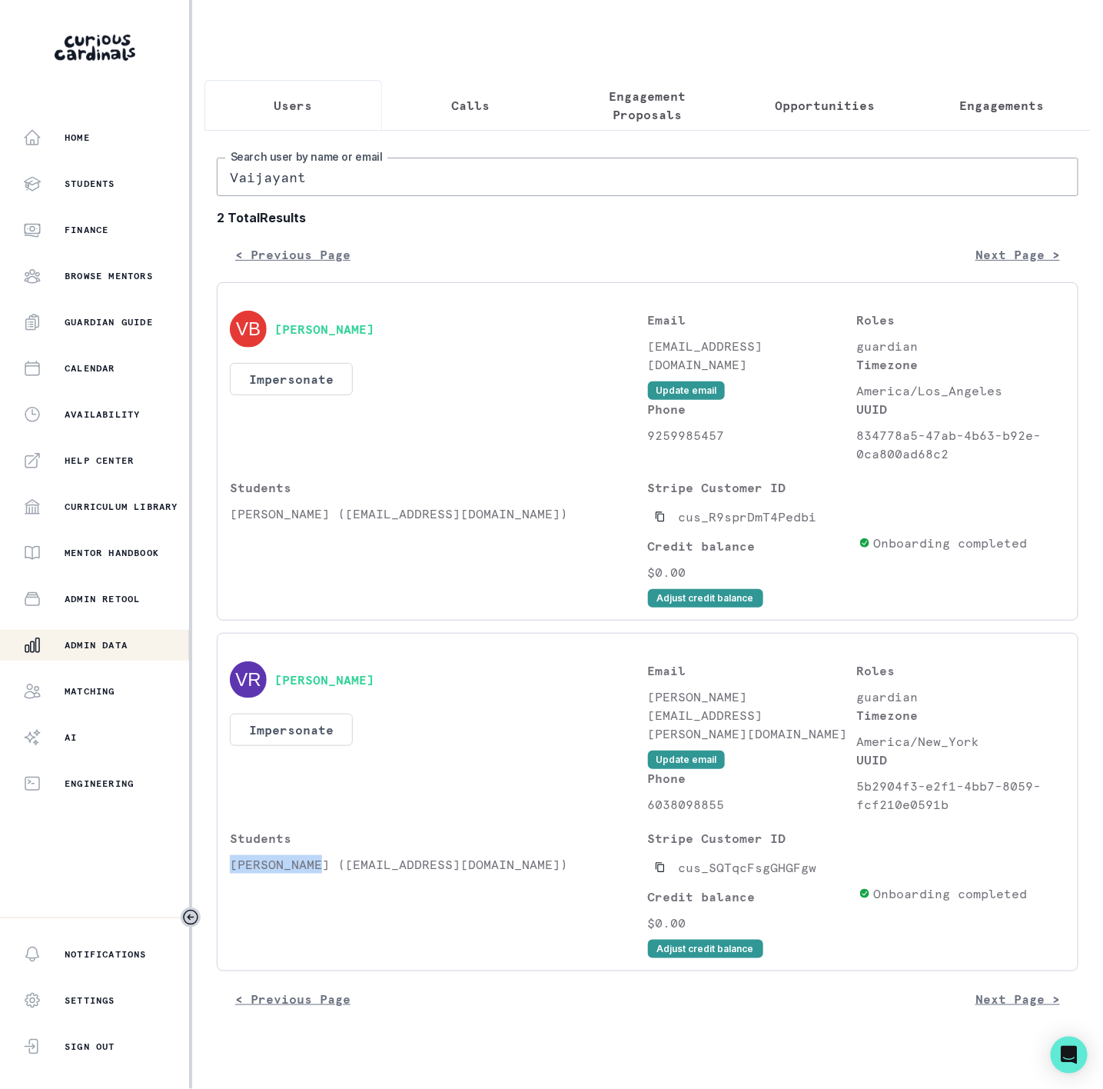
drag, startPoint x: 225, startPoint y: 882, endPoint x: 323, endPoint y: 877, distance: 98.6
click at [323, 877] on div "[PERSON_NAME] Impersonate Confirmation Are you sure? Impersonating means that w…" at bounding box center [648, 802] width 862 height 338
copy p "[PERSON_NAME]"
click at [960, 107] on p "Engagements" at bounding box center [1002, 105] width 85 height 18
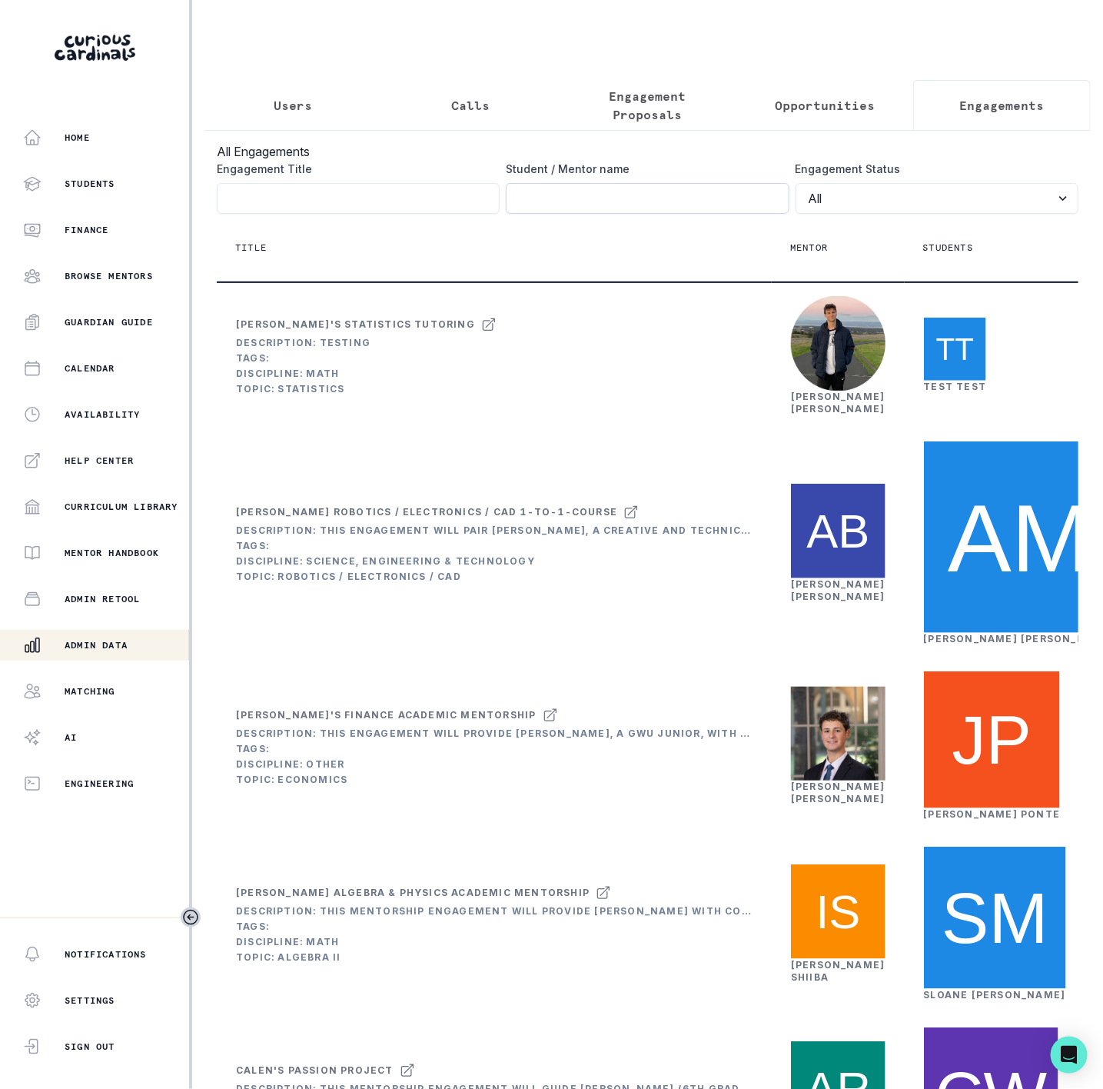
click at [522, 214] on input "Engagement Title" at bounding box center [647, 198] width 283 height 31
paste input "[PERSON_NAME]"
type input "[PERSON_NAME]"
click button "submit" at bounding box center [0, 0] width 0 height 0
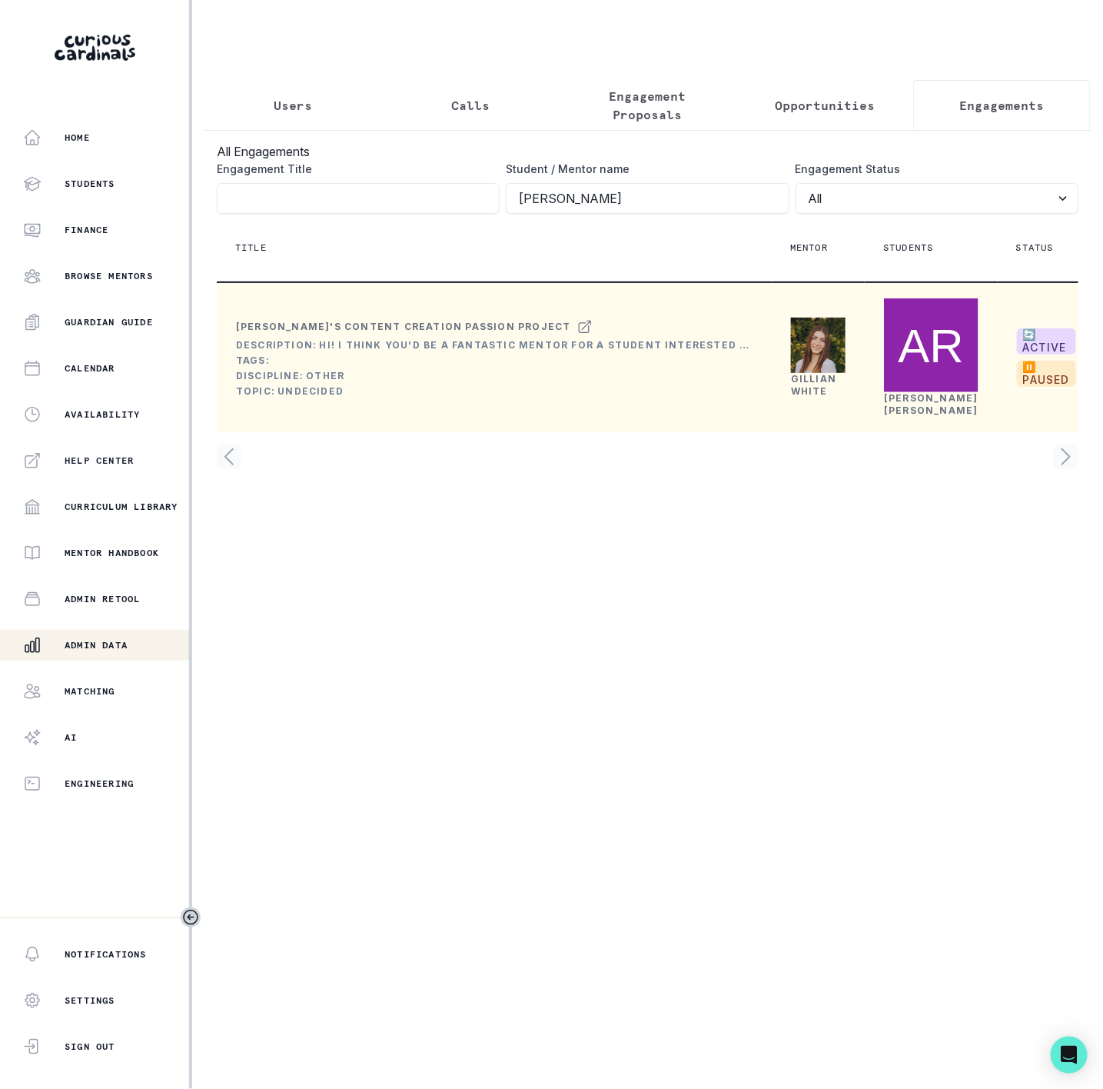
click at [805, 397] on link "[PERSON_NAME]" at bounding box center [813, 385] width 45 height 24
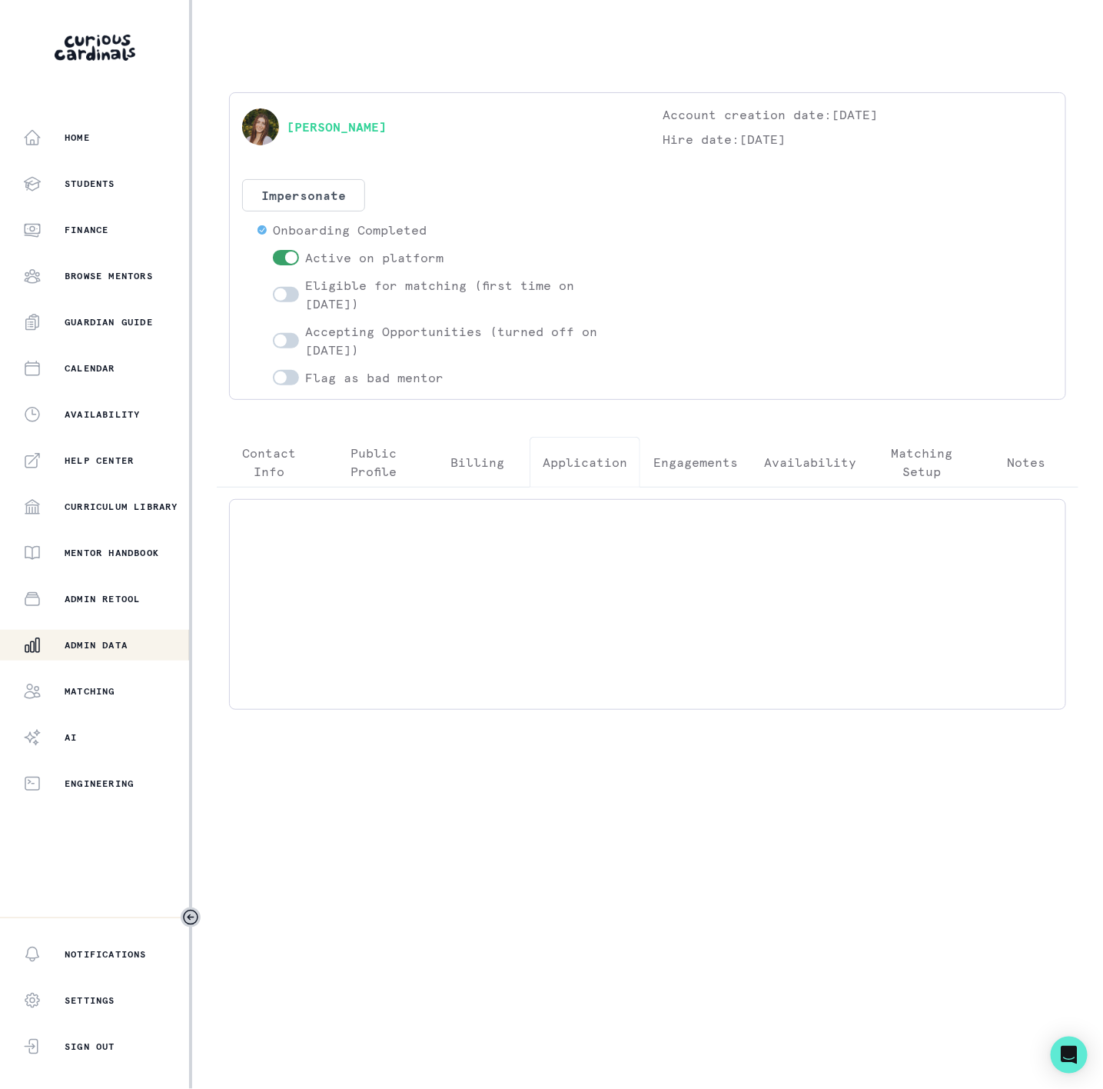
click at [605, 466] on p "Application" at bounding box center [585, 462] width 85 height 18
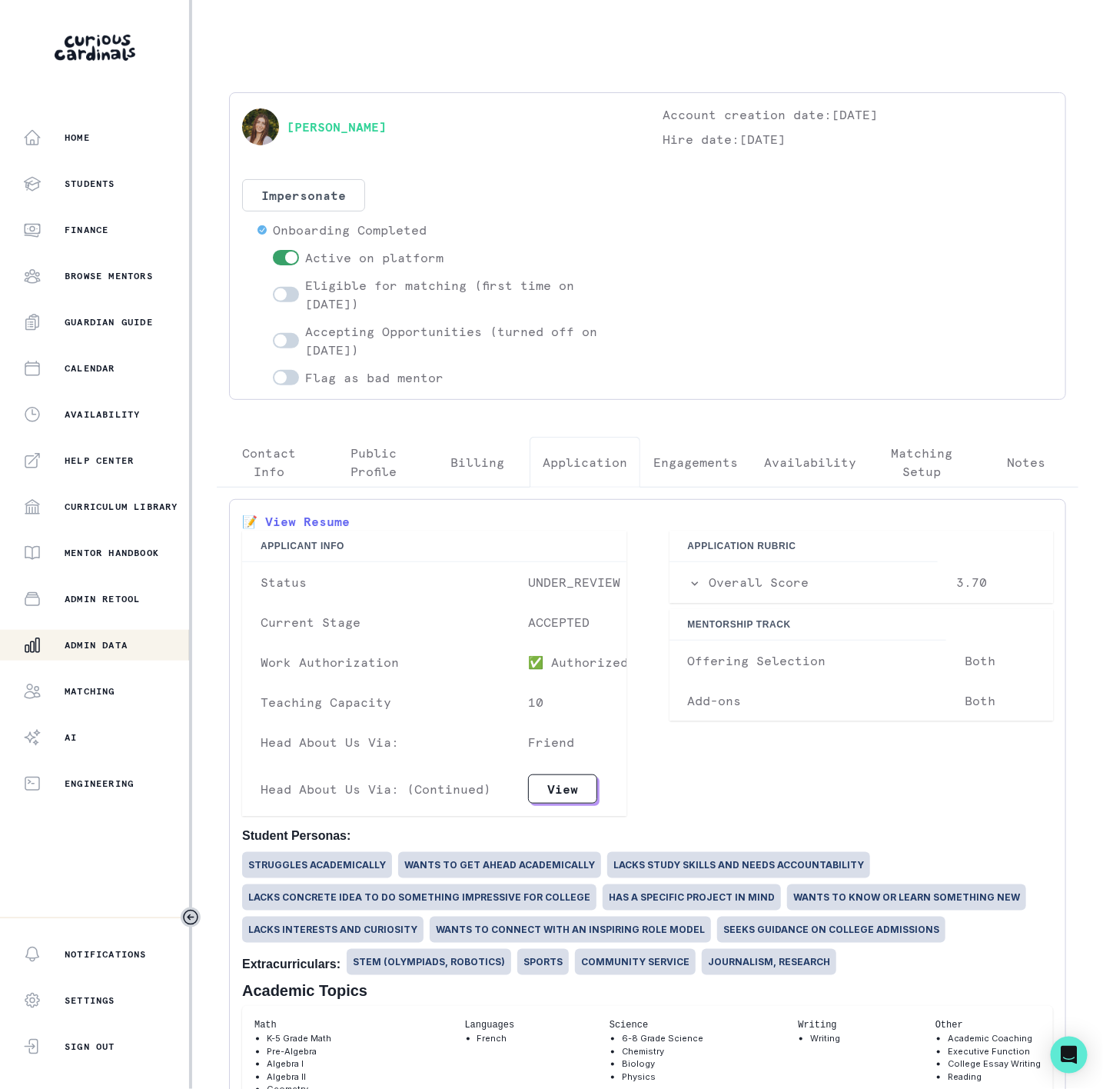
click at [697, 462] on p "Engagements" at bounding box center [696, 462] width 85 height 18
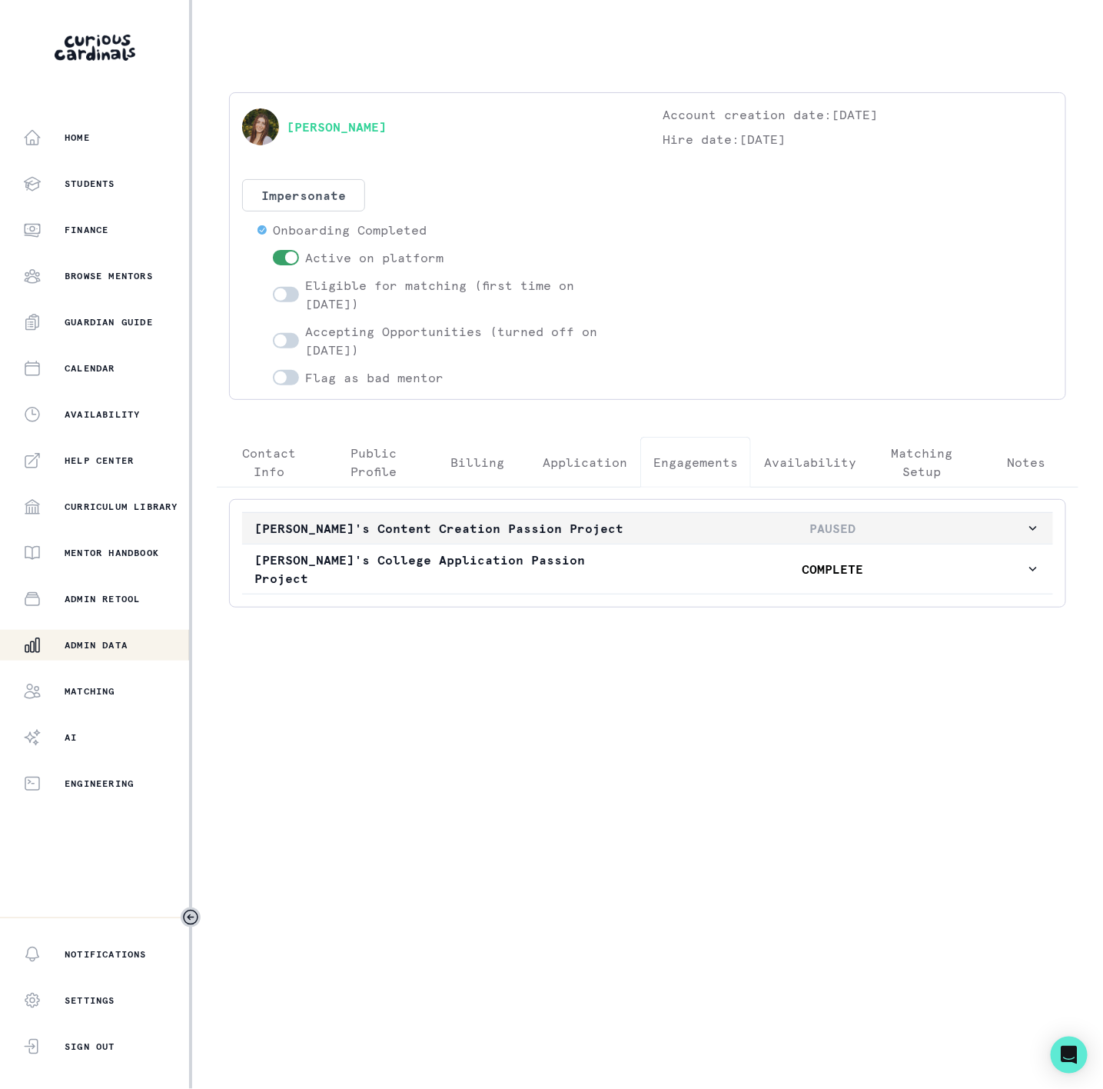
click at [685, 536] on p "PAUSED" at bounding box center [833, 528] width 386 height 18
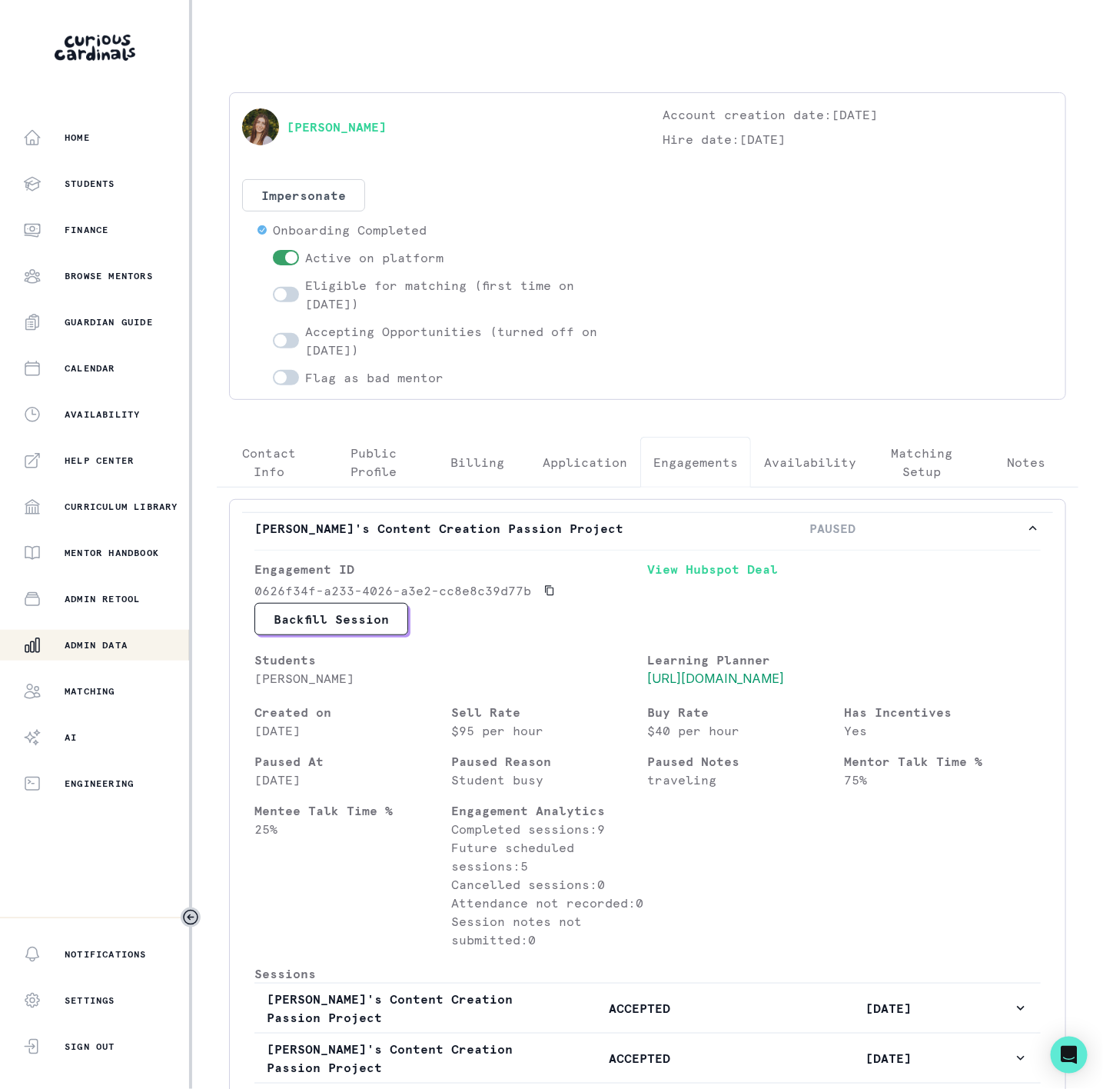
click at [130, 634] on button "Admin Data" at bounding box center [96, 645] width 192 height 31
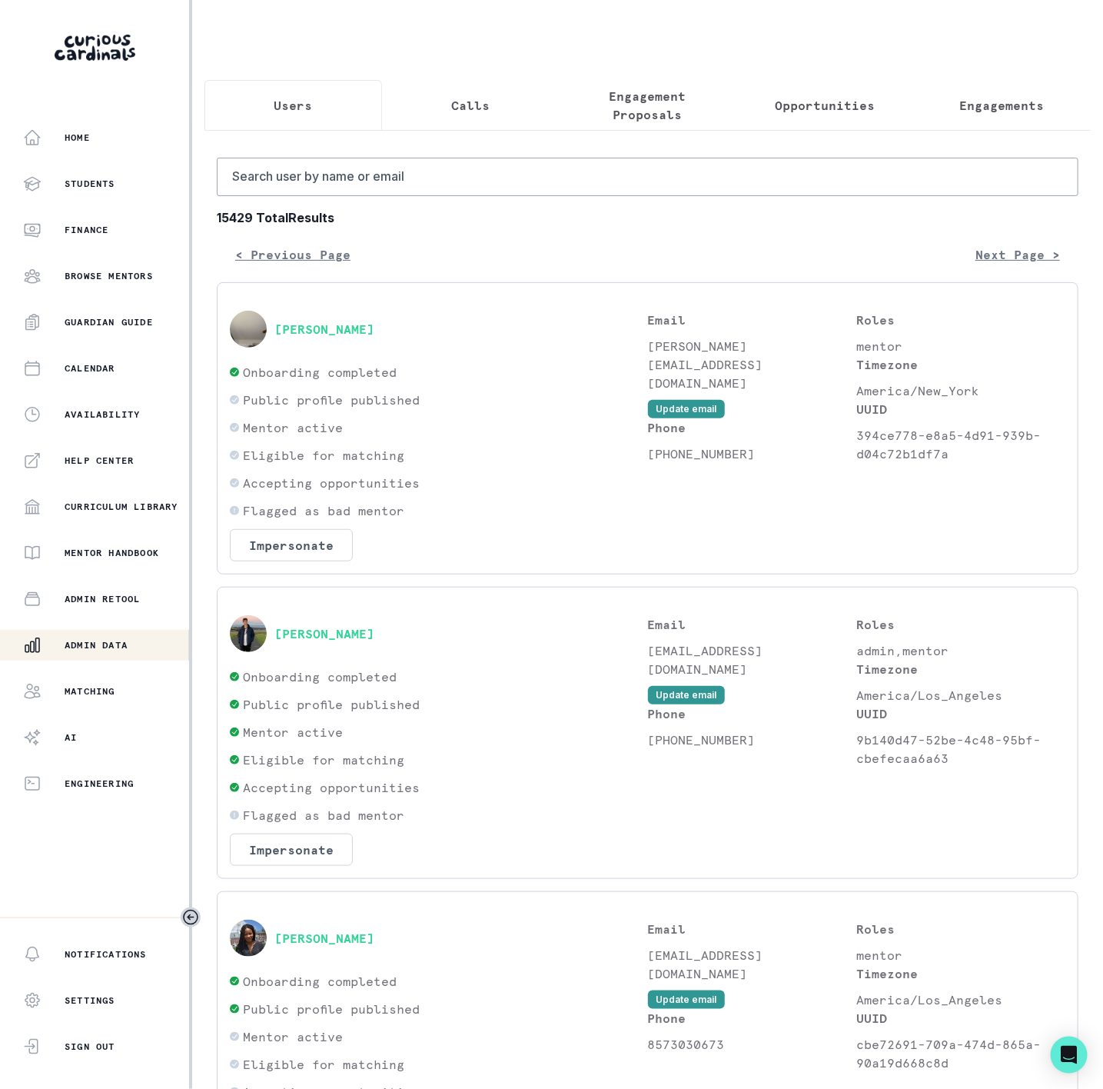
click at [967, 99] on p "Engagements" at bounding box center [1002, 105] width 85 height 18
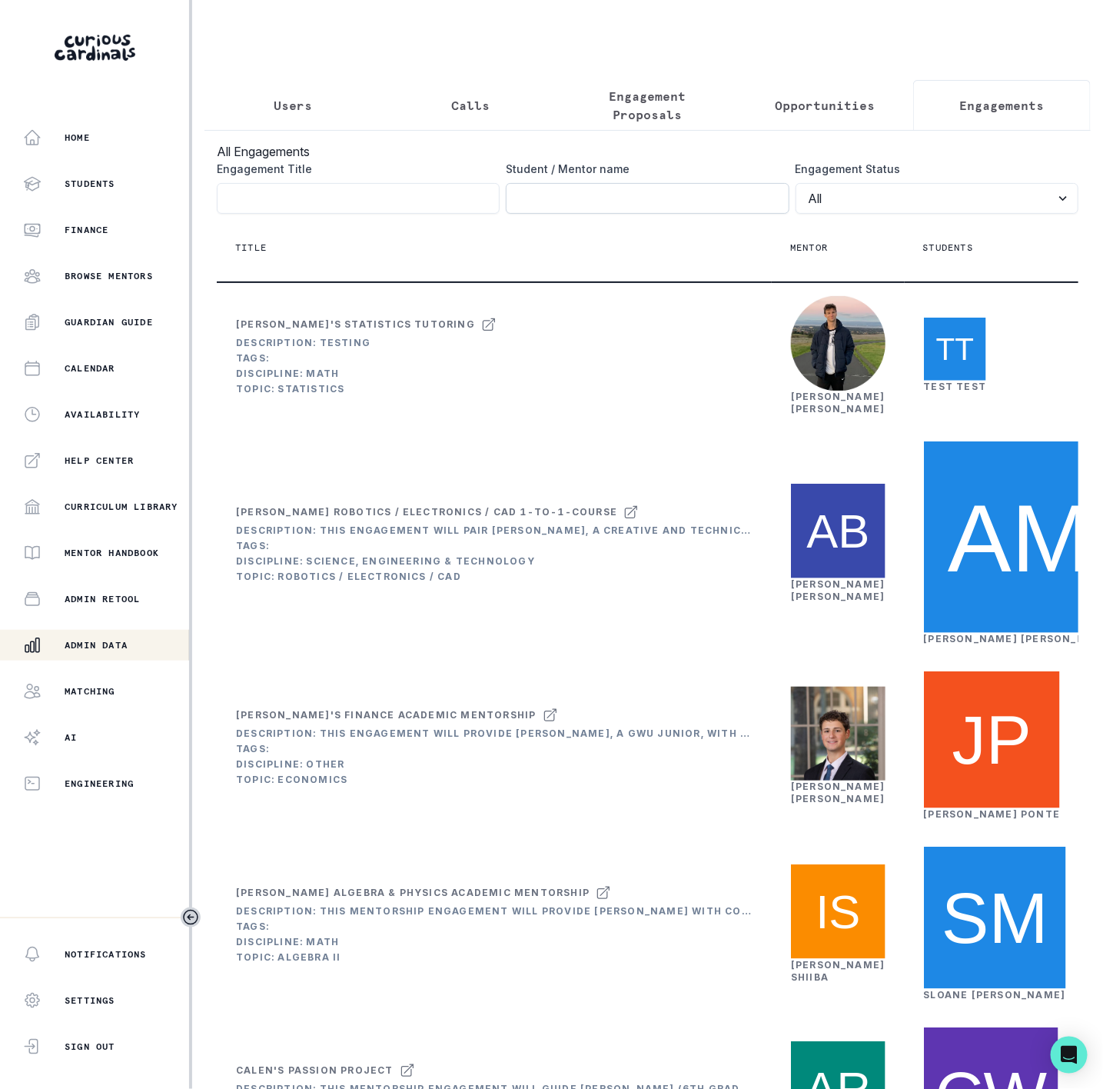
click at [547, 208] on input "Engagement Title" at bounding box center [647, 198] width 283 height 31
paste input "[PERSON_NAME]"
type input "[PERSON_NAME]"
click button "submit" at bounding box center [0, 0] width 0 height 0
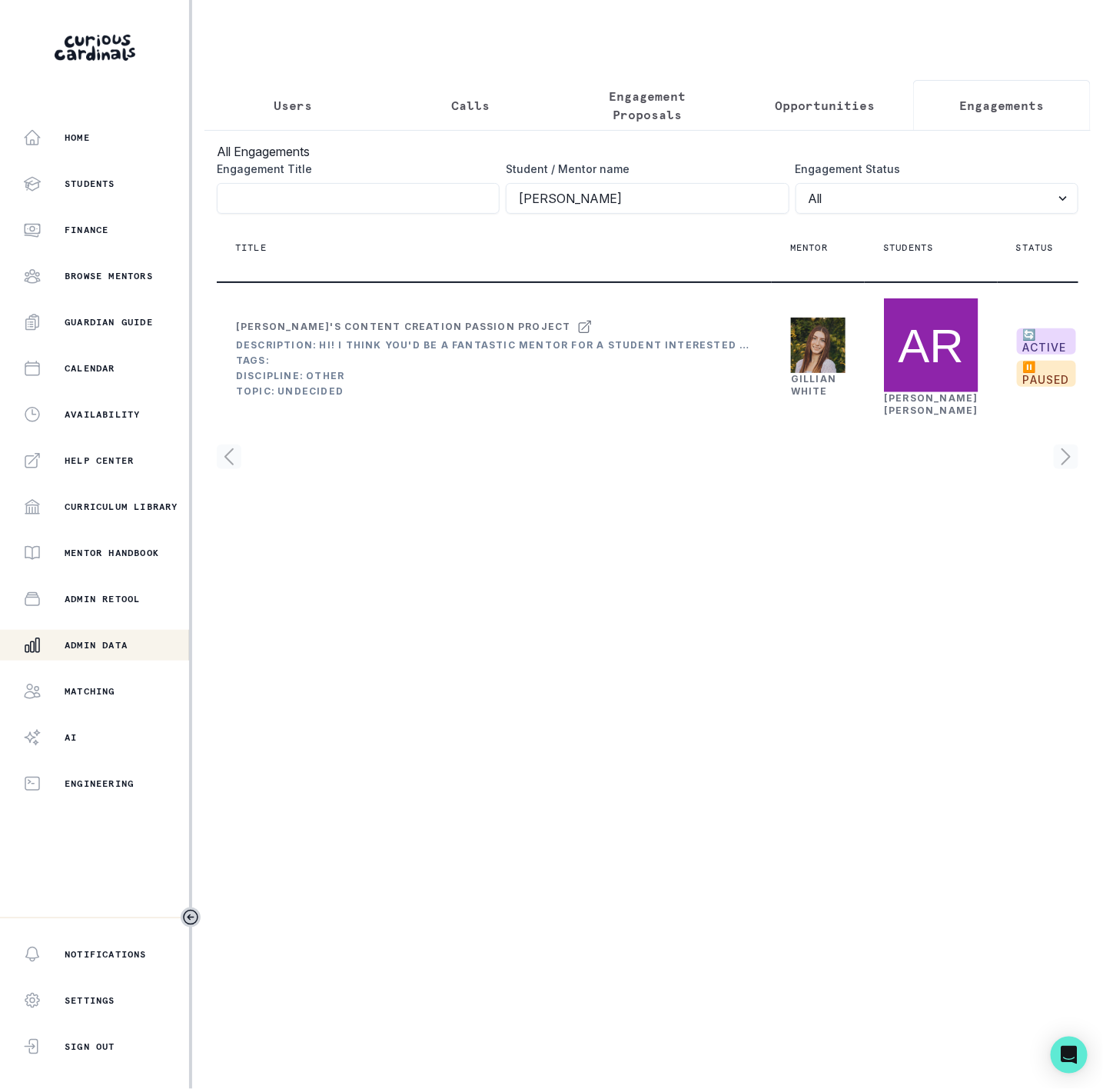
scroll to position [0, 250]
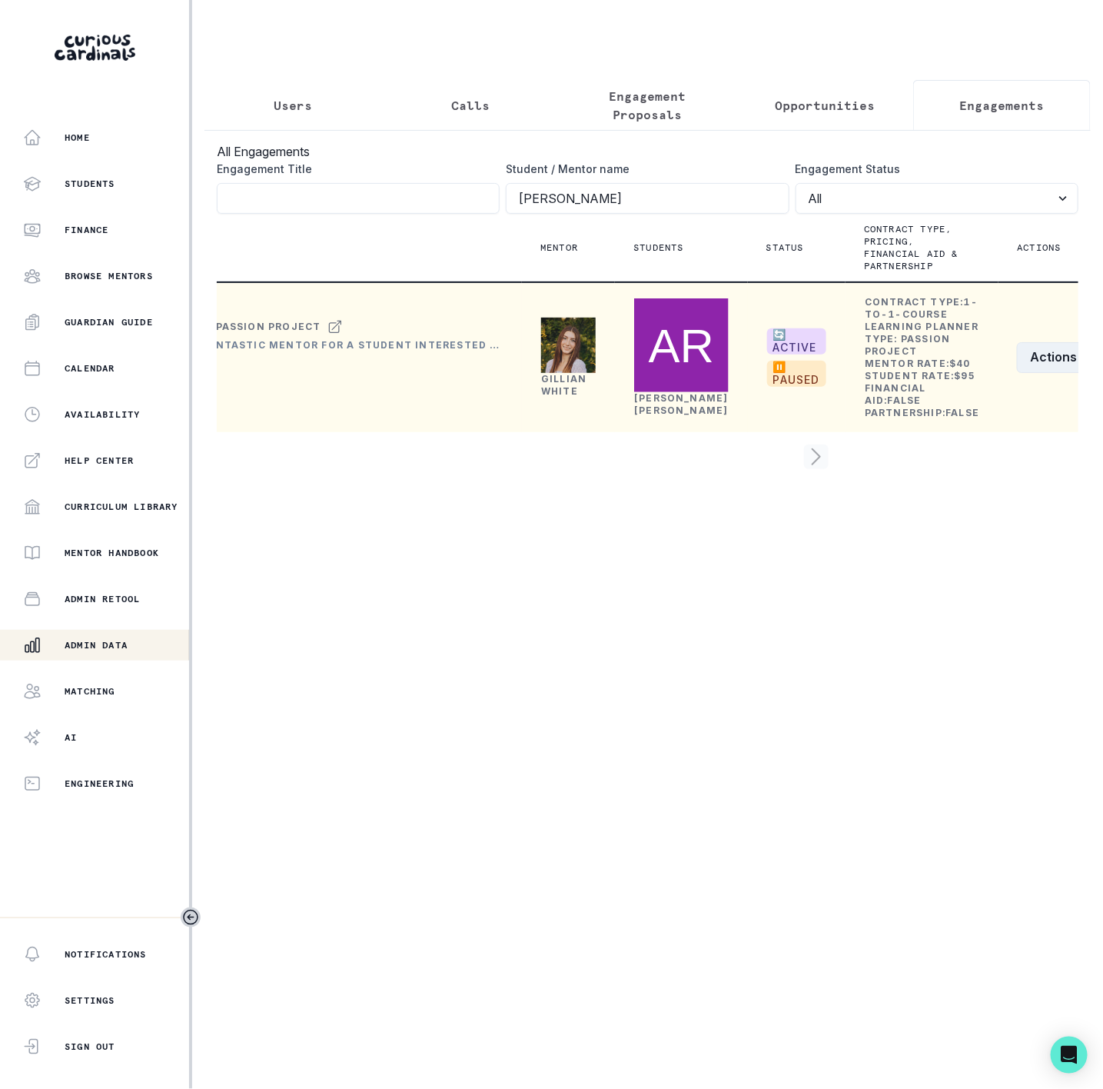
click at [1018, 373] on button "Actions" at bounding box center [1062, 357] width 91 height 31
click at [974, 517] on button "Details" at bounding box center [975, 520] width 171 height 25
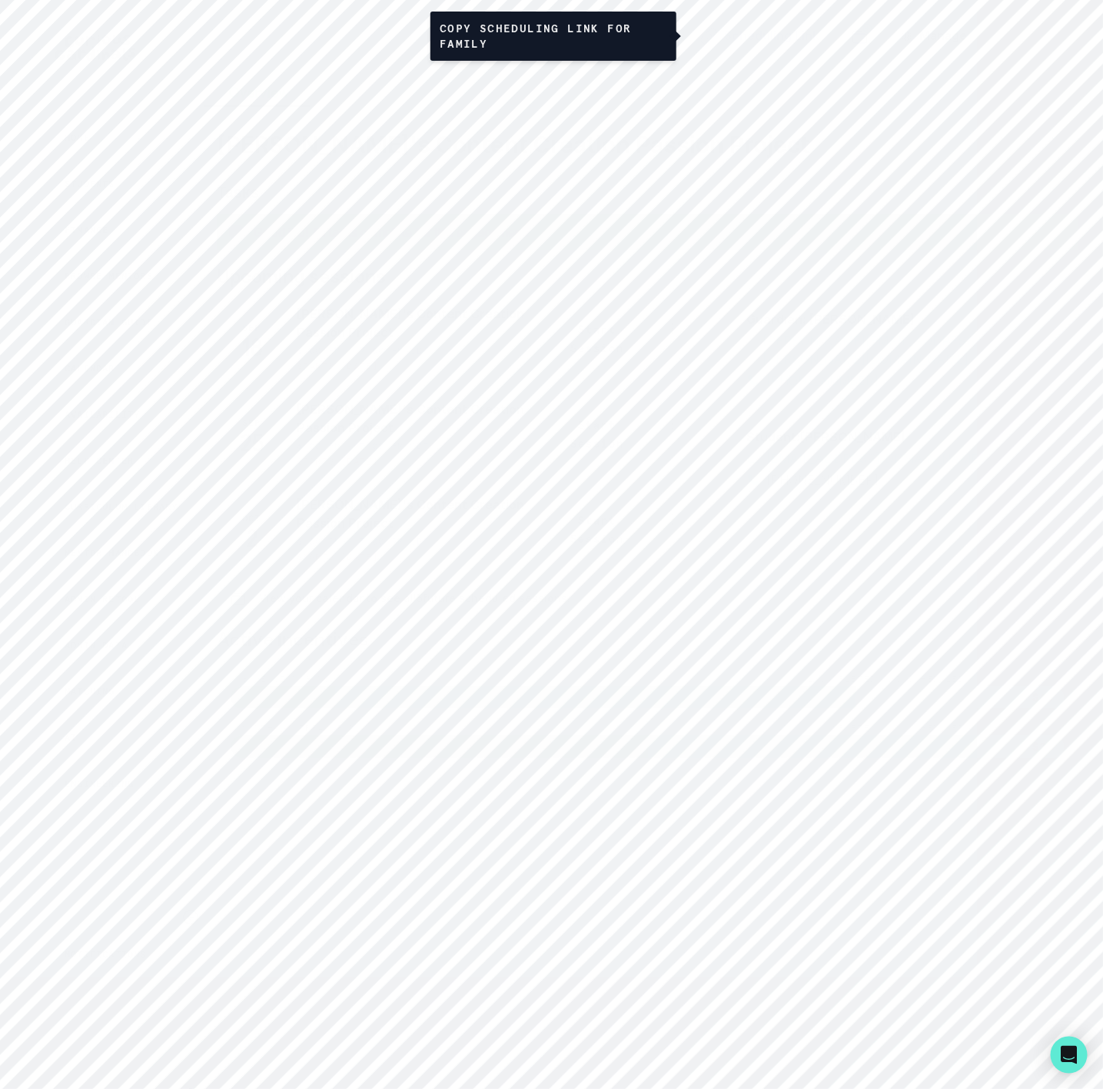
click at [771, 30] on button "Scheduling Link" at bounding box center [760, 35] width 146 height 35
click at [224, 37] on icon "button" at bounding box center [221, 36] width 18 height 18
click at [556, 198] on div "Student / Mentor name" at bounding box center [647, 187] width 283 height 53
click at [559, 212] on input "Engagement Title" at bounding box center [647, 198] width 283 height 31
paste input "[URL][DOMAIN_NAME]"
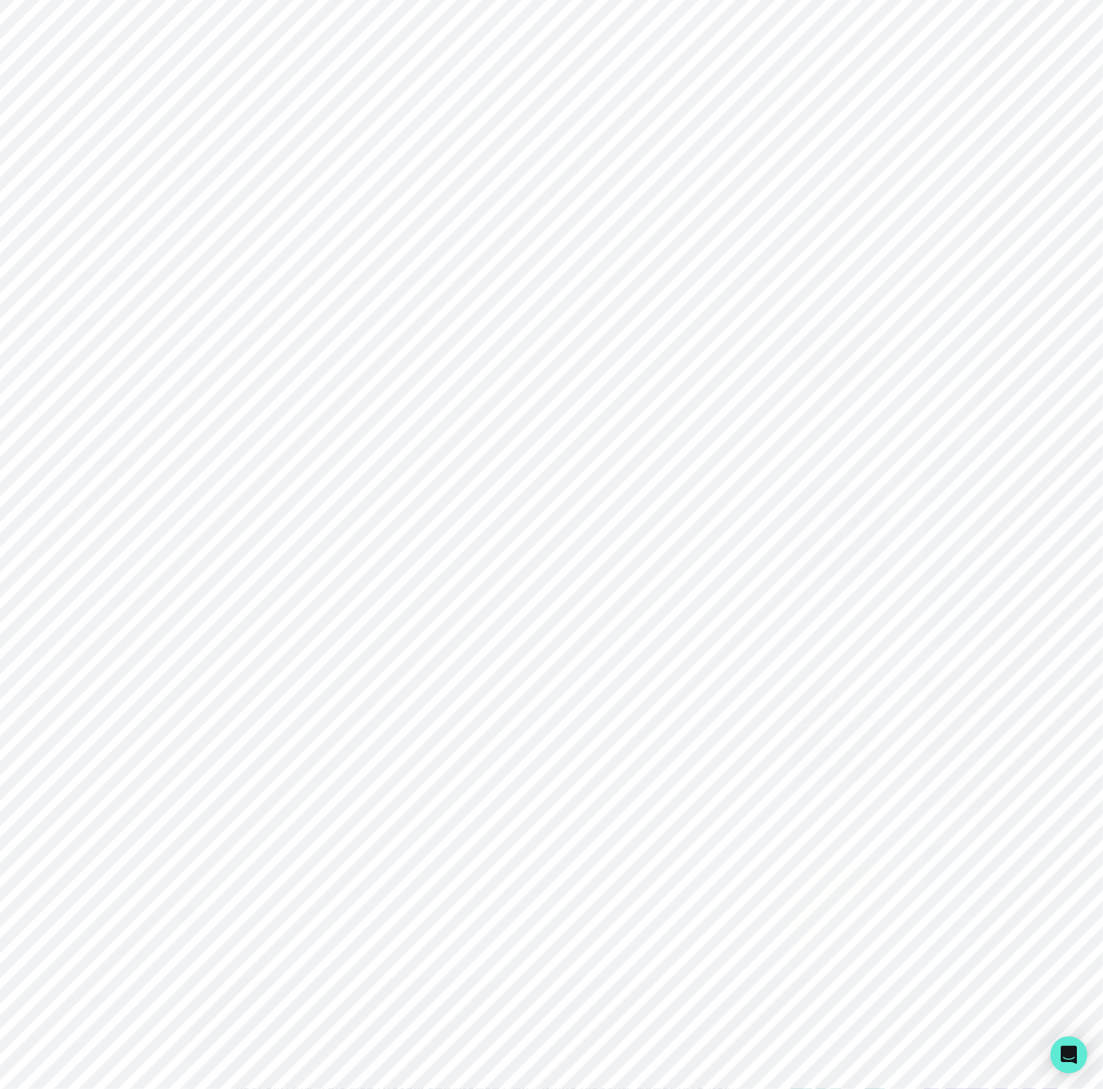
scroll to position [0, 335]
type input "[URL][DOMAIN_NAME]"
click at [284, 123] on button "Users" at bounding box center [294, 105] width 178 height 51
click at [311, 188] on input "Search user by name or email" at bounding box center [648, 177] width 862 height 38
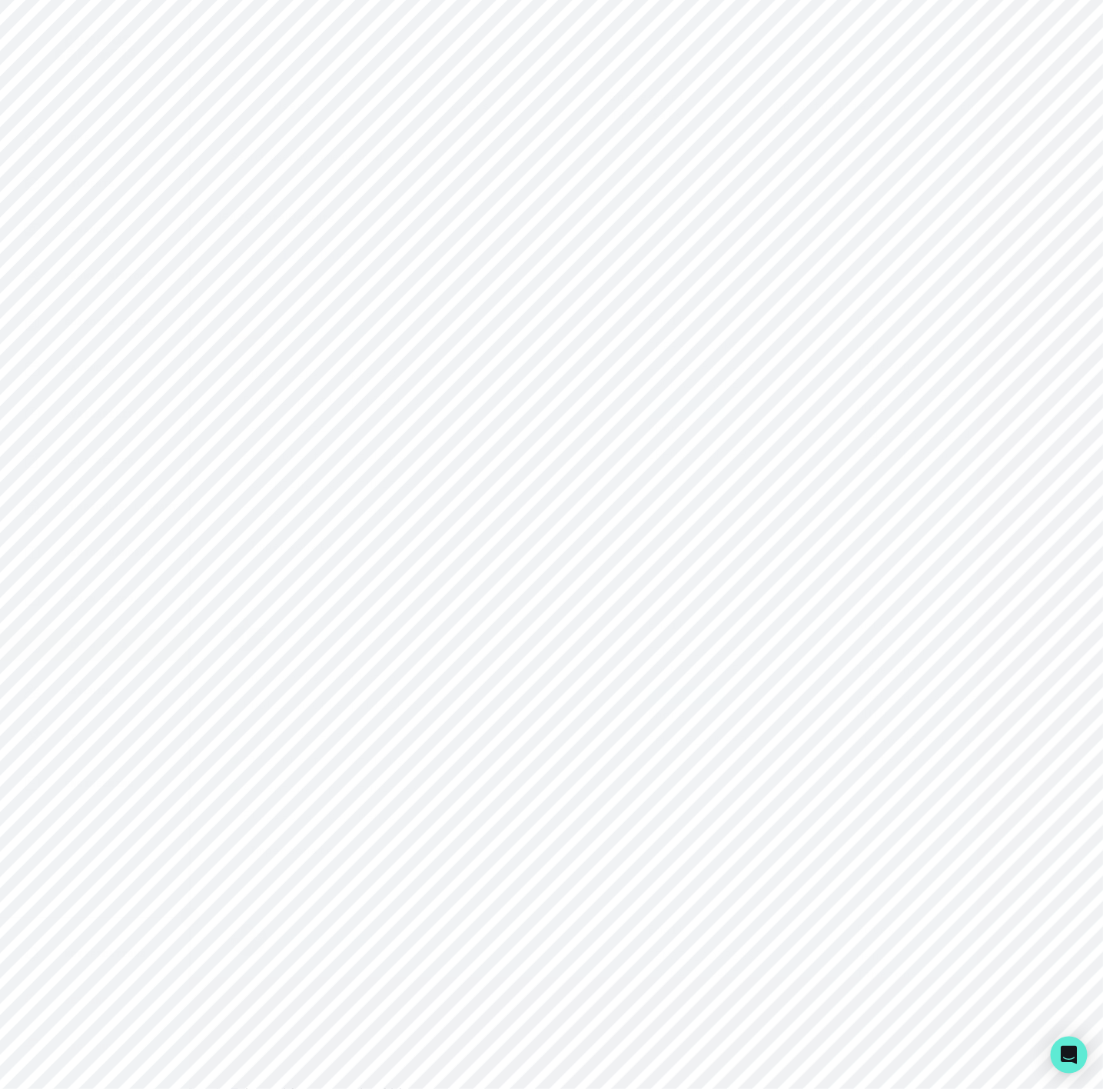
paste input "[PERSON_NAME]"
type input "[PERSON_NAME]"
drag, startPoint x: 231, startPoint y: 528, endPoint x: 318, endPoint y: 529, distance: 87.7
click at [318, 523] on p "[PERSON_NAME] ([EMAIL_ADDRESS][DOMAIN_NAME])" at bounding box center [439, 513] width 418 height 18
copy p "[PERSON_NAME]"
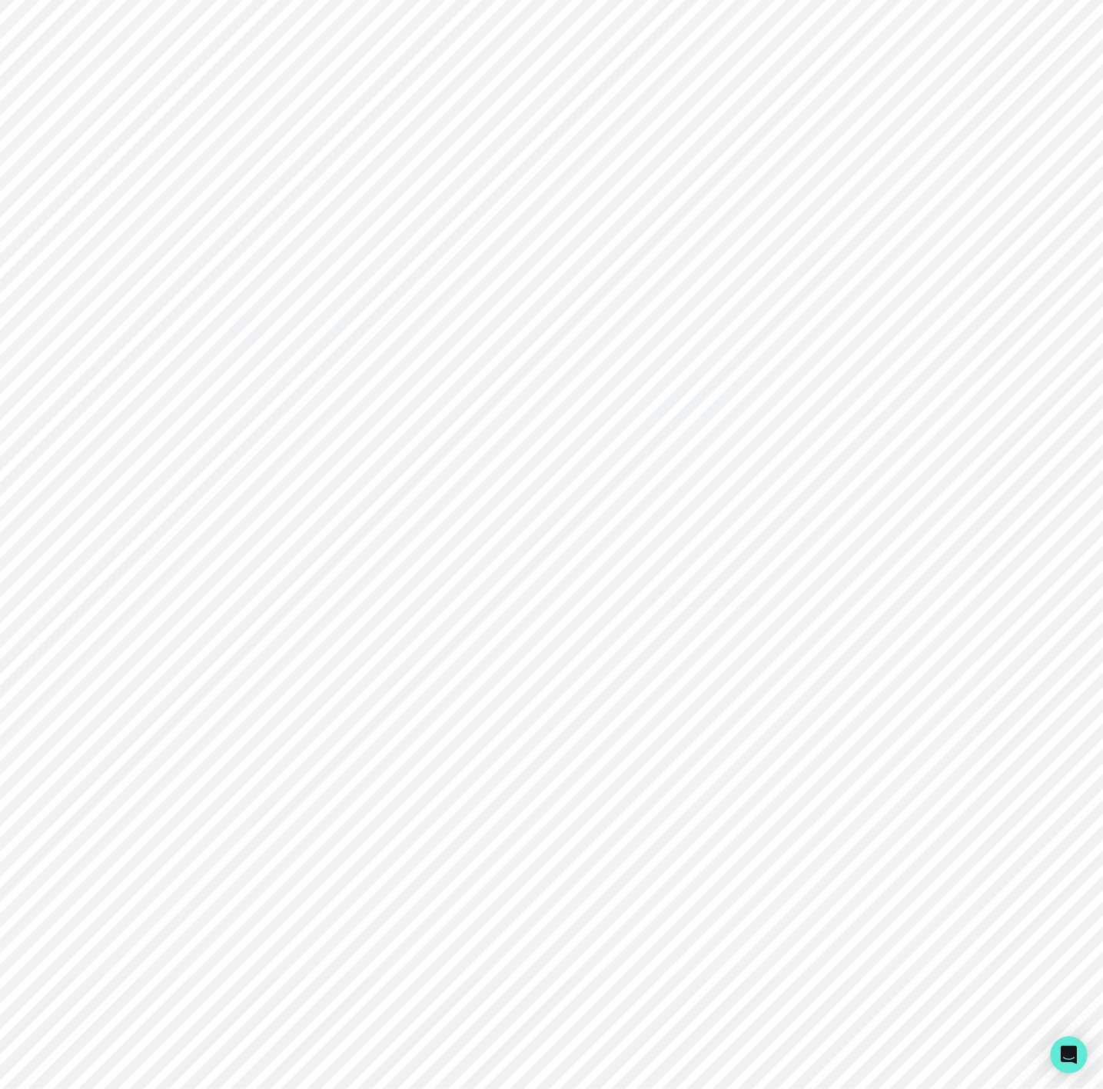
click at [1004, 107] on p "Engagements" at bounding box center [1002, 105] width 85 height 18
drag, startPoint x: 508, startPoint y: 211, endPoint x: 549, endPoint y: 203, distance: 41.5
click at [508, 211] on input "Engagement Title" at bounding box center [647, 198] width 283 height 31
paste input "[PERSON_NAME]"
type input "[PERSON_NAME]"
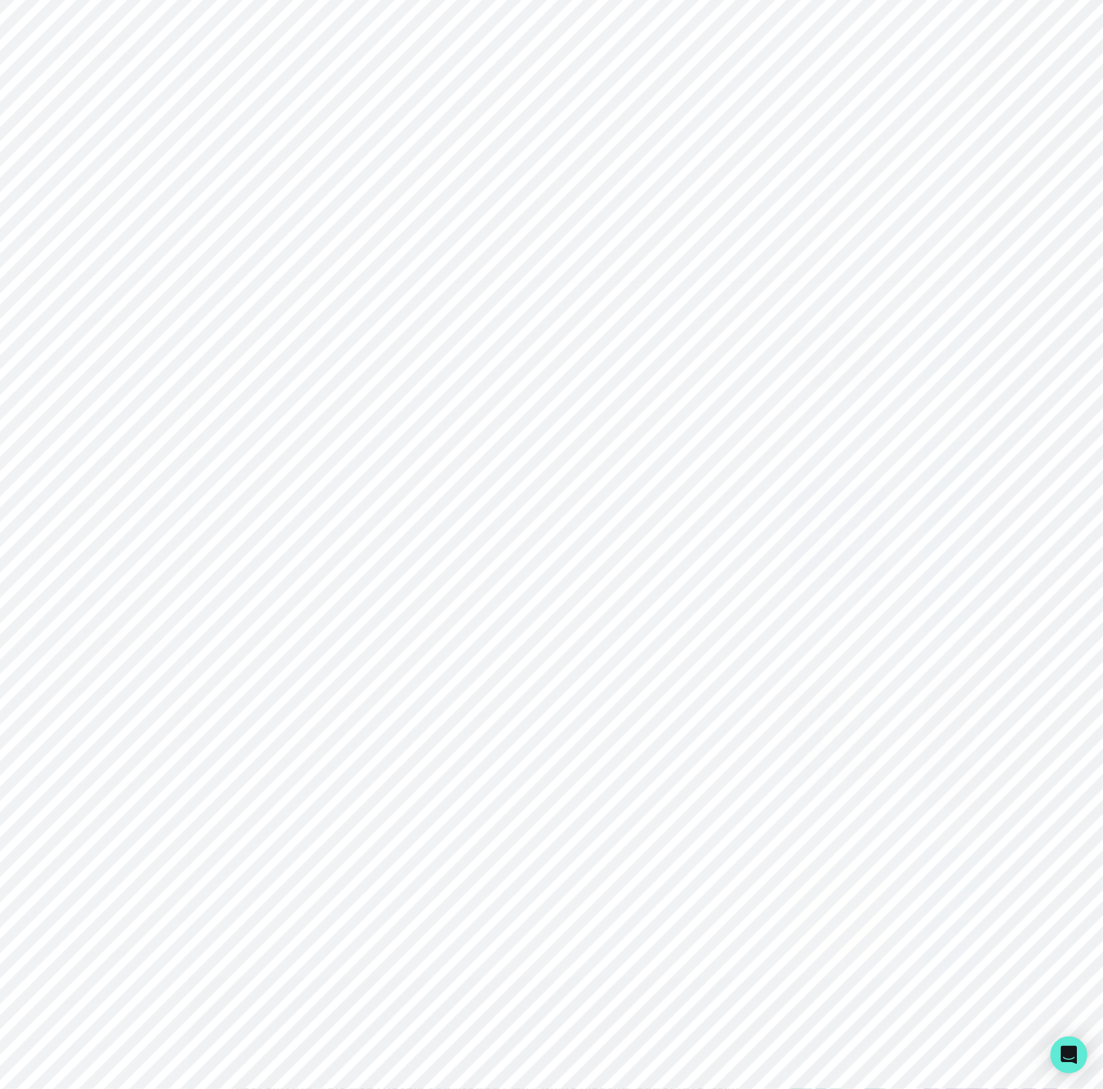
click button "submit" at bounding box center [0, 0] width 0 height 0
click at [294, 113] on p "Users" at bounding box center [293, 105] width 38 height 18
click at [296, 192] on input "Search user by name or email" at bounding box center [648, 177] width 862 height 38
paste input "[PERSON_NAME]"
type input "[PERSON_NAME]"
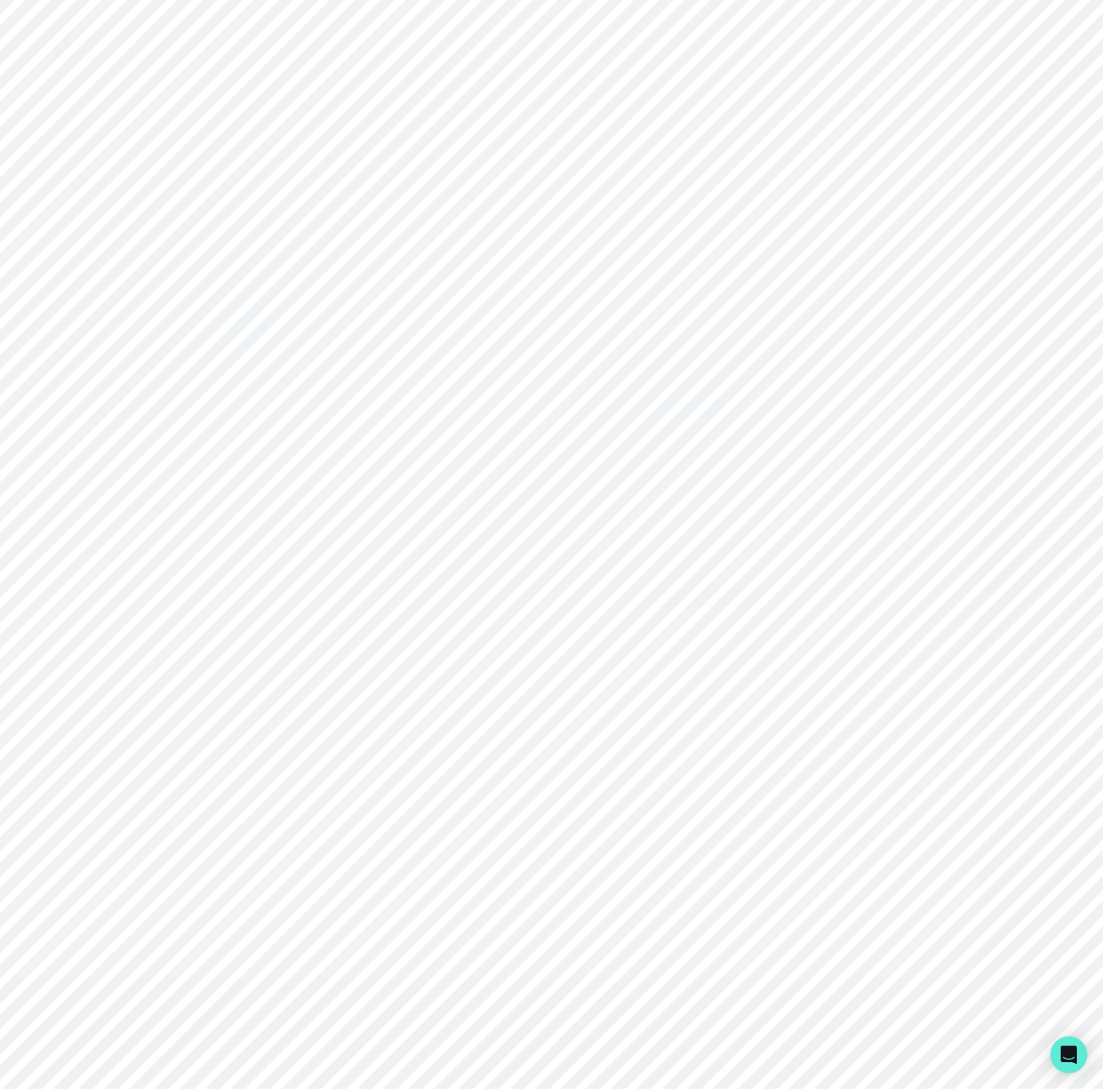
drag, startPoint x: 356, startPoint y: 201, endPoint x: 171, endPoint y: 199, distance: 184.5
click at [171, 199] on div "Home Students Finance Browse Mentors Guardian Guide Calendar Availability Help …" at bounding box center [551, 544] width 1103 height 1089
drag, startPoint x: 647, startPoint y: 358, endPoint x: 847, endPoint y: 360, distance: 199.9
click at [847, 360] on p "[PERSON_NAME][EMAIL_ADDRESS][PERSON_NAME][DOMAIN_NAME]" at bounding box center [752, 364] width 209 height 55
copy p "[PERSON_NAME][EMAIL_ADDRESS][PERSON_NAME][DOMAIN_NAME]"
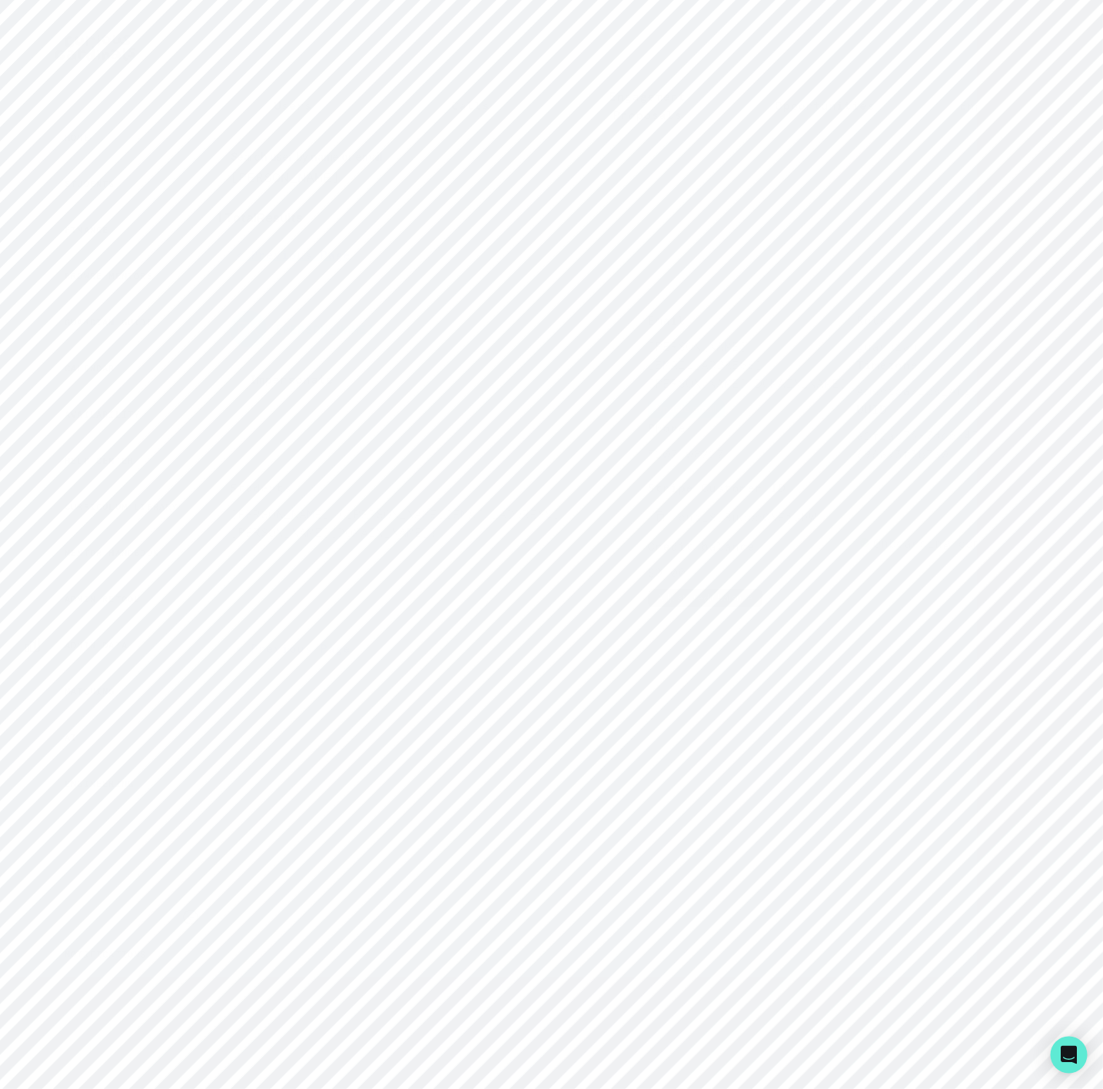
drag, startPoint x: 231, startPoint y: 528, endPoint x: 314, endPoint y: 538, distance: 83.6
click at [314, 538] on p "[PERSON_NAME] ([PERSON_NAME][EMAIL_ADDRESS][PERSON_NAME][DOMAIN_NAME])" at bounding box center [439, 522] width 418 height 37
copy p "[PERSON_NAME]"
click at [1009, 106] on p "Engagements" at bounding box center [1002, 105] width 85 height 18
drag, startPoint x: 485, startPoint y: 212, endPoint x: 534, endPoint y: 211, distance: 48.5
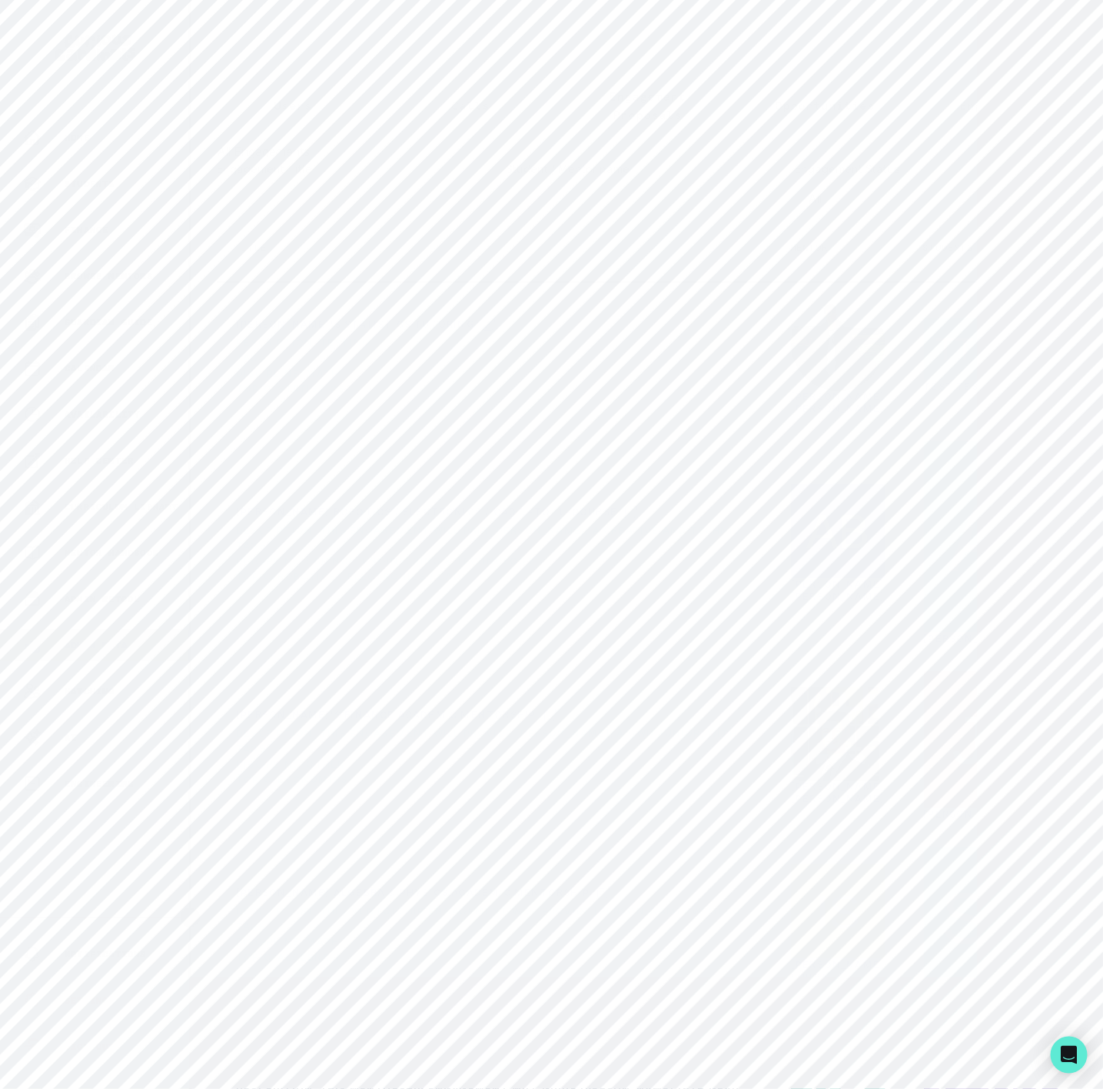
click at [487, 212] on input "Engagement Title" at bounding box center [358, 198] width 283 height 31
click at [542, 210] on input "Engagement Title" at bounding box center [647, 198] width 283 height 31
paste input "[PERSON_NAME]"
type input "[PERSON_NAME]"
click button "submit" at bounding box center [0, 0] width 0 height 0
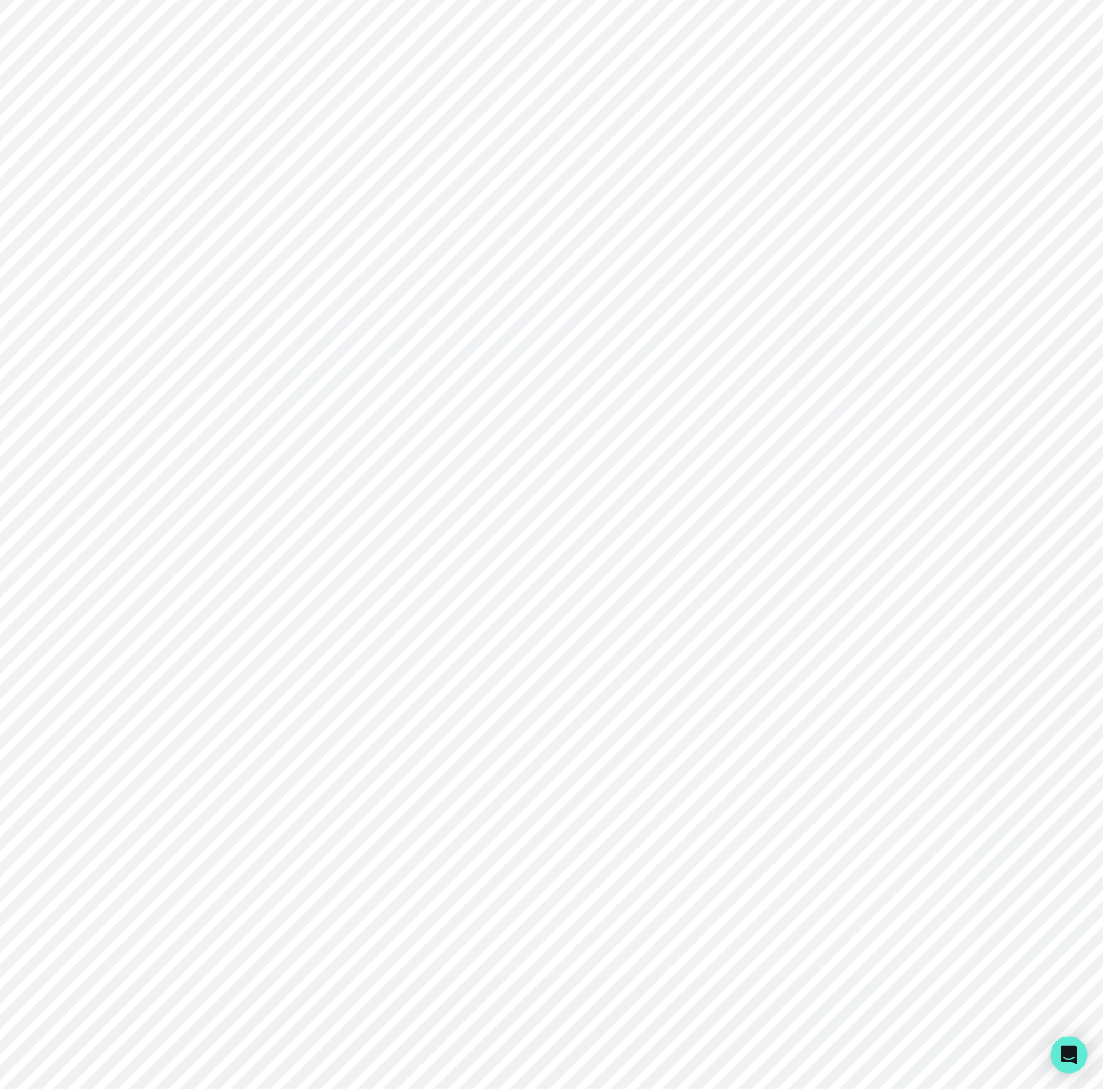
scroll to position [0, 251]
click at [1053, 373] on button "Actions" at bounding box center [1098, 357] width 91 height 31
click at [930, 517] on button "Details" at bounding box center [975, 520] width 171 height 25
click at [720, 32] on button "Scheduling Link" at bounding box center [749, 35] width 146 height 35
click at [295, 115] on button "Users" at bounding box center [294, 105] width 178 height 51
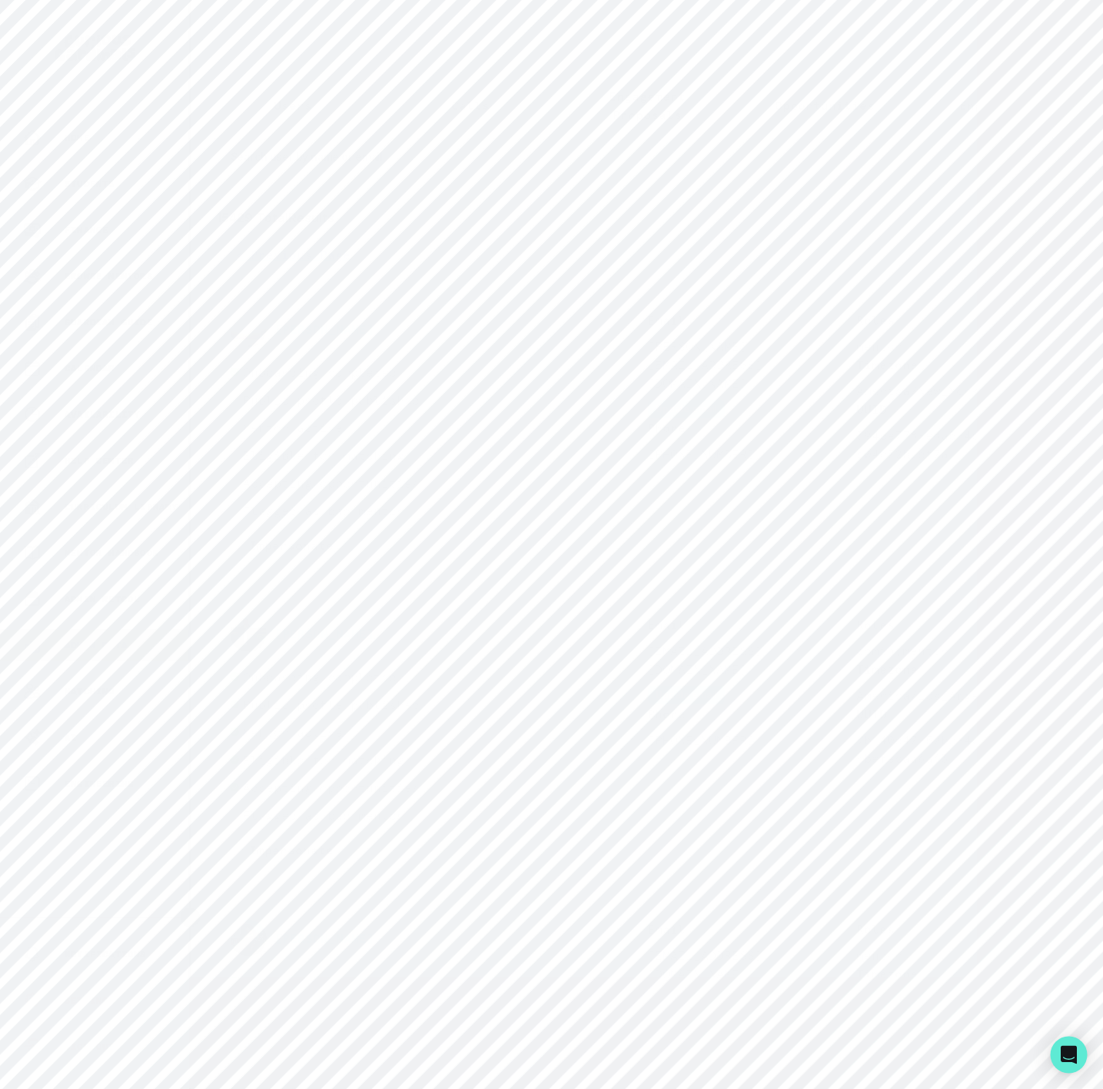
click at [326, 196] on input "Search user by name or email" at bounding box center [648, 177] width 862 height 38
paste input "[PERSON_NAME][EMAIL_ADDRESS][DOMAIN_NAME]"
type input "[PERSON_NAME][EMAIL_ADDRESS][DOMAIN_NAME]"
drag, startPoint x: 231, startPoint y: 531, endPoint x: 321, endPoint y: 535, distance: 90.1
click at [321, 523] on p "[PERSON_NAME] ([EMAIL_ADDRESS][DOMAIN_NAME])" at bounding box center [439, 513] width 418 height 18
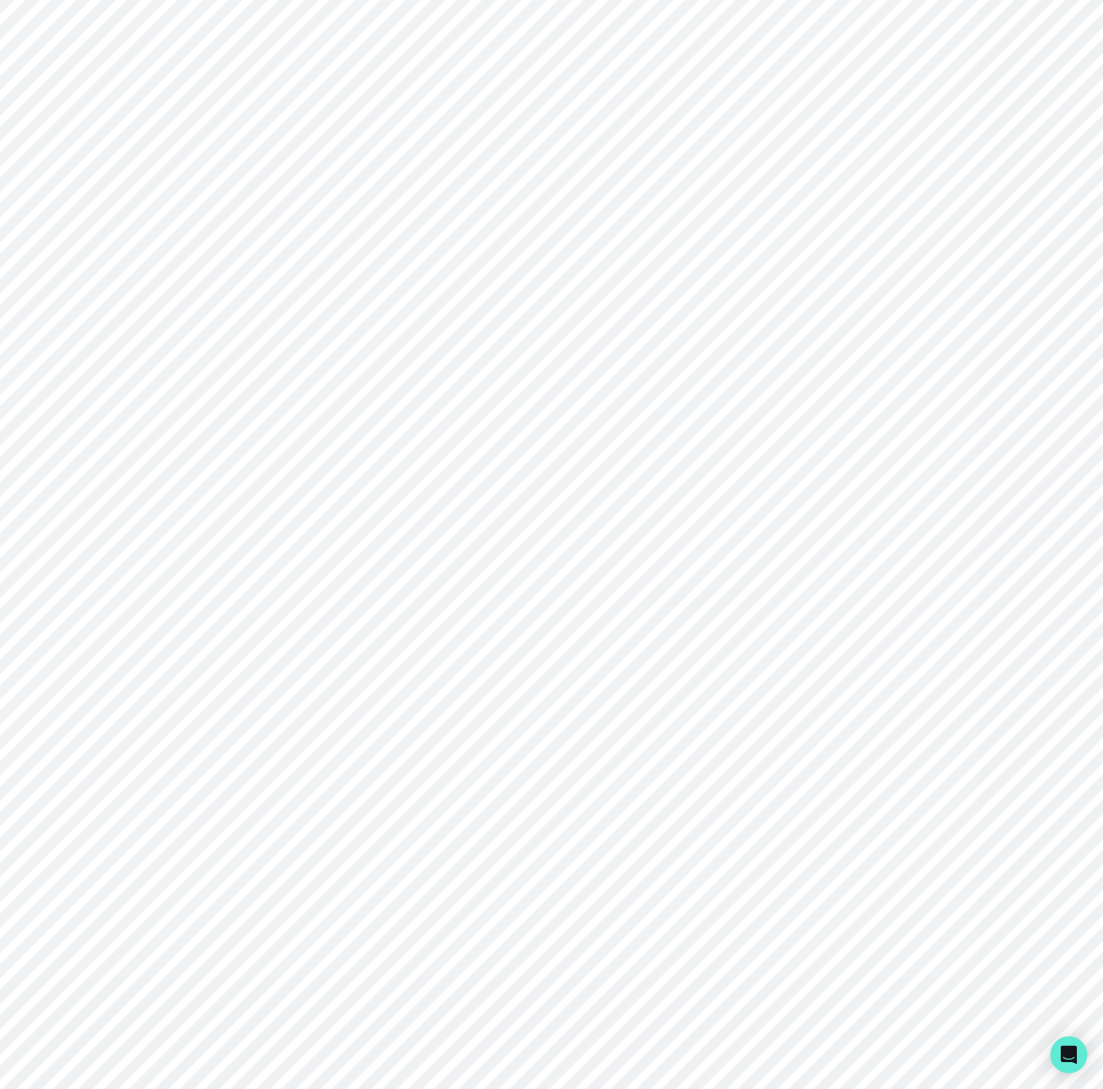
copy p "[PERSON_NAME]"
click at [983, 108] on p "Engagements" at bounding box center [1002, 105] width 85 height 18
click at [545, 203] on input "Engagement Title" at bounding box center [647, 198] width 283 height 31
paste input "[PERSON_NAME]"
type input "[PERSON_NAME]"
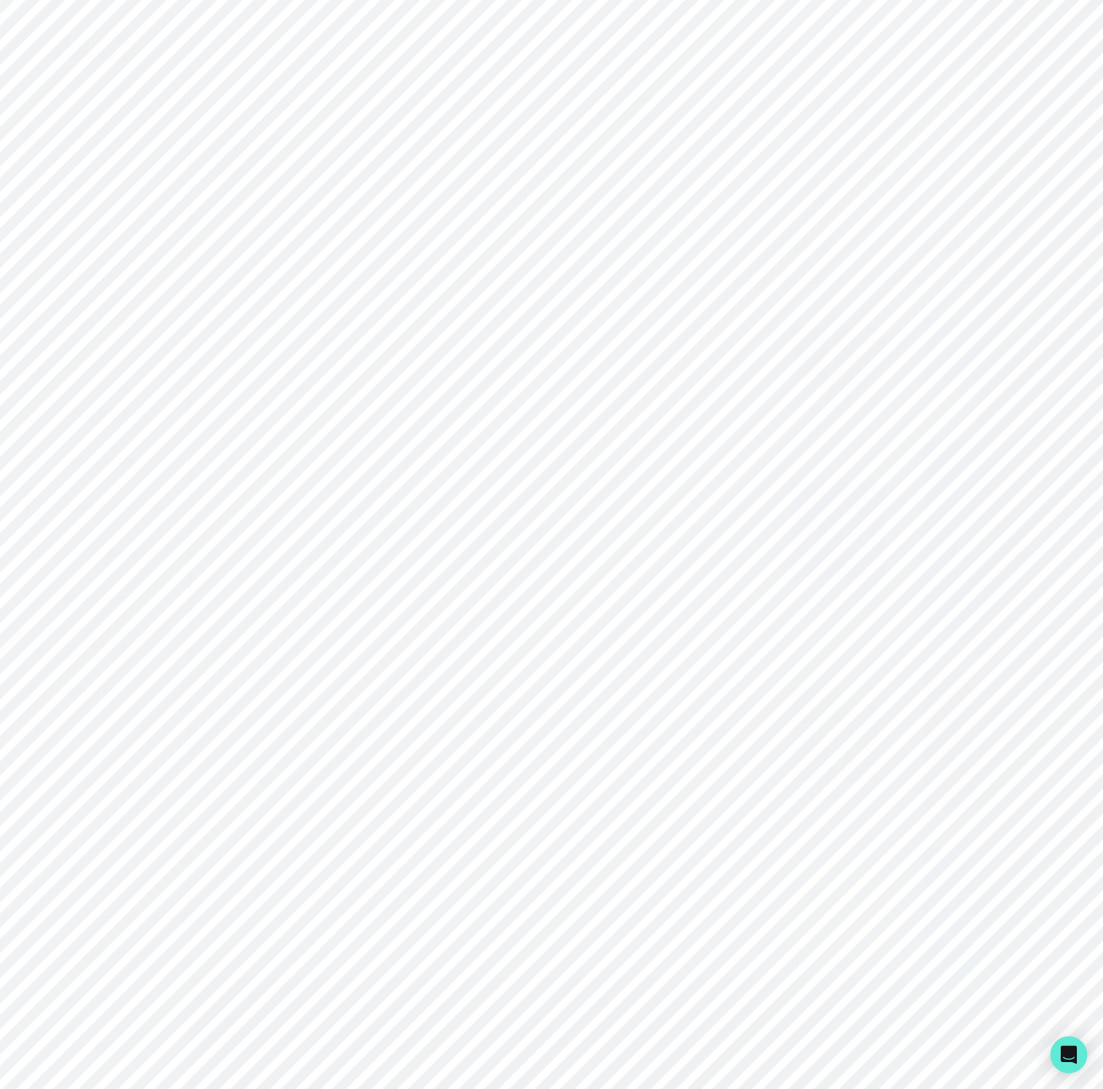
click button "submit" at bounding box center [0, 0] width 0 height 0
click at [300, 114] on button "Users" at bounding box center [294, 105] width 178 height 51
click at [271, 195] on input "Search user by name or email" at bounding box center [648, 177] width 862 height 38
paste input "sub_1QAJBLDZ1TQg7rjfQ0tanMQa"
type input "sub_1QAJBLDZ1TQg7rjfQ0tanMQa"
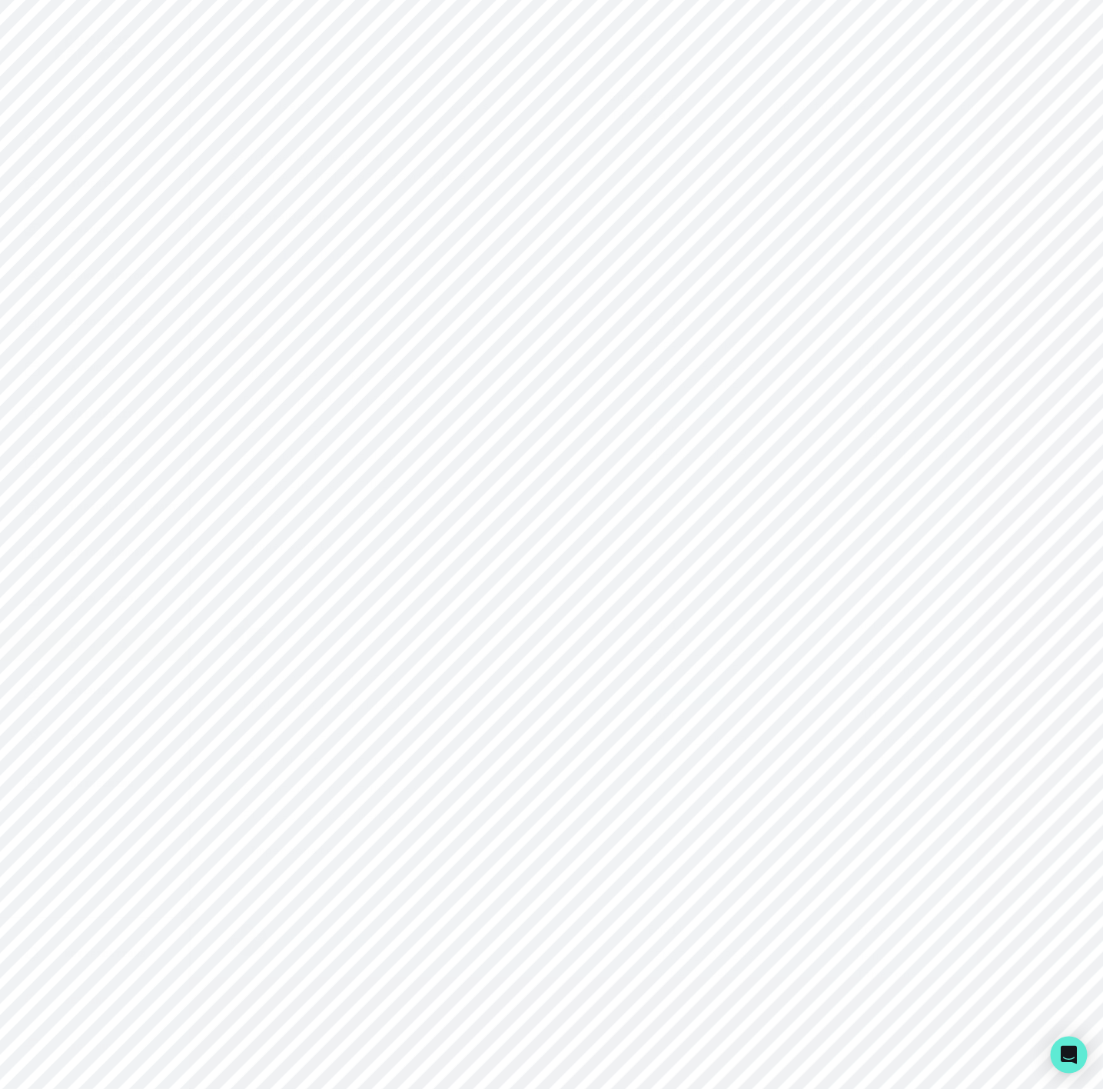
drag, startPoint x: 466, startPoint y: 196, endPoint x: -2, endPoint y: 183, distance: 468.4
click at [0, 183] on html "Home Students Finance Browse Mentors Guardian Guide Calendar Availability Help …" at bounding box center [551, 544] width 1103 height 1089
click at [372, 196] on input "Search user by name or email" at bounding box center [648, 177] width 862 height 38
paste input "[PERSON_NAME]"
type input "[PERSON_NAME]"
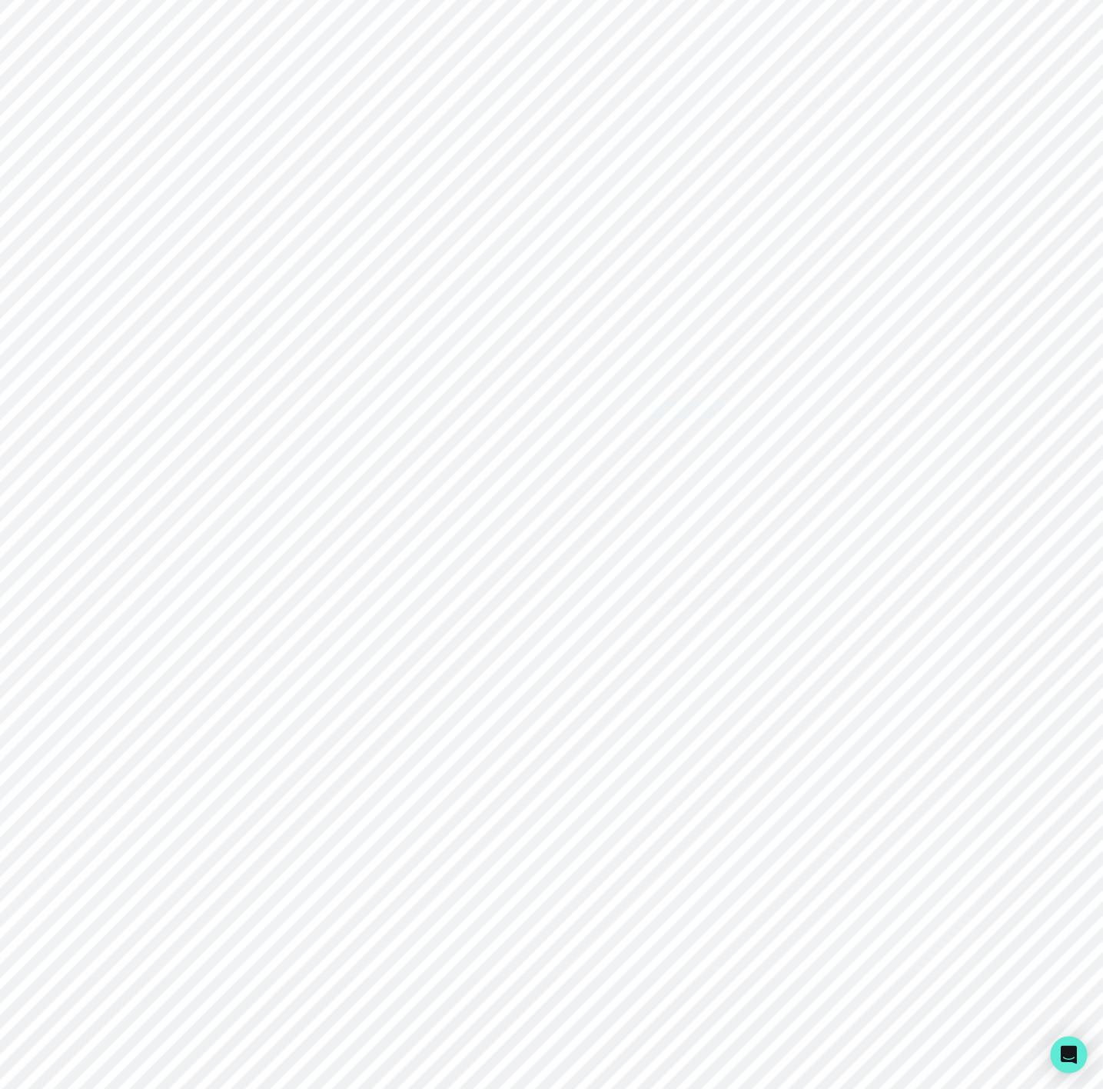
click at [667, 529] on button "Copied to clipboard" at bounding box center [660, 516] width 25 height 25
drag, startPoint x: 228, startPoint y: 529, endPoint x: 303, endPoint y: 533, distance: 74.7
click at [303, 533] on div "[PERSON_NAME] Impersonate Confirmation Are you sure? Impersonating means that w…" at bounding box center [648, 451] width 862 height 338
copy p "[PERSON_NAME]"
click at [979, 97] on p "Engagements" at bounding box center [1002, 105] width 85 height 18
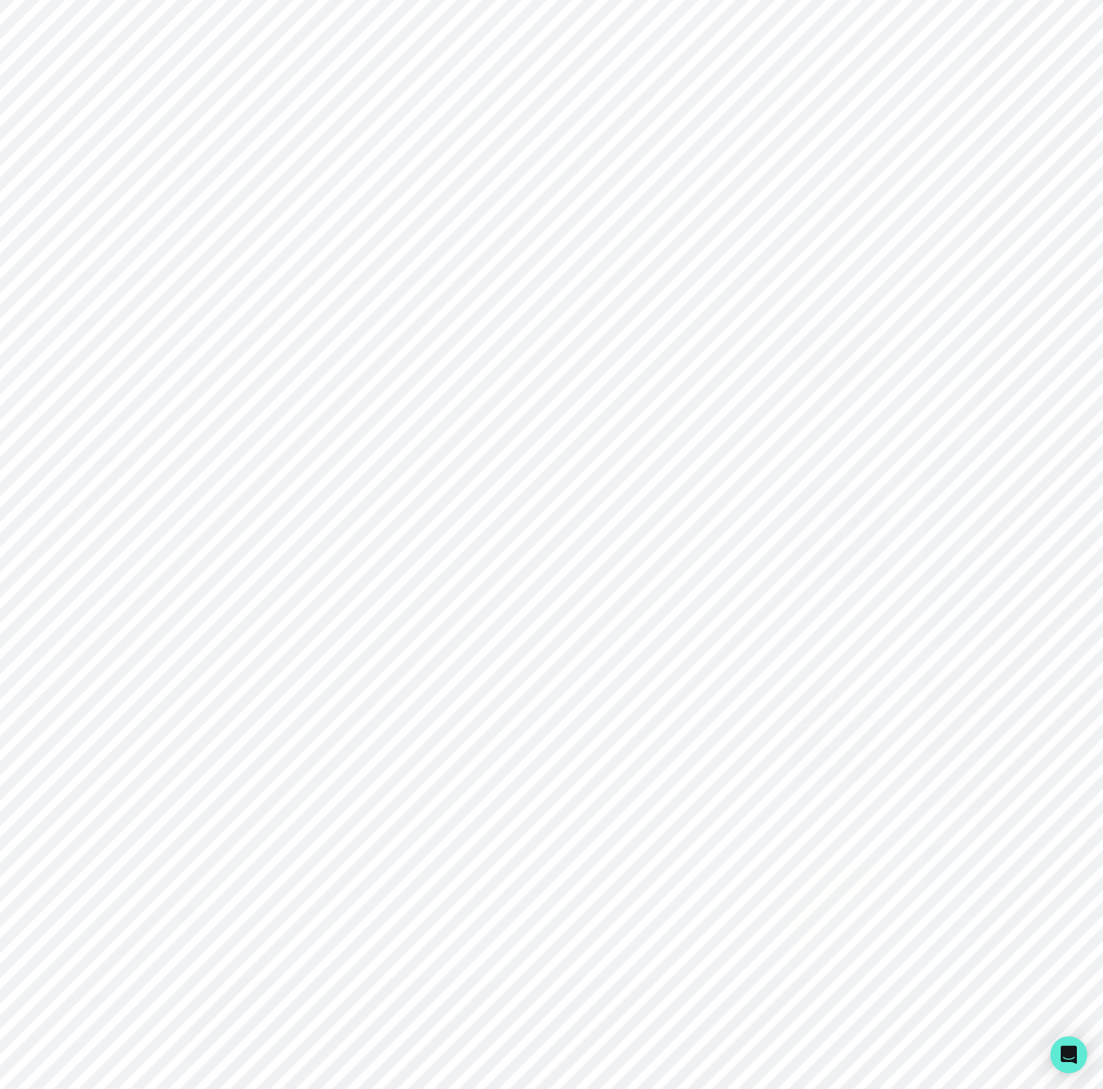
click at [540, 214] on input "Engagement Title" at bounding box center [647, 198] width 283 height 31
paste input "[PERSON_NAME]"
click button "submit" at bounding box center [0, 0] width 0 height 0
type input "[PERSON_NAME]"
click button "submit" at bounding box center [0, 0] width 0 height 0
